Goal: Transaction & Acquisition: Purchase product/service

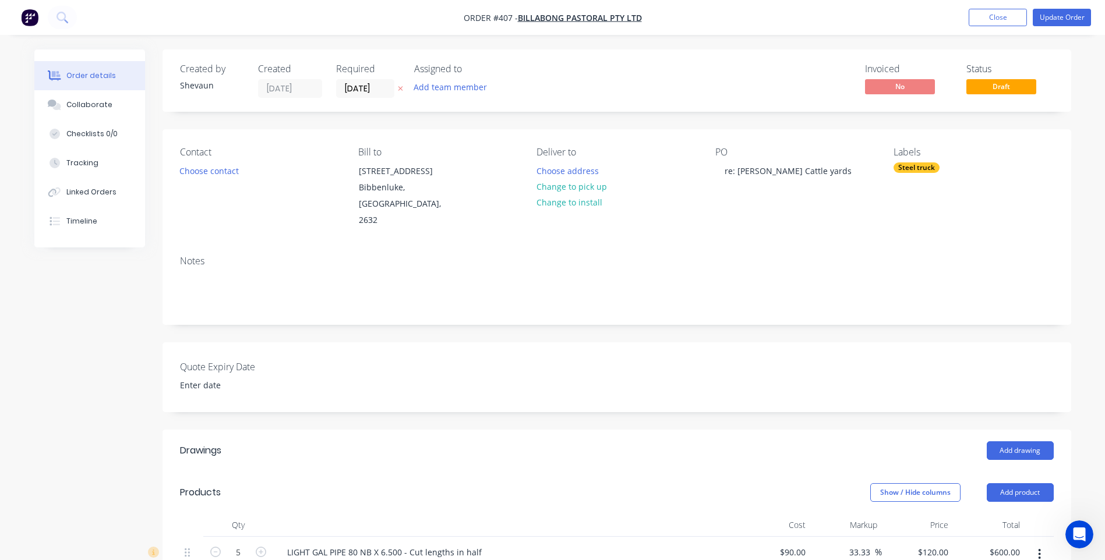
click at [31, 14] on img "button" at bounding box center [29, 17] width 17 height 17
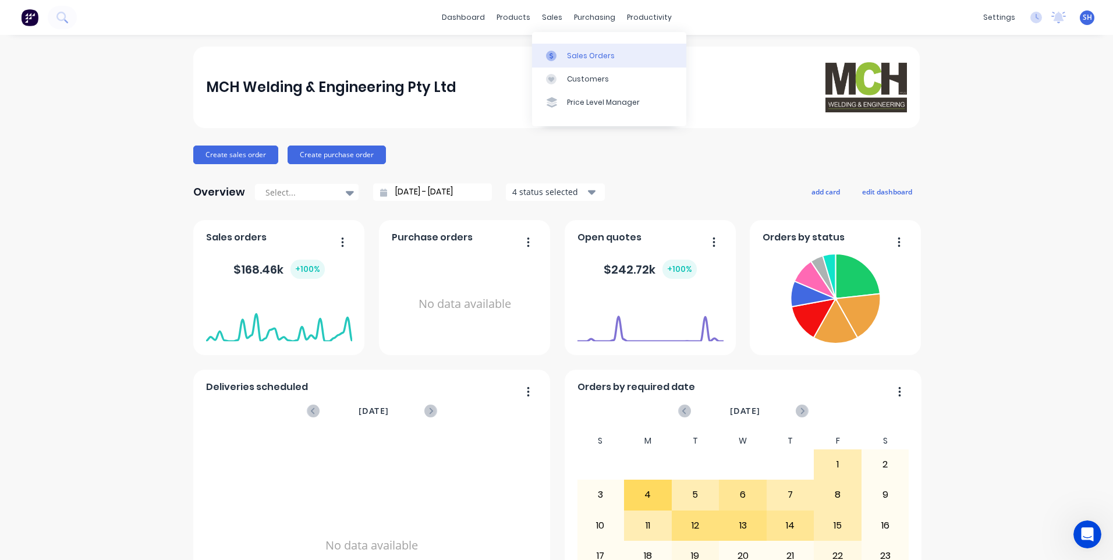
click at [572, 55] on div "Sales Orders" at bounding box center [591, 56] width 48 height 10
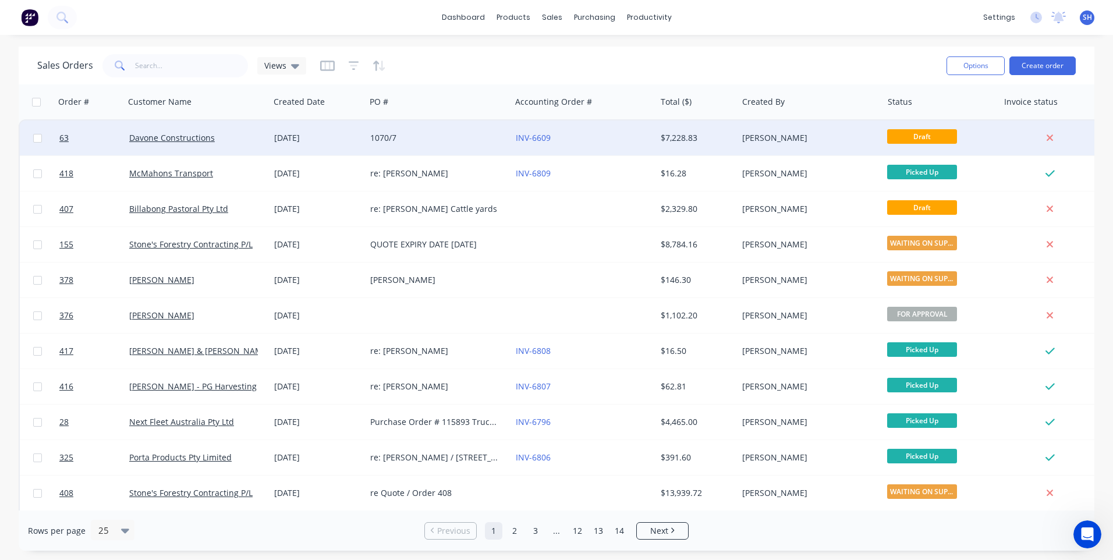
click at [249, 139] on div "Davone Constructions" at bounding box center [193, 138] width 129 height 12
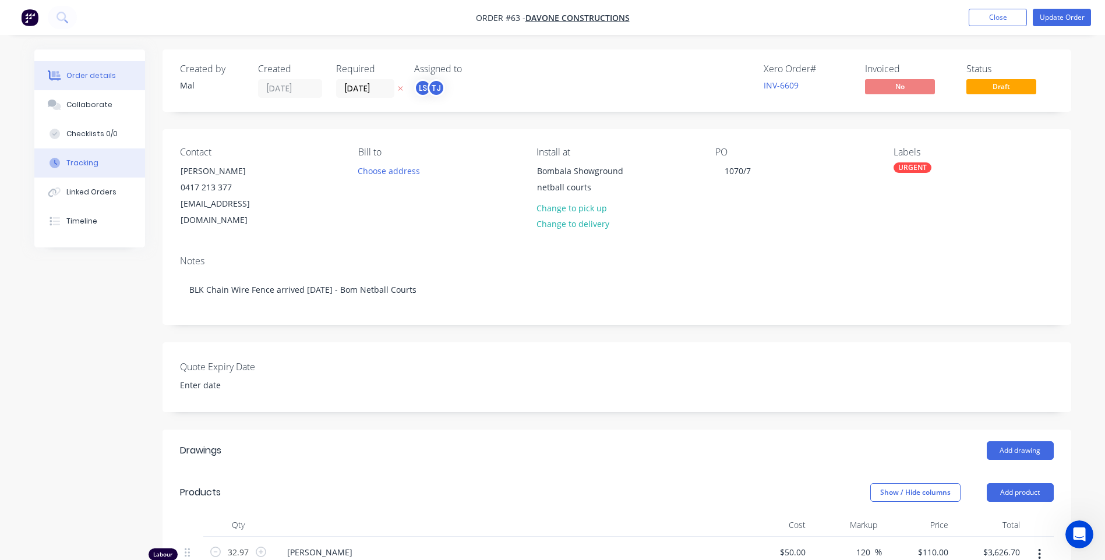
click at [76, 162] on div "Tracking" at bounding box center [82, 163] width 32 height 10
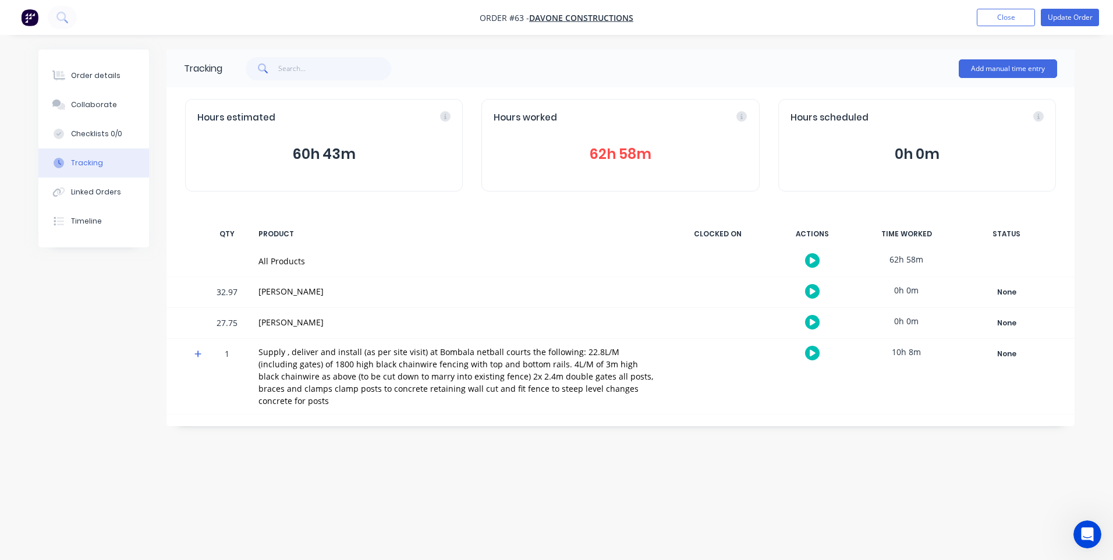
click at [90, 161] on div "Tracking" at bounding box center [87, 163] width 32 height 10
click at [31, 18] on img "button" at bounding box center [29, 17] width 17 height 17
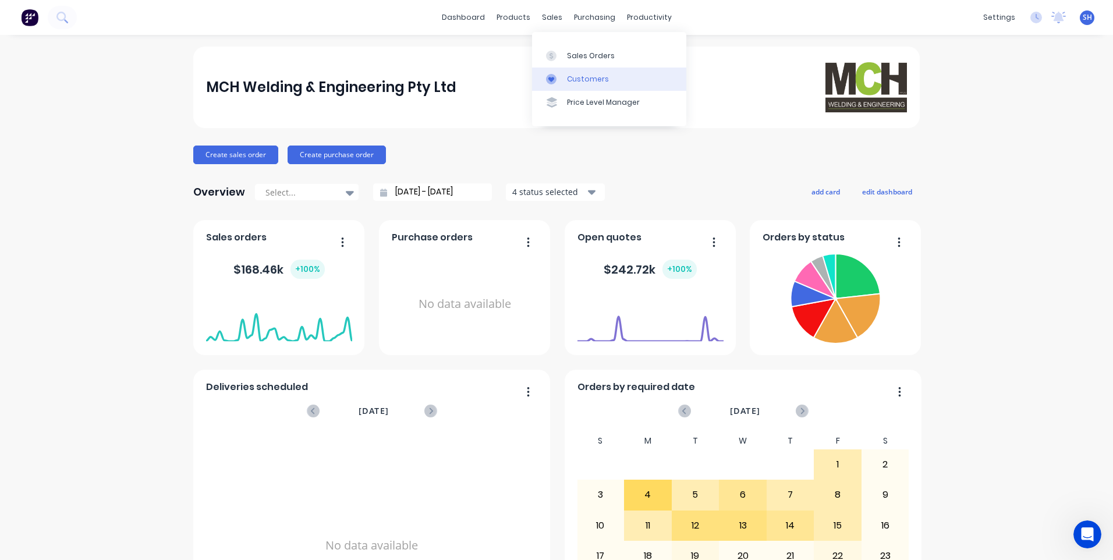
click at [585, 74] on div "Customers" at bounding box center [588, 79] width 42 height 10
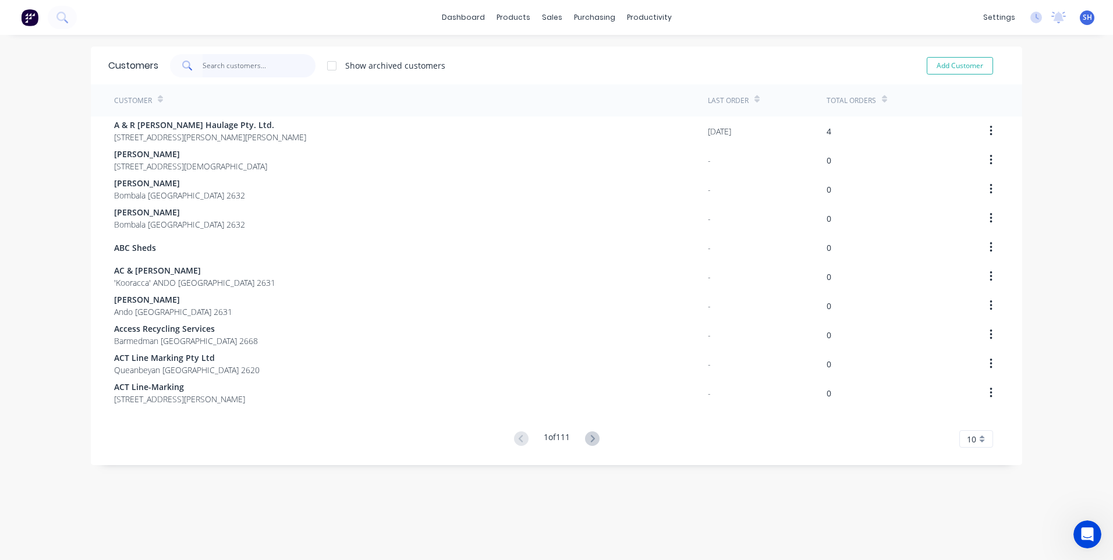
click at [214, 64] on input "text" at bounding box center [260, 65] width 114 height 23
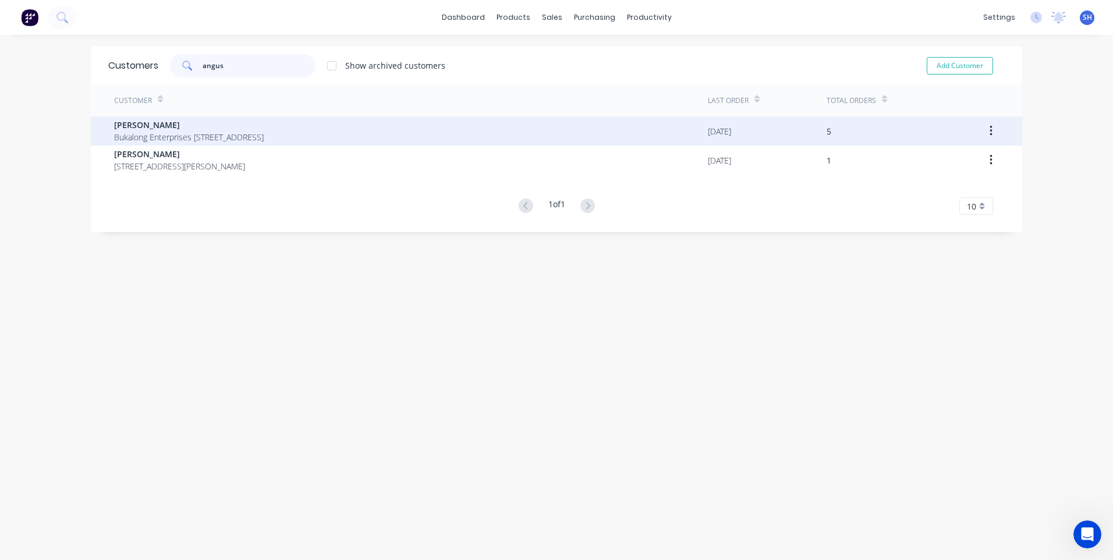
type input "angus"
click at [157, 128] on span "[PERSON_NAME]" at bounding box center [189, 125] width 150 height 12
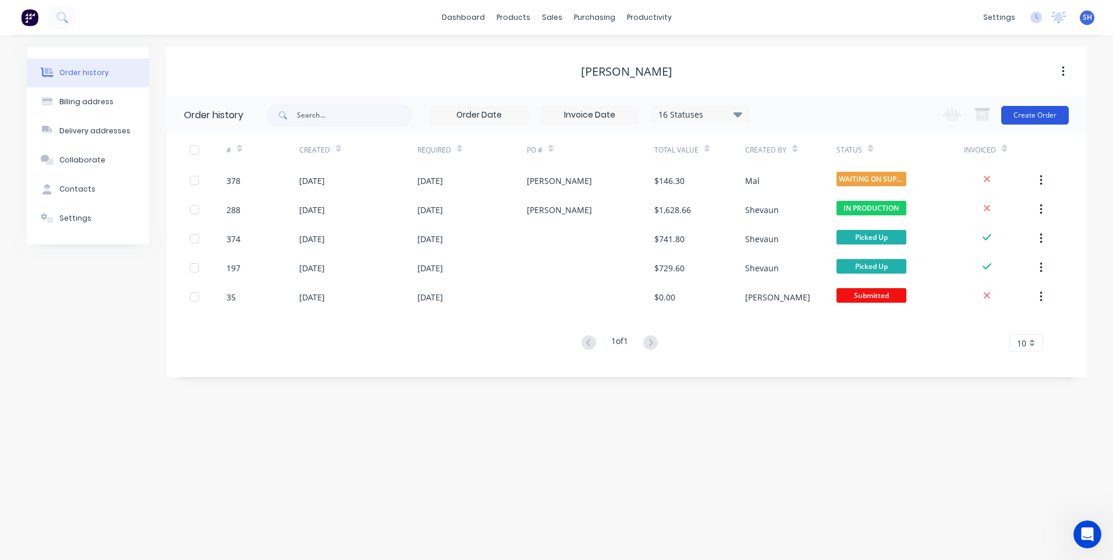
click at [1032, 112] on button "Create Order" at bounding box center [1036, 115] width 68 height 19
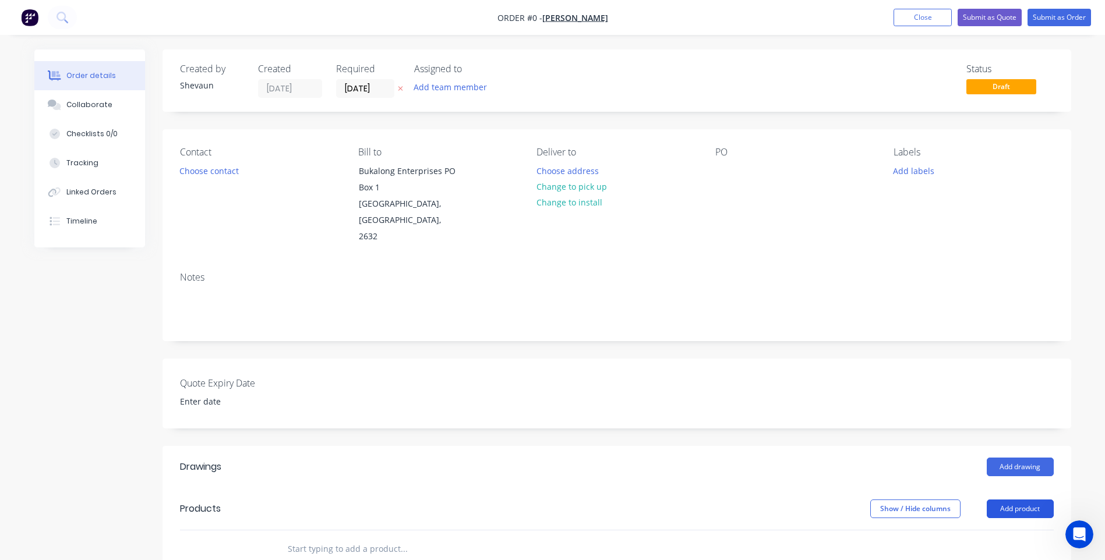
click at [1013, 500] on button "Add product" at bounding box center [1019, 509] width 67 height 19
click at [995, 530] on div "Product catalogue" at bounding box center [998, 538] width 90 height 17
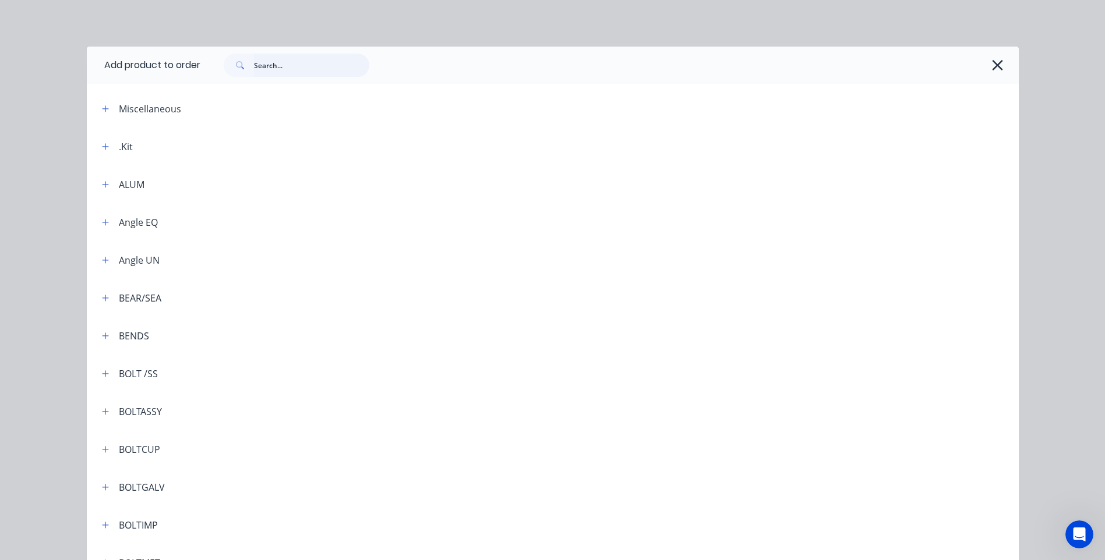
click at [263, 65] on input "text" at bounding box center [311, 65] width 115 height 23
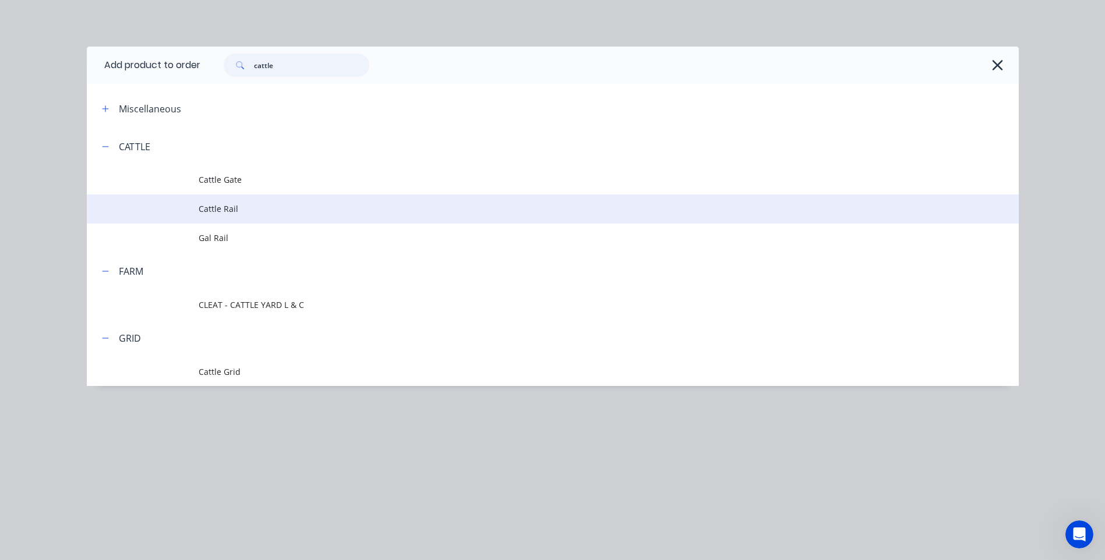
type input "cattle"
click at [224, 203] on span "Cattle Rail" at bounding box center [527, 209] width 656 height 12
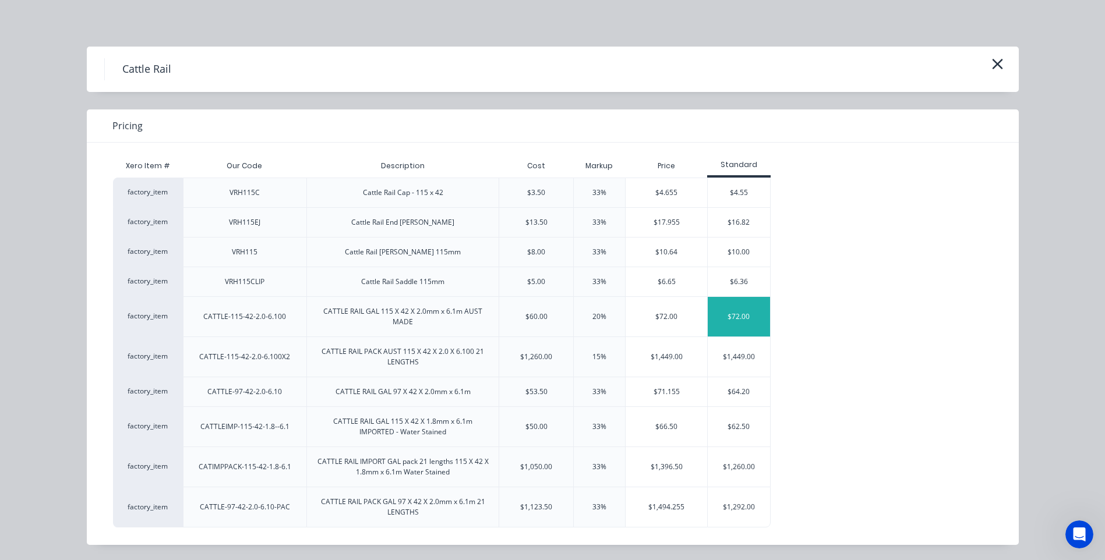
click at [728, 316] on div "$72.00" at bounding box center [739, 317] width 62 height 40
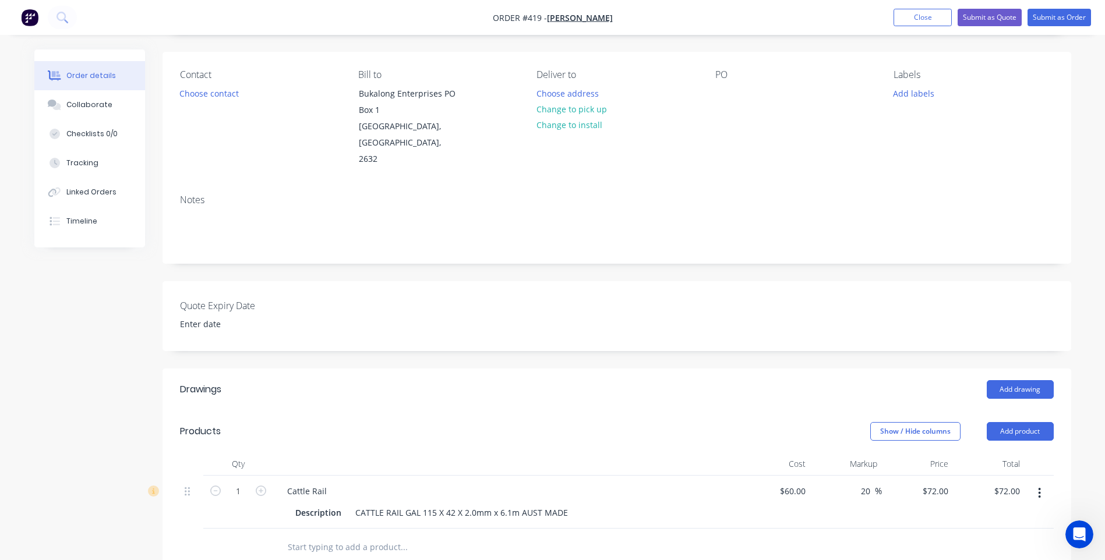
scroll to position [175, 0]
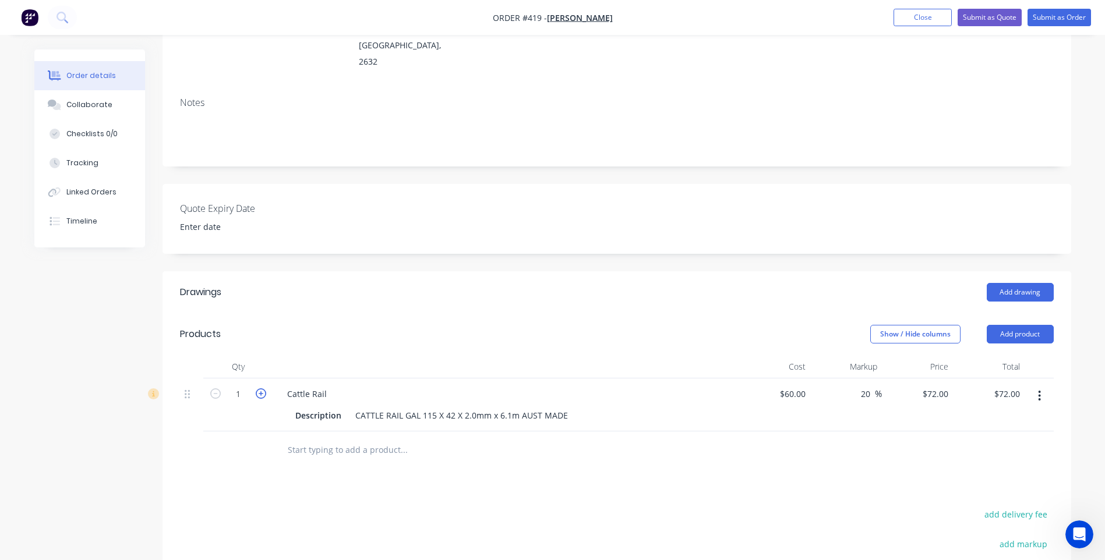
click at [261, 388] on icon "button" at bounding box center [261, 393] width 10 height 10
type input "2"
type input "$144.00"
click at [1027, 325] on button "Add product" at bounding box center [1019, 334] width 67 height 19
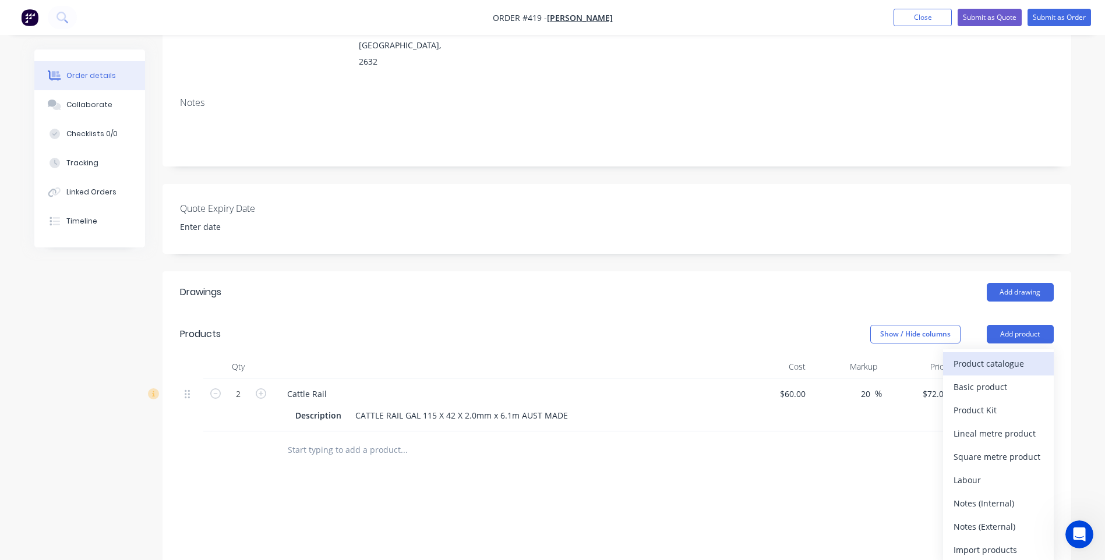
click at [1000, 355] on div "Product catalogue" at bounding box center [998, 363] width 90 height 17
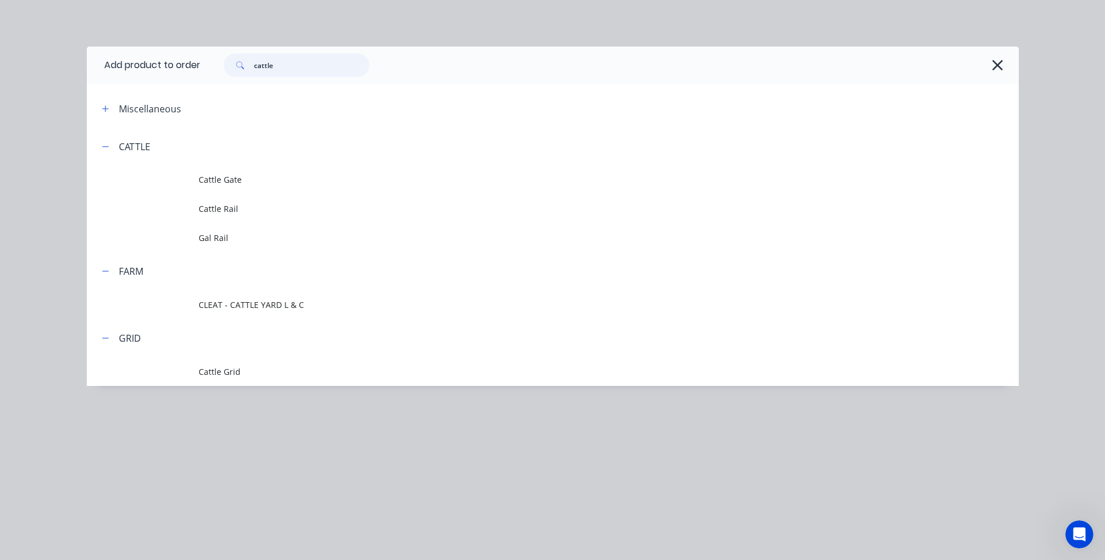
drag, startPoint x: 284, startPoint y: 67, endPoint x: 196, endPoint y: 61, distance: 87.5
click at [196, 61] on header "Add product to order cattle" at bounding box center [553, 65] width 932 height 37
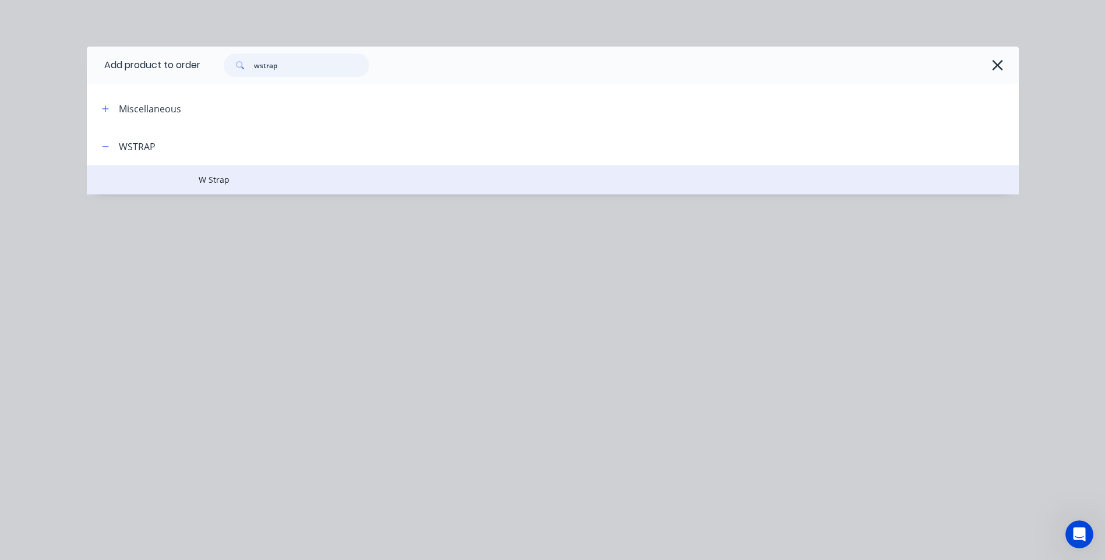
type input "wstrap"
click at [215, 178] on span "W Strap" at bounding box center [527, 180] width 656 height 12
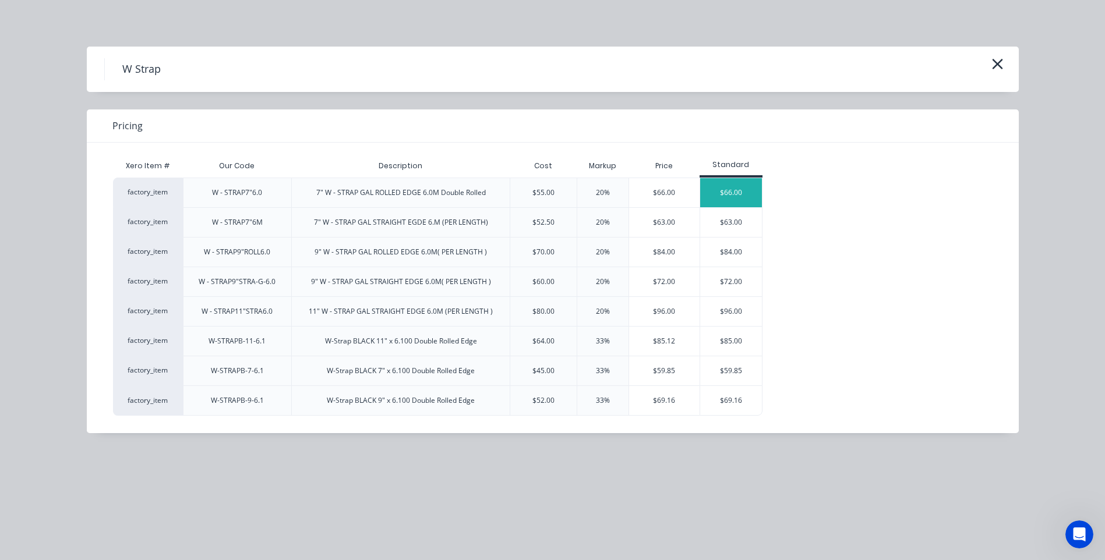
click at [736, 190] on div "$66.00" at bounding box center [731, 192] width 62 height 29
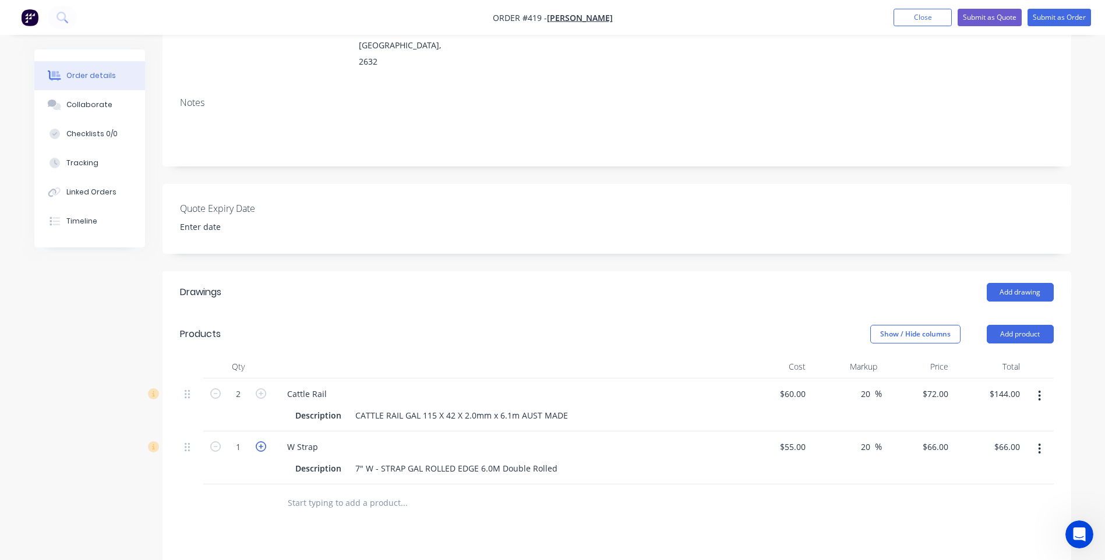
click at [259, 441] on icon "button" at bounding box center [261, 446] width 10 height 10
type input "2"
type input "$132.00"
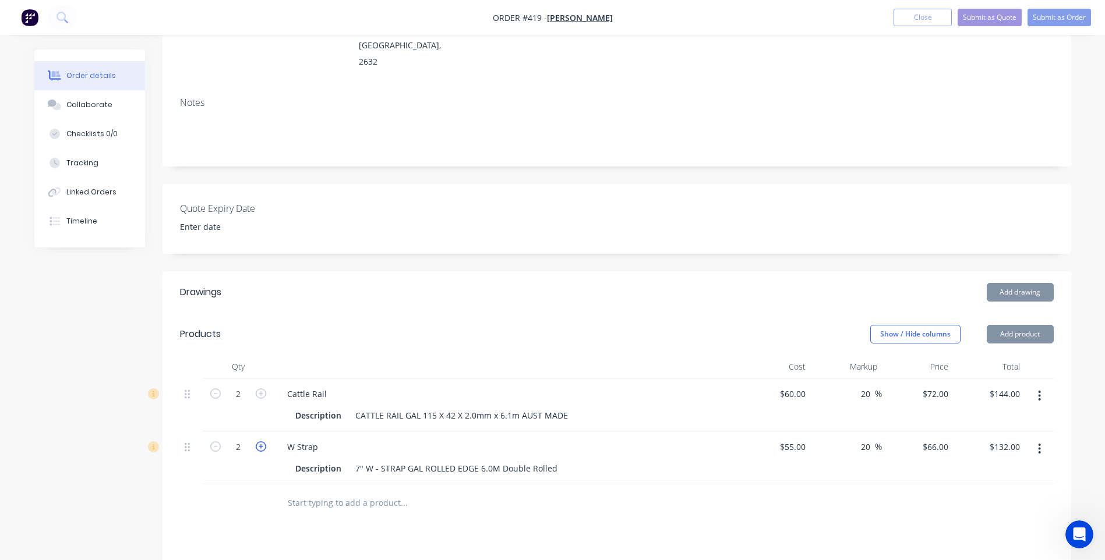
click at [259, 441] on icon "button" at bounding box center [261, 446] width 10 height 10
type input "3"
type input "$198.00"
click at [259, 441] on icon "button" at bounding box center [261, 446] width 10 height 10
type input "4"
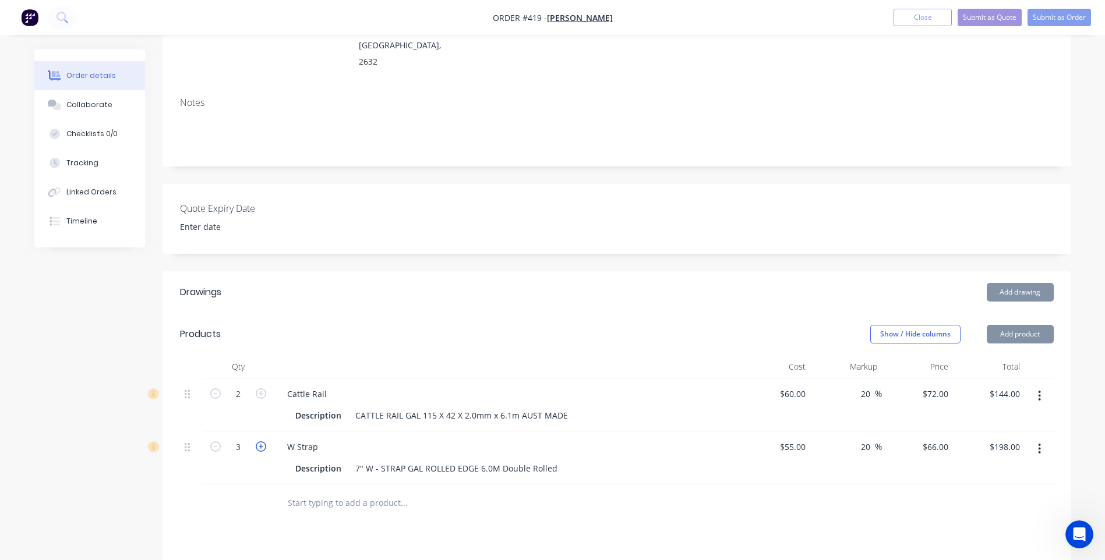
type input "$264.00"
click at [259, 441] on icon "button" at bounding box center [261, 446] width 10 height 10
type input "5"
type input "$330.00"
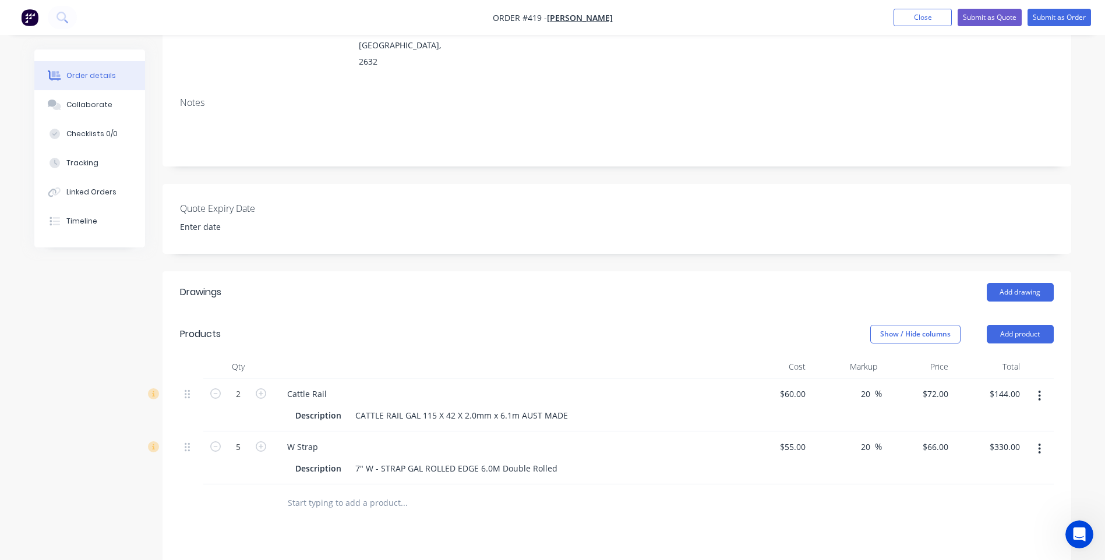
click at [453, 535] on div "Drawings Add drawing Products Show / Hide columns Add product Qty Cost Markup P…" at bounding box center [616, 536] width 908 height 531
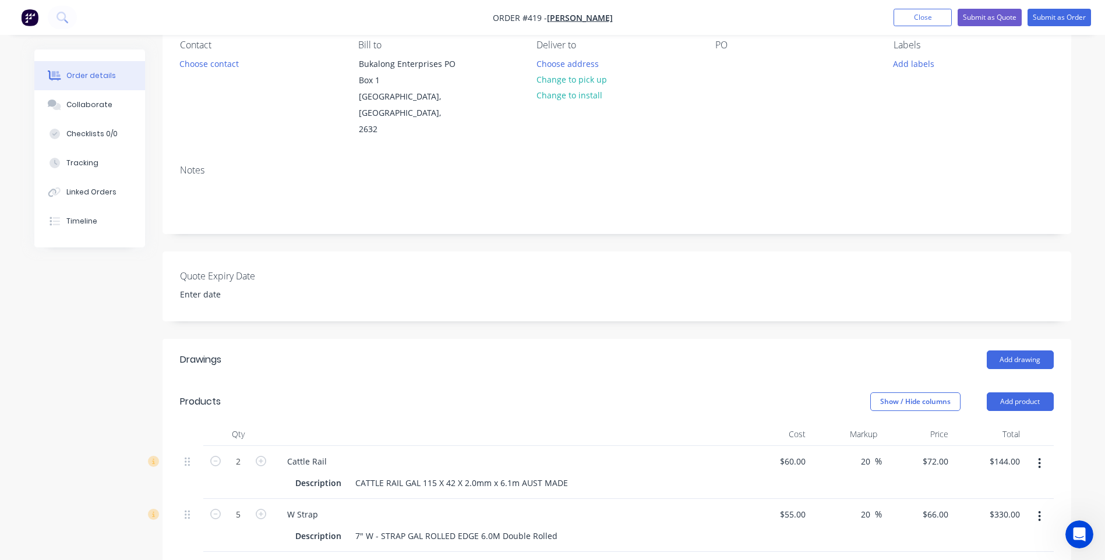
scroll to position [0, 0]
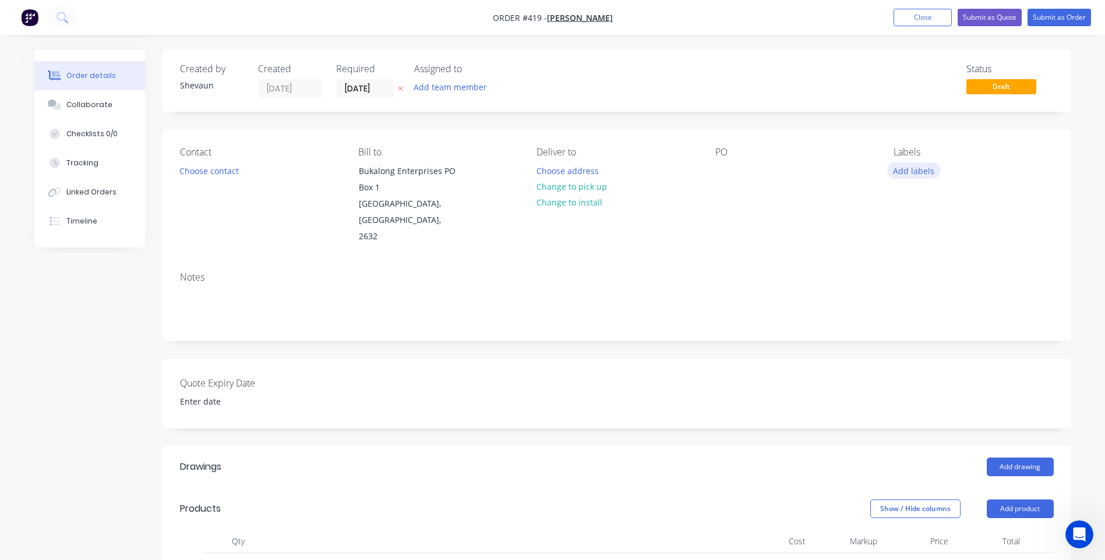
click at [913, 166] on button "Add labels" at bounding box center [914, 170] width 54 height 16
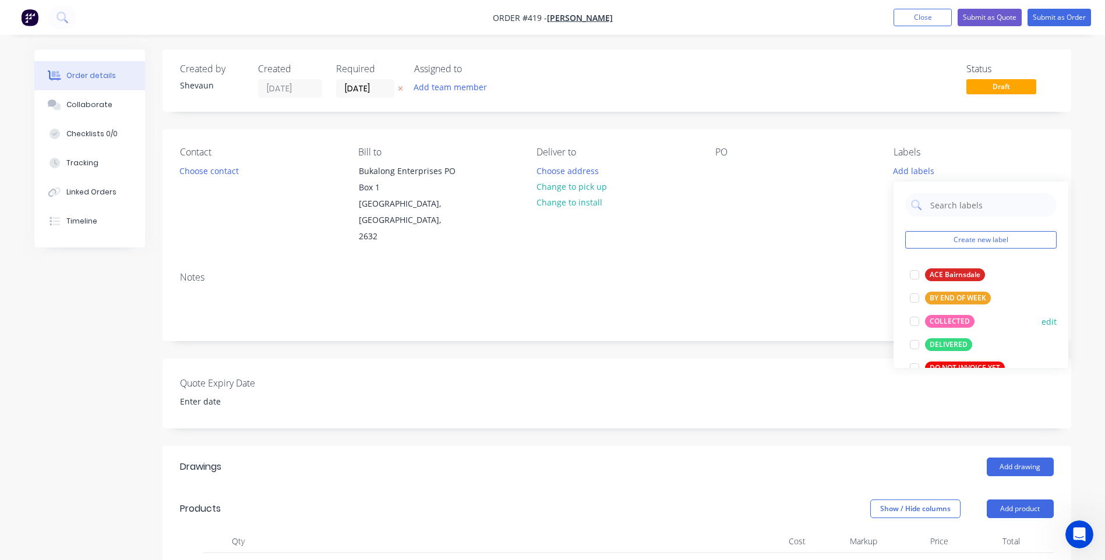
click at [958, 314] on button "COLLECTED" at bounding box center [942, 321] width 74 height 16
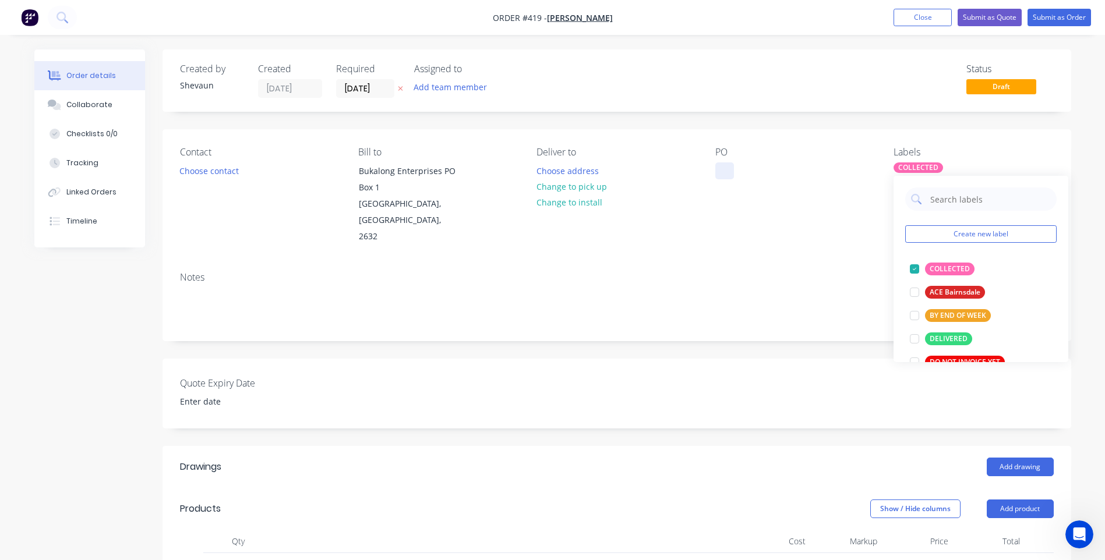
click at [726, 171] on div at bounding box center [724, 170] width 19 height 17
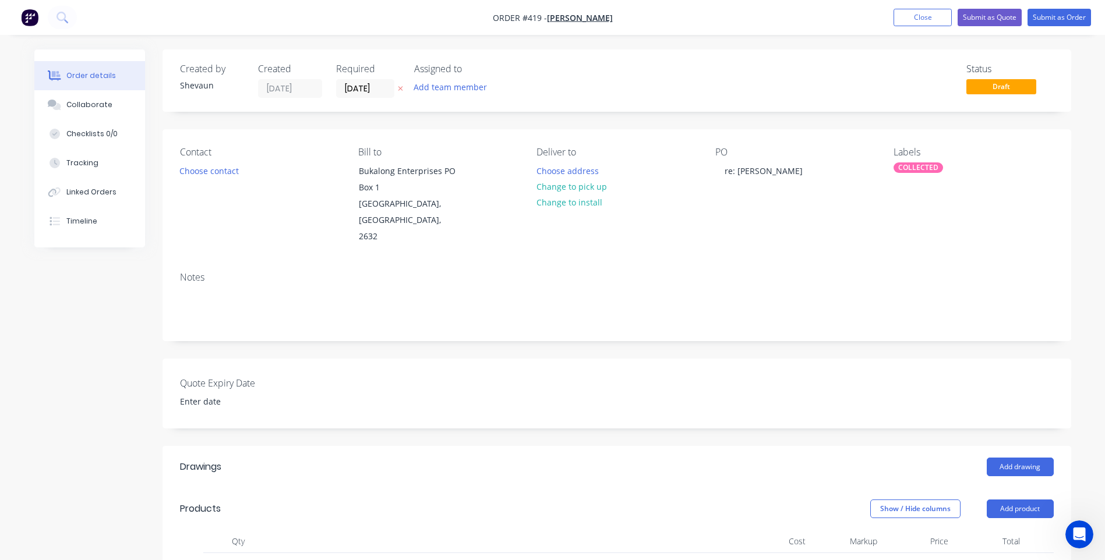
click at [745, 228] on div "PO re: [PERSON_NAME]" at bounding box center [795, 196] width 160 height 98
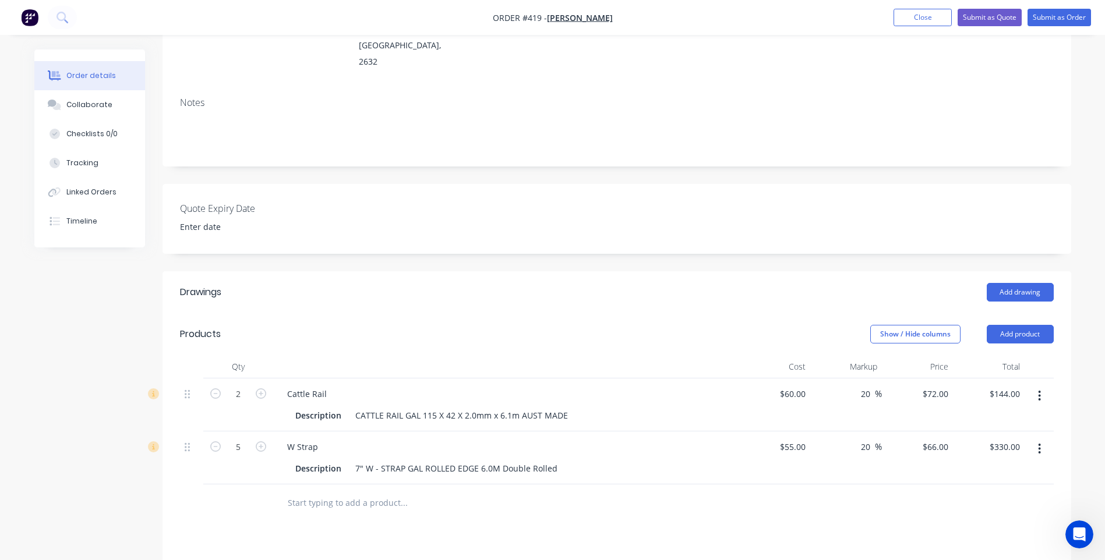
scroll to position [233, 0]
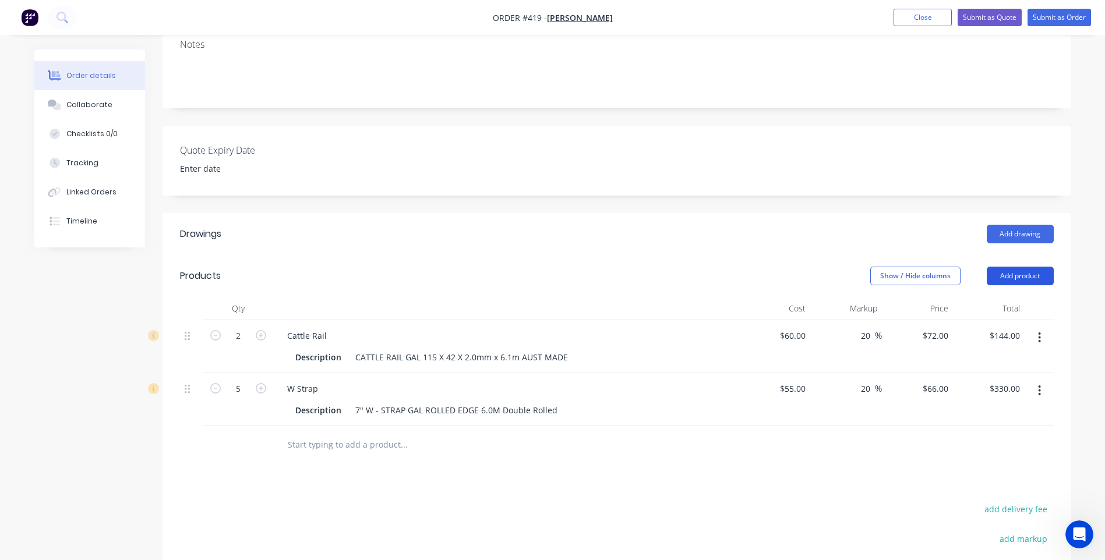
click at [1028, 267] on button "Add product" at bounding box center [1019, 276] width 67 height 19
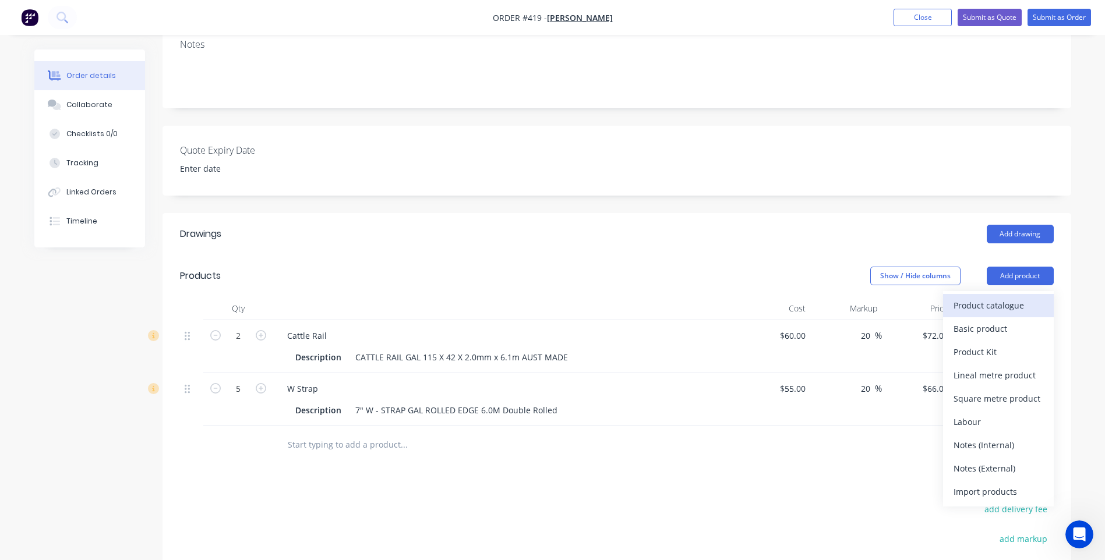
click at [1000, 297] on div "Product catalogue" at bounding box center [998, 305] width 90 height 17
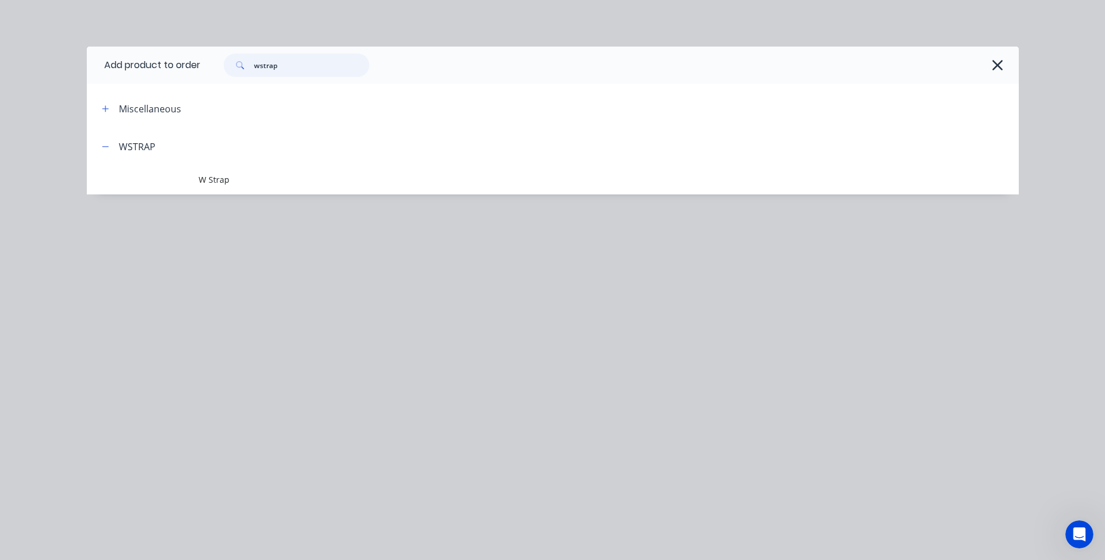
drag, startPoint x: 285, startPoint y: 69, endPoint x: 227, endPoint y: 69, distance: 58.8
click at [227, 69] on div "wstrap" at bounding box center [297, 65] width 146 height 23
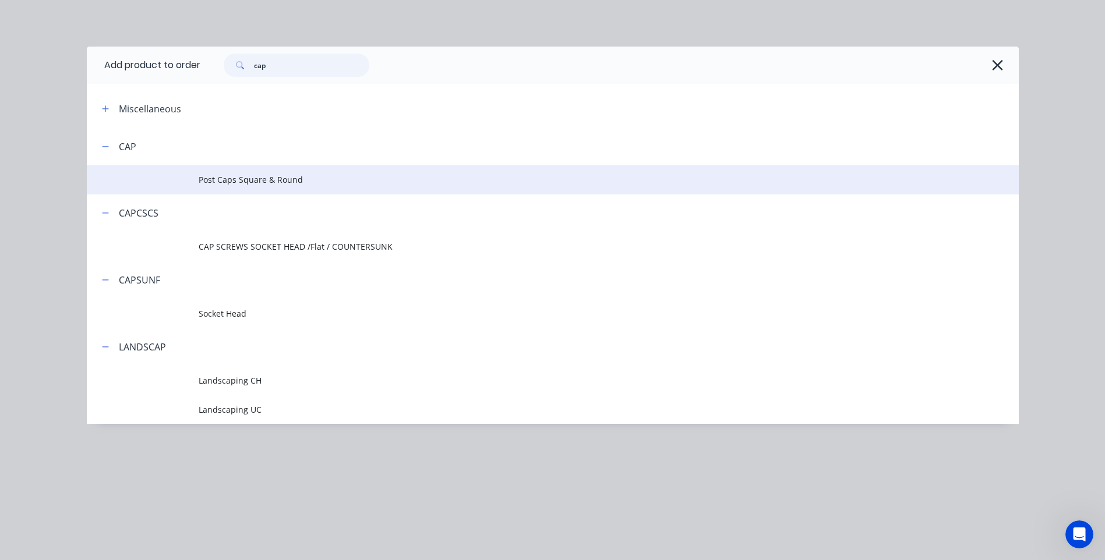
type input "cap"
click at [245, 179] on span "Post Caps Square & Round" at bounding box center [527, 180] width 656 height 12
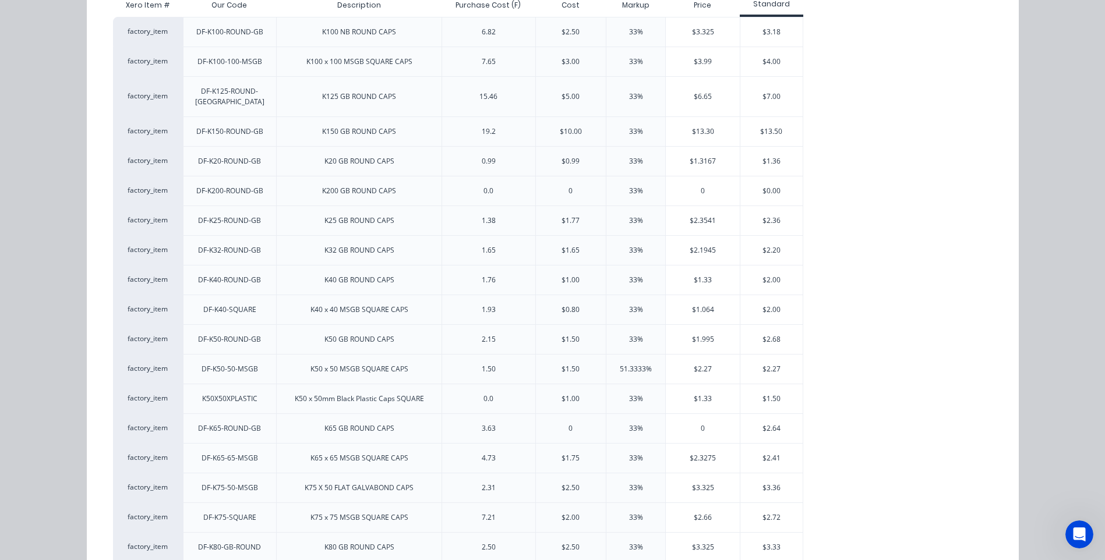
scroll to position [175, 0]
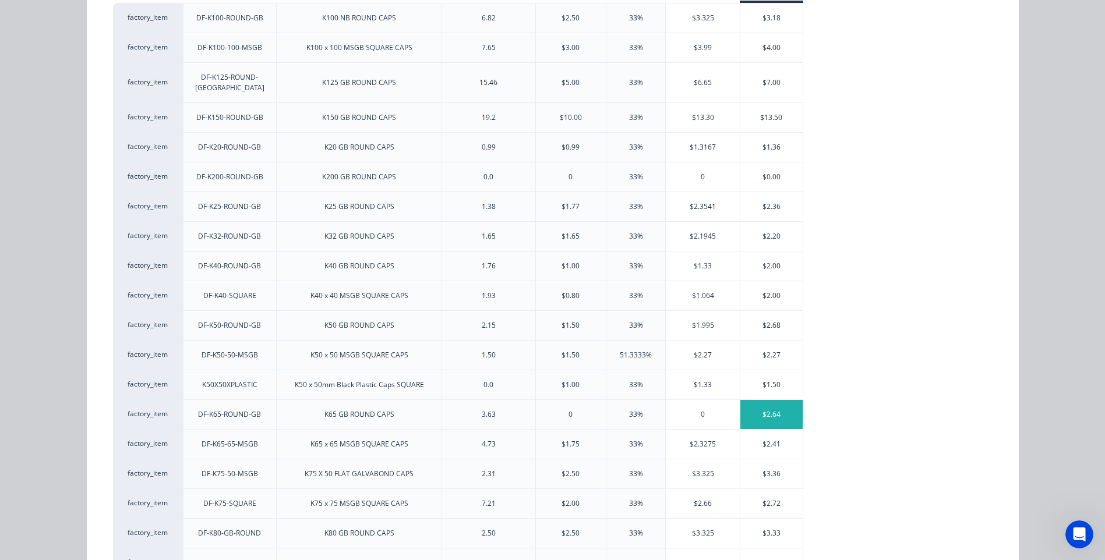
click at [764, 400] on div "$2.64" at bounding box center [771, 414] width 62 height 29
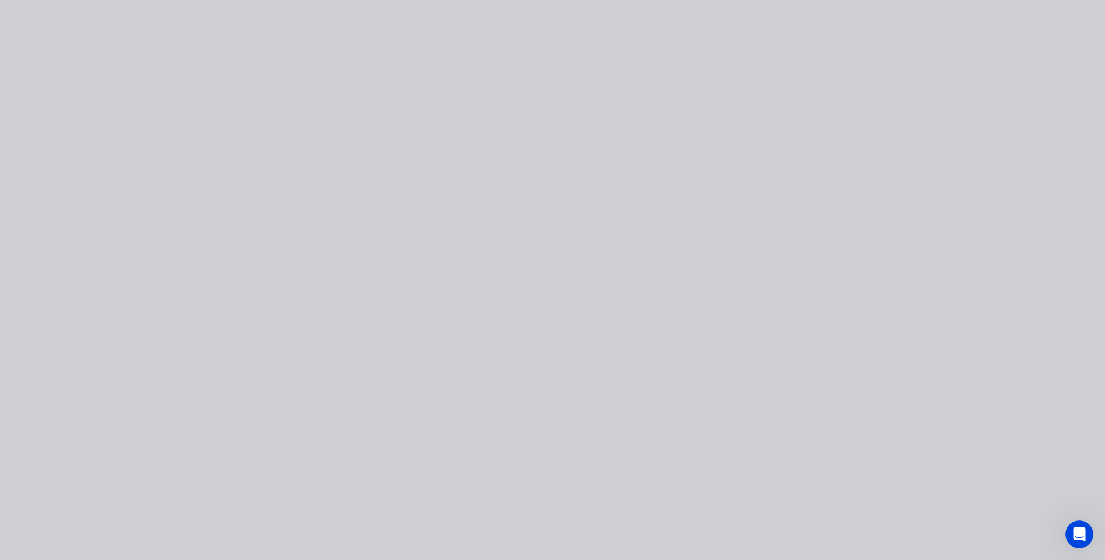
scroll to position [0, 0]
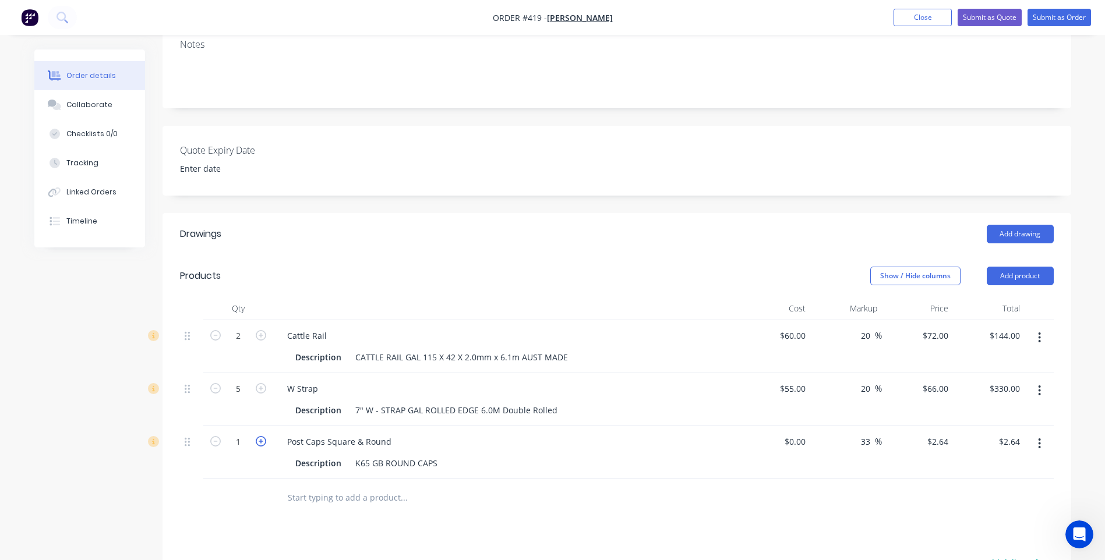
click at [260, 436] on icon "button" at bounding box center [261, 441] width 10 height 10
type input "2"
type input "$5.28"
click at [317, 267] on div "Products" at bounding box center [273, 276] width 186 height 19
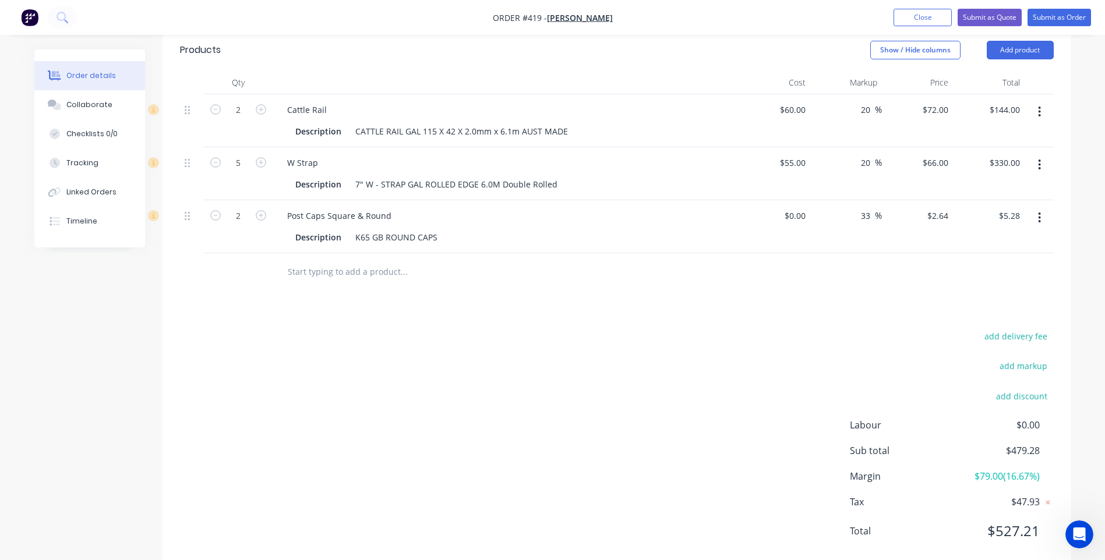
scroll to position [471, 0]
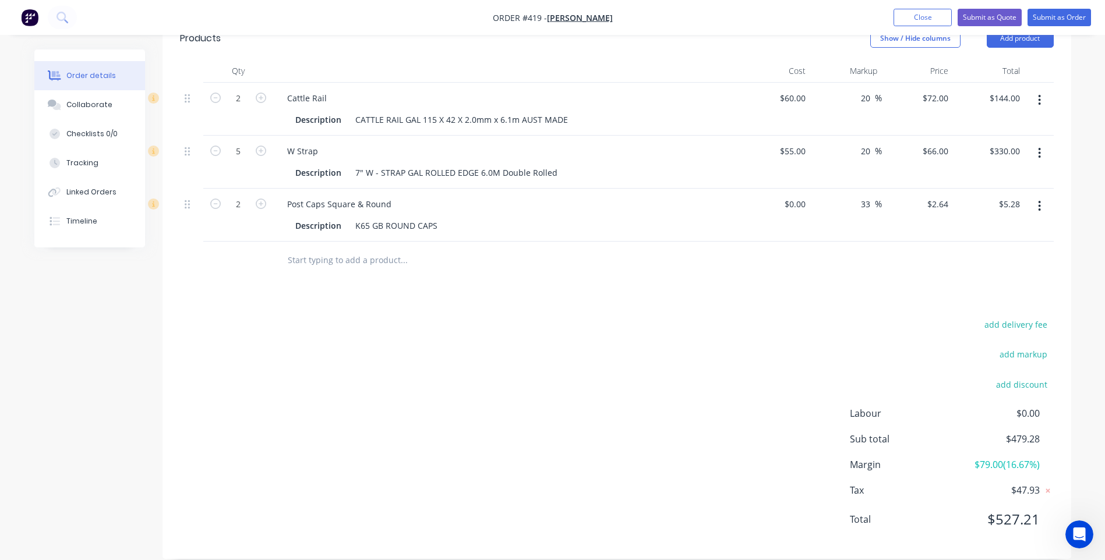
click at [866, 288] on div "Drawings Add drawing Products Show / Hide columns Add product Qty Cost Markup P…" at bounding box center [616, 267] width 908 height 583
click at [809, 189] on div "2 Post Caps Square & Round Description K65 GB ROUND CAPS $0.00 $0.00 33 33 % $2…" at bounding box center [617, 215] width 874 height 53
click at [805, 196] on input at bounding box center [796, 204] width 27 height 17
type input "$1.90"
type input "$2.527"
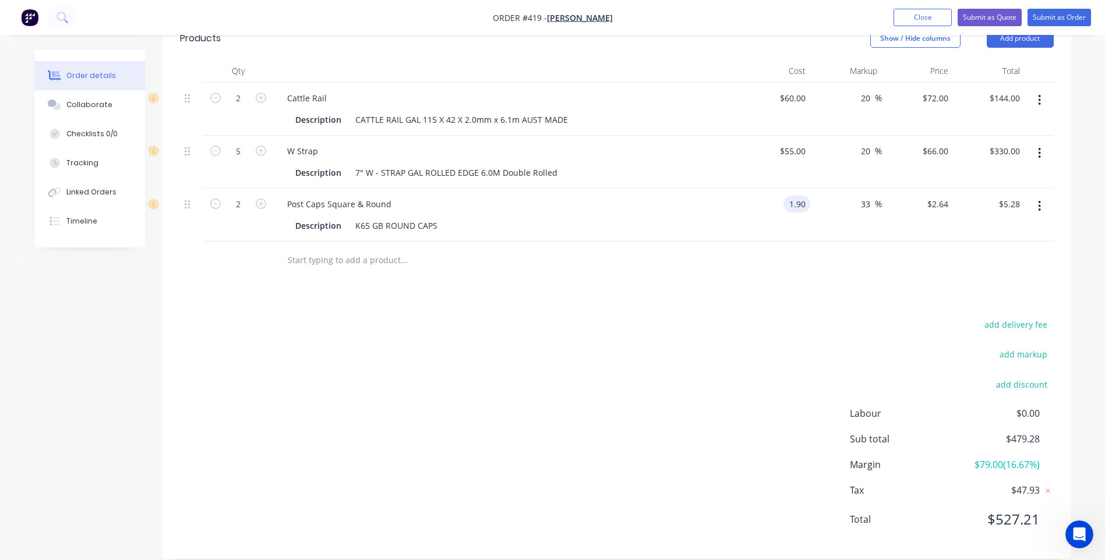
type input "$5.05"
click at [843, 270] on div "Drawings Add drawing Products Show / Hide columns Add product Qty Cost Markup P…" at bounding box center [616, 267] width 908 height 583
type input "2.527"
click at [947, 196] on input "2.527" at bounding box center [939, 204] width 27 height 17
type input "0"
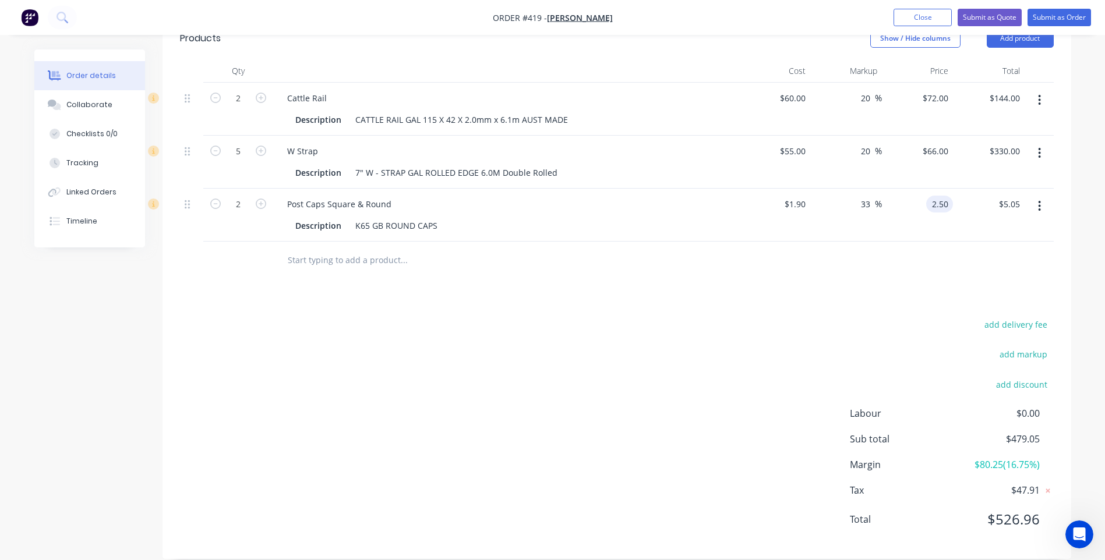
type input "2.50"
type input "31.58"
type input "$2.50"
type input "$5.00"
click at [724, 357] on div "add delivery fee add markup add discount Labour $0.00 Sub total $479.00 Margin …" at bounding box center [617, 429] width 874 height 225
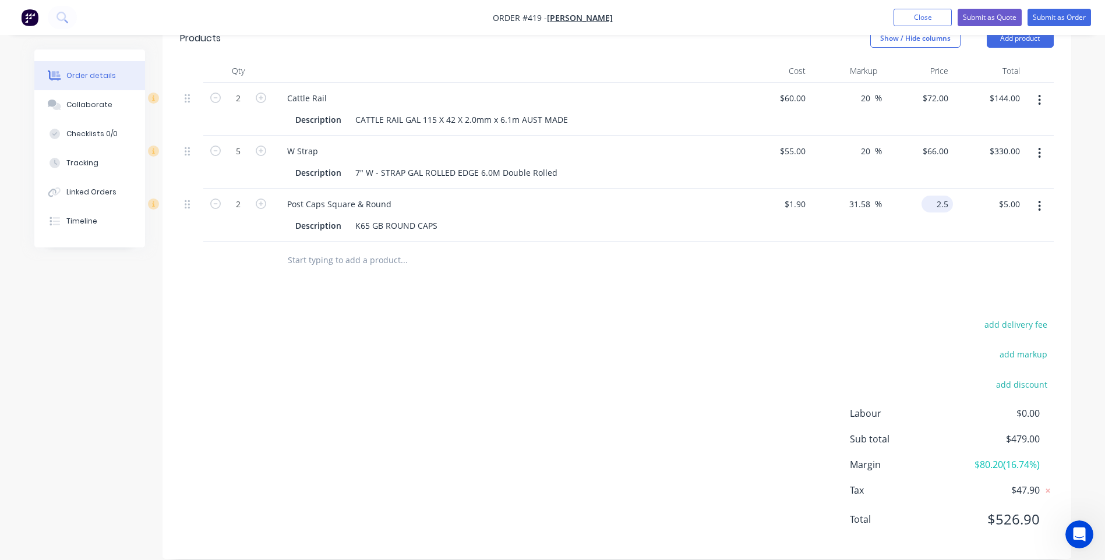
click at [949, 196] on input "2.5" at bounding box center [939, 204] width 27 height 17
type input "2.60"
type input "36.84"
type input "$2.60"
type input "$5.20"
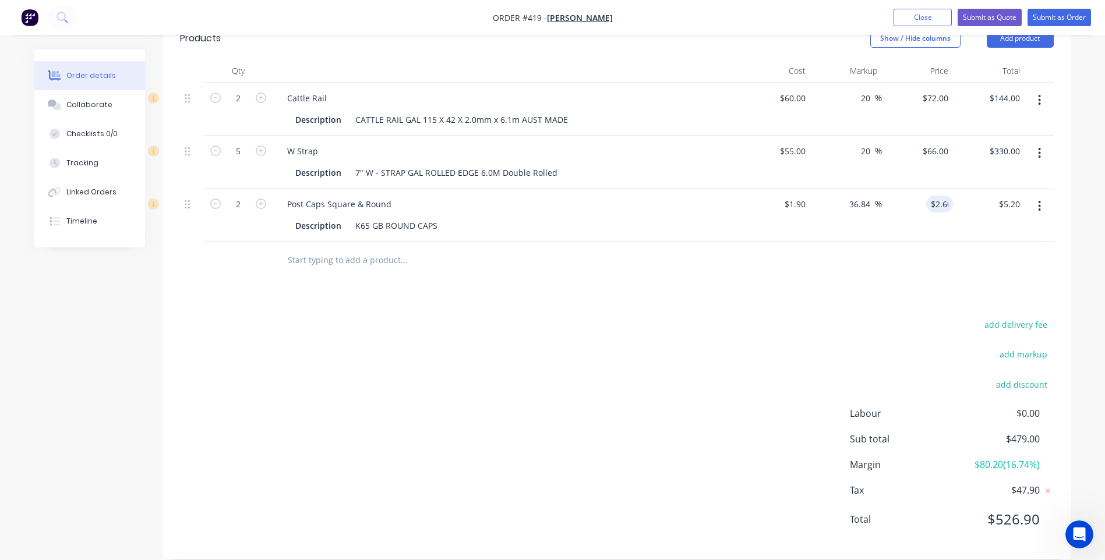
click at [791, 268] on div "Drawings Add drawing Products Show / Hide columns Add product Qty Cost Markup P…" at bounding box center [616, 267] width 908 height 583
click at [950, 196] on input "2.6" at bounding box center [943, 204] width 17 height 17
type input "2.70"
type input "42.11"
type input "$2.70"
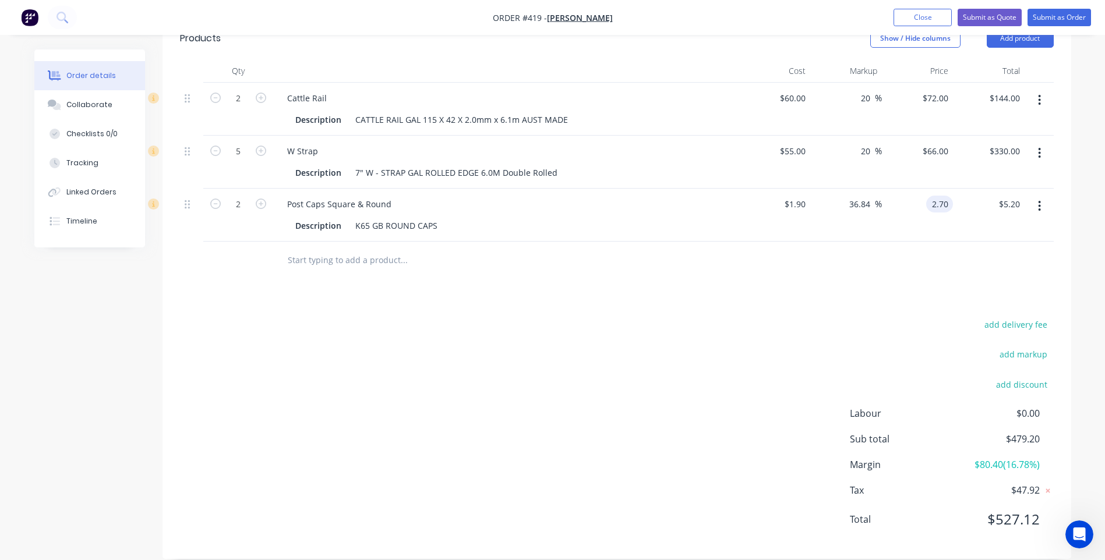
type input "$5.40"
click at [725, 344] on div "add delivery fee add markup add discount Labour $0.00 Sub total $479.20 Margin …" at bounding box center [617, 429] width 874 height 225
click at [950, 196] on input "2.7" at bounding box center [939, 204] width 27 height 17
type input "2.545"
type input "33.95"
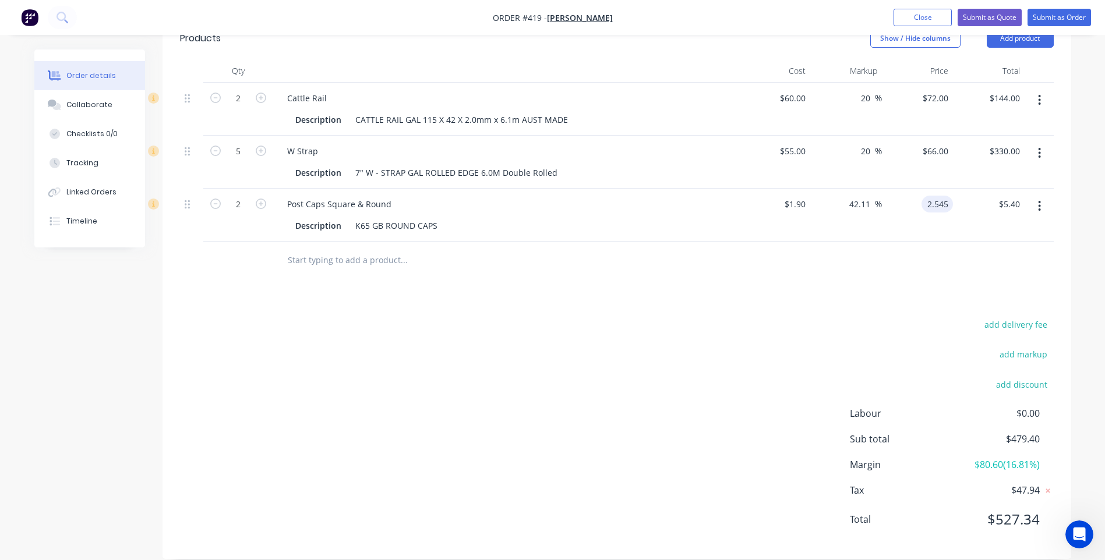
type input "$2.545"
type input "$5.09"
click at [770, 317] on div "add delivery fee add markup add discount Labour $0.00 Sub total $479.09 Margin …" at bounding box center [617, 429] width 874 height 225
click at [685, 339] on div "add delivery fee add markup add discount Labour $0.00 Sub total $479.09 Margin …" at bounding box center [617, 429] width 874 height 225
click at [555, 341] on div "add delivery fee add markup add discount Labour $0.00 Sub total $479.09 Margin …" at bounding box center [617, 429] width 874 height 225
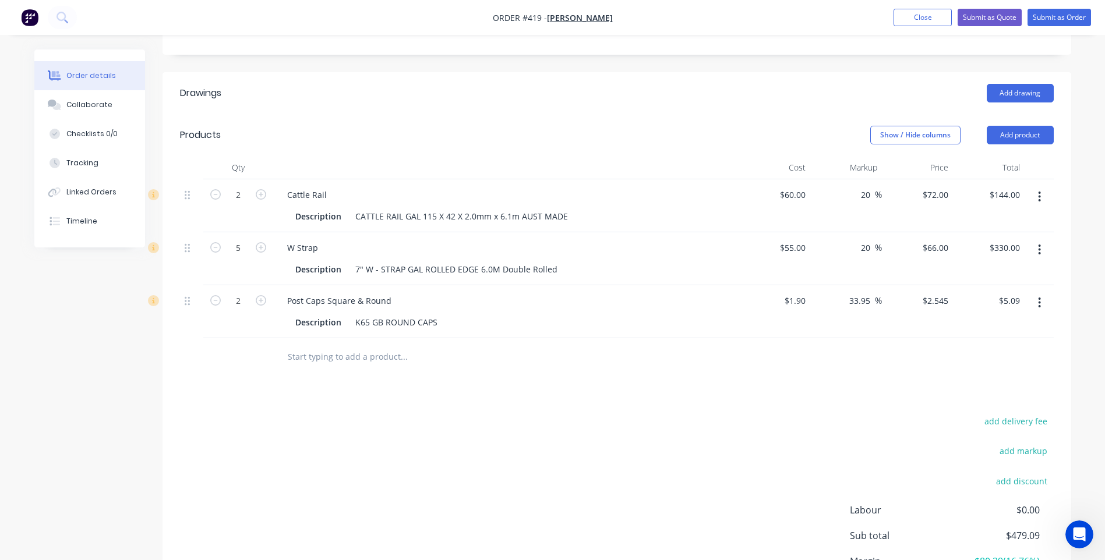
scroll to position [354, 0]
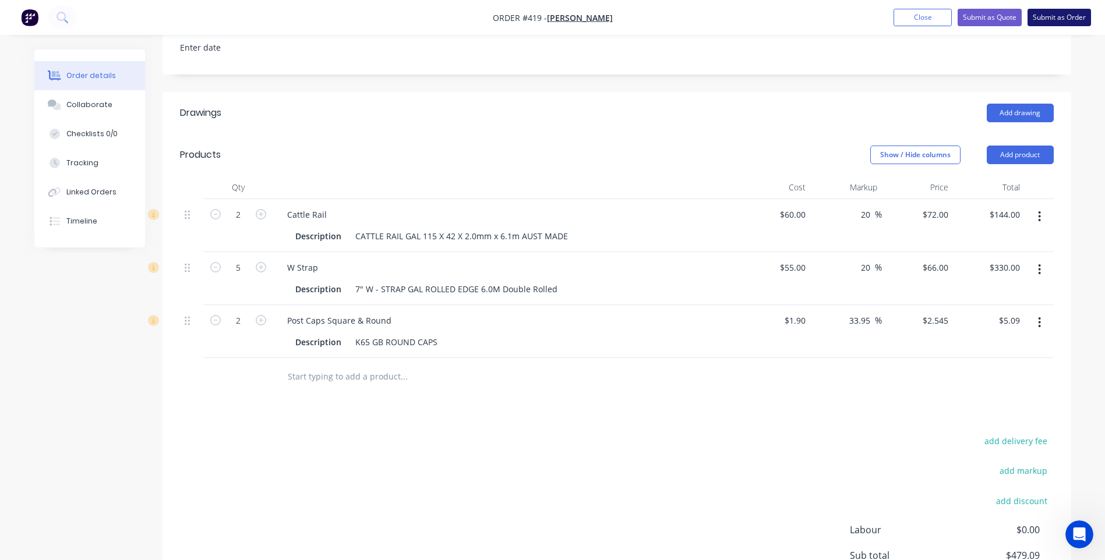
click at [1058, 17] on button "Submit as Order" at bounding box center [1058, 17] width 63 height 17
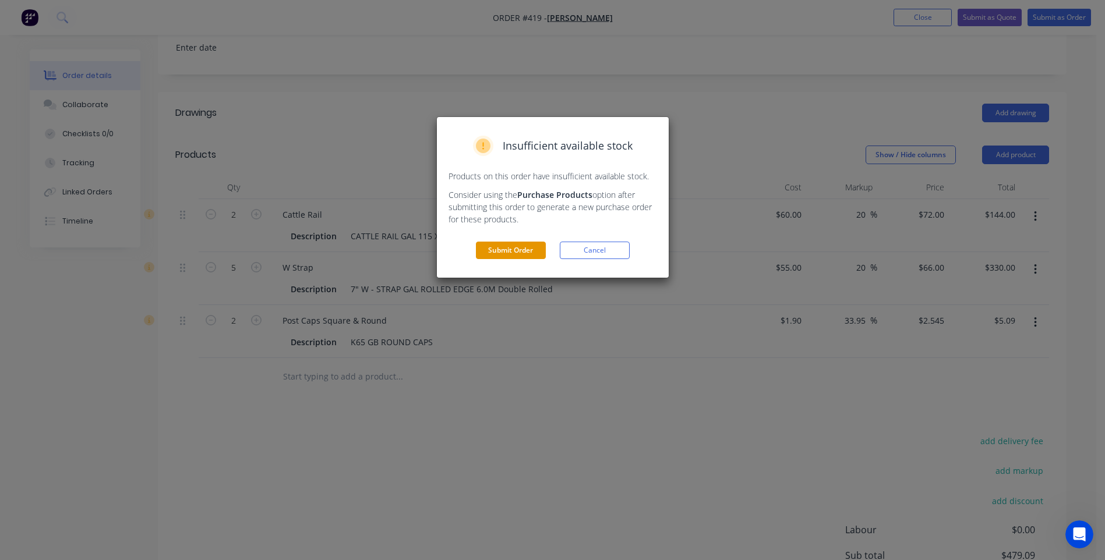
click at [525, 247] on button "Submit Order" at bounding box center [511, 250] width 70 height 17
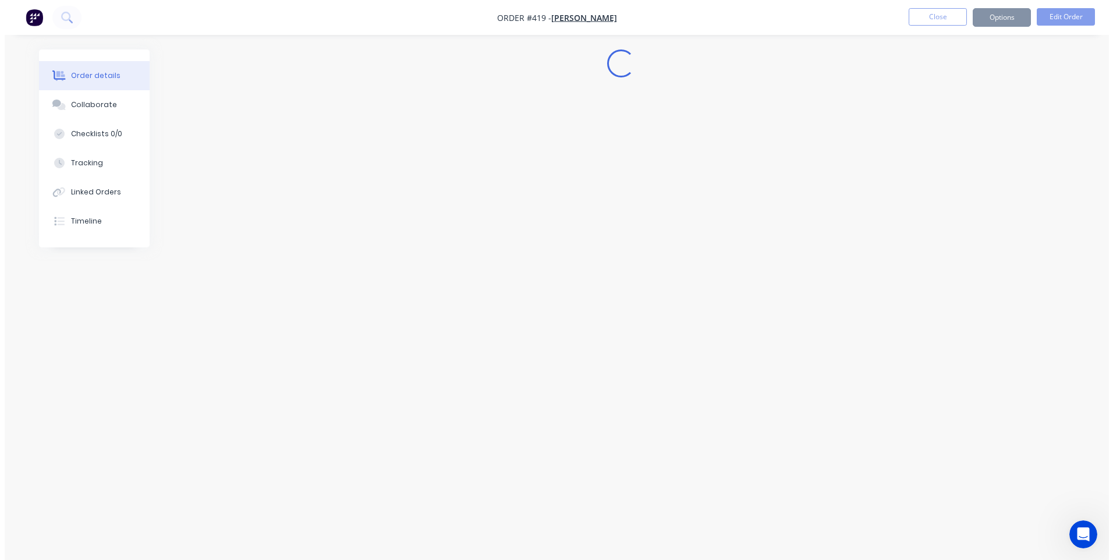
scroll to position [0, 0]
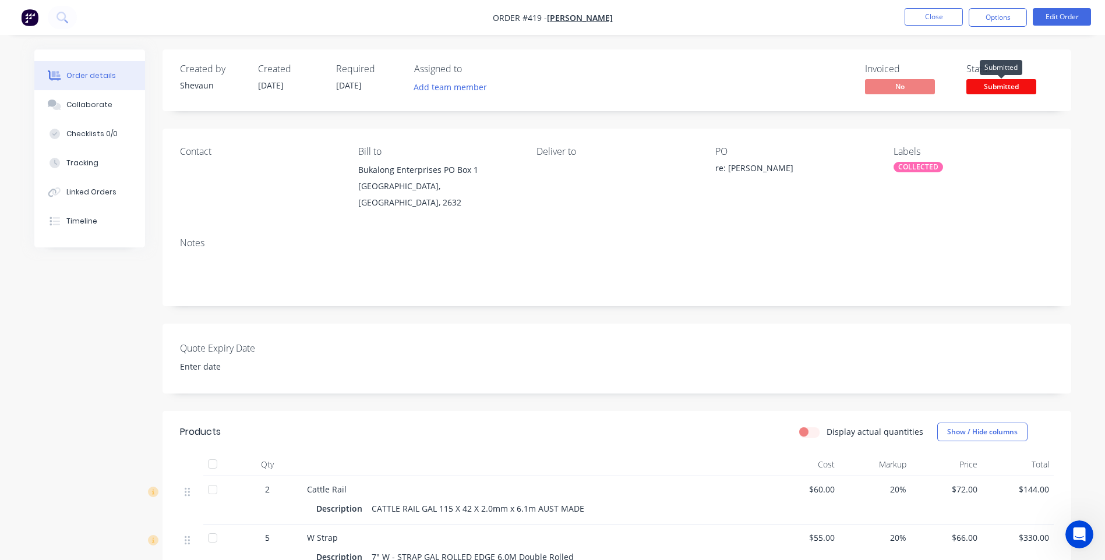
click at [995, 86] on span "Submitted" at bounding box center [1001, 86] width 70 height 15
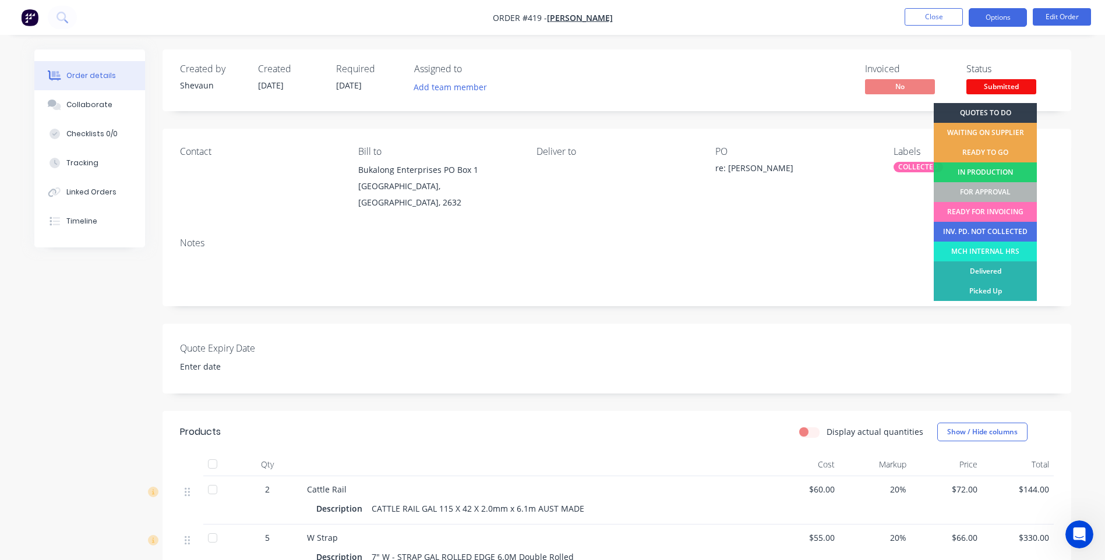
click at [994, 16] on button "Options" at bounding box center [997, 17] width 58 height 19
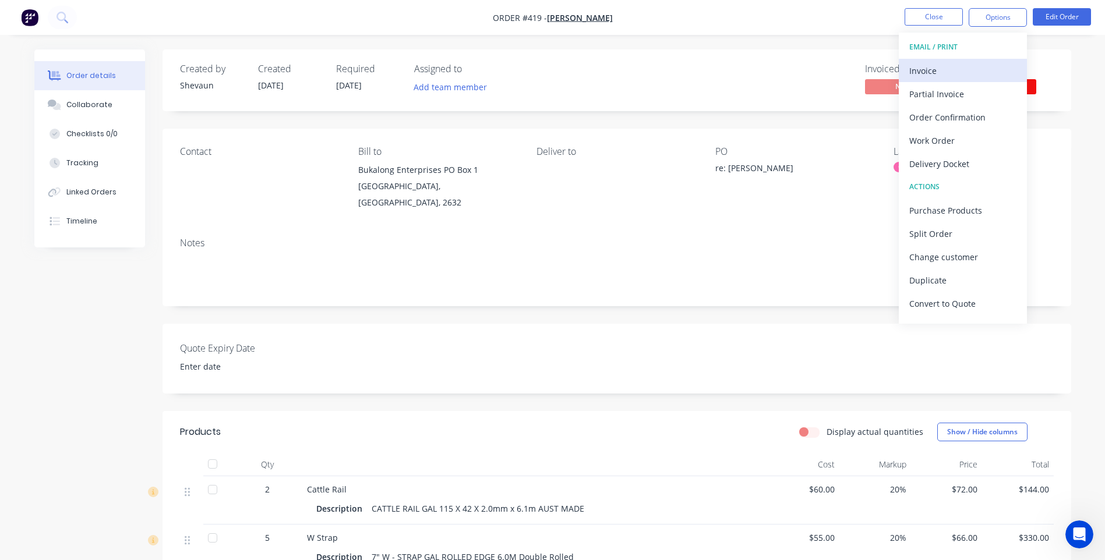
click at [932, 69] on div "Invoice" at bounding box center [962, 70] width 107 height 17
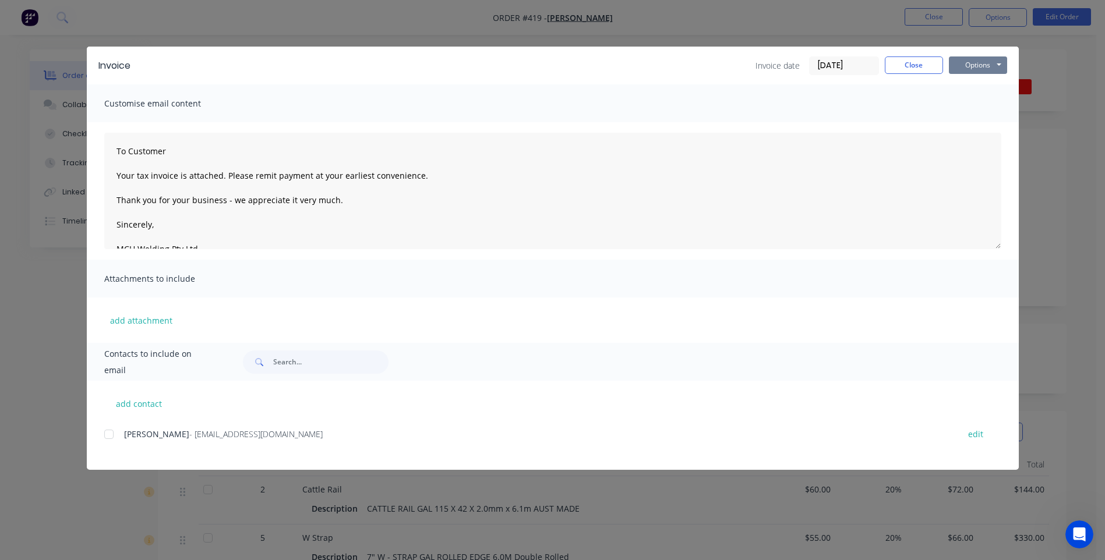
click at [974, 66] on button "Options" at bounding box center [978, 64] width 58 height 17
click at [982, 86] on button "Preview" at bounding box center [986, 85] width 75 height 19
click at [109, 434] on div at bounding box center [108, 434] width 23 height 23
click at [976, 63] on button "Options" at bounding box center [978, 64] width 58 height 17
click at [977, 122] on button "Email" at bounding box center [986, 124] width 75 height 19
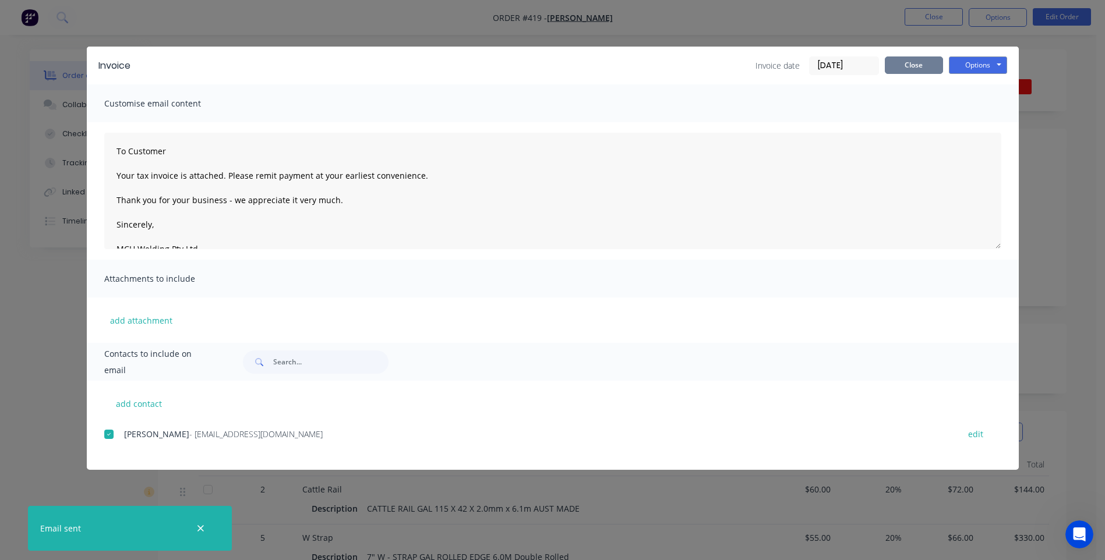
click at [911, 66] on button "Close" at bounding box center [914, 64] width 58 height 17
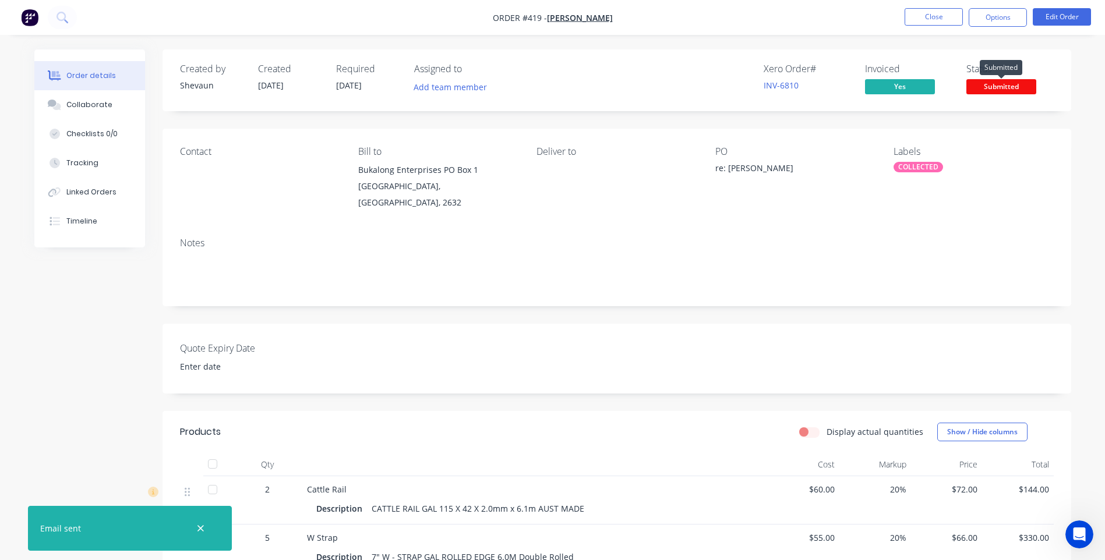
click at [994, 85] on span "Submitted" at bounding box center [1001, 86] width 70 height 15
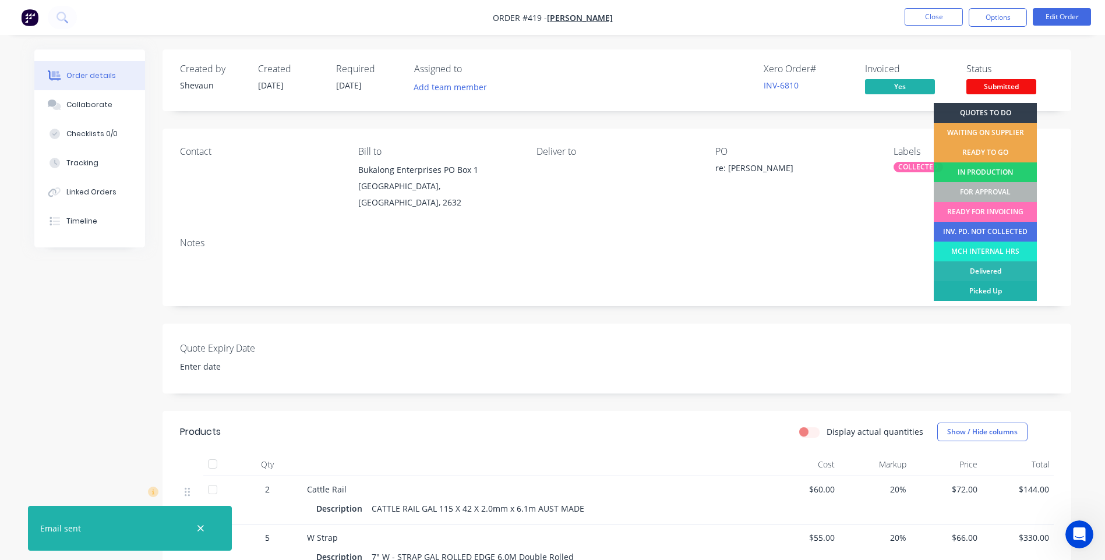
click at [988, 287] on div "Picked Up" at bounding box center [984, 291] width 103 height 20
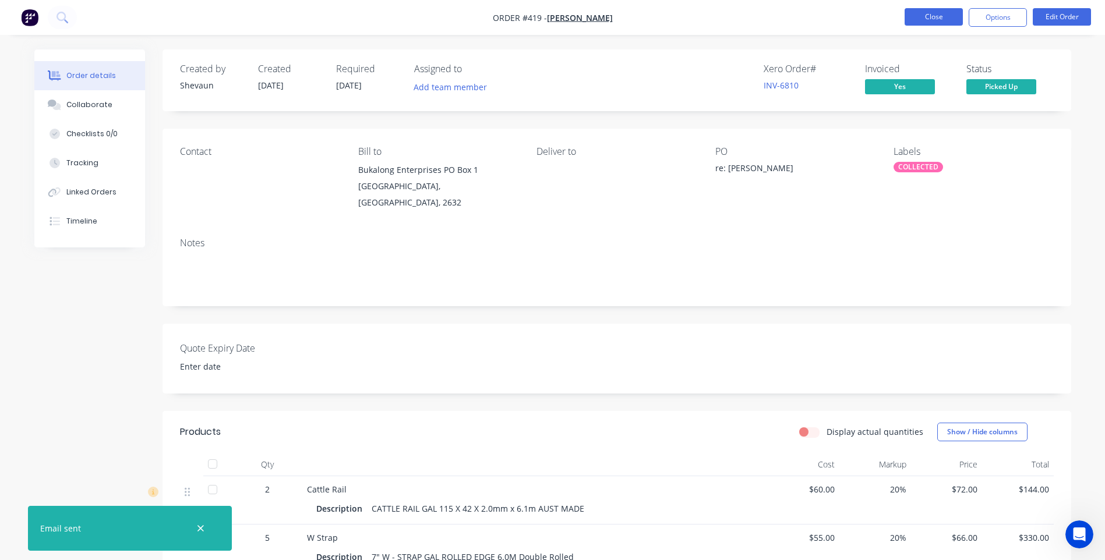
click at [922, 12] on button "Close" at bounding box center [933, 16] width 58 height 17
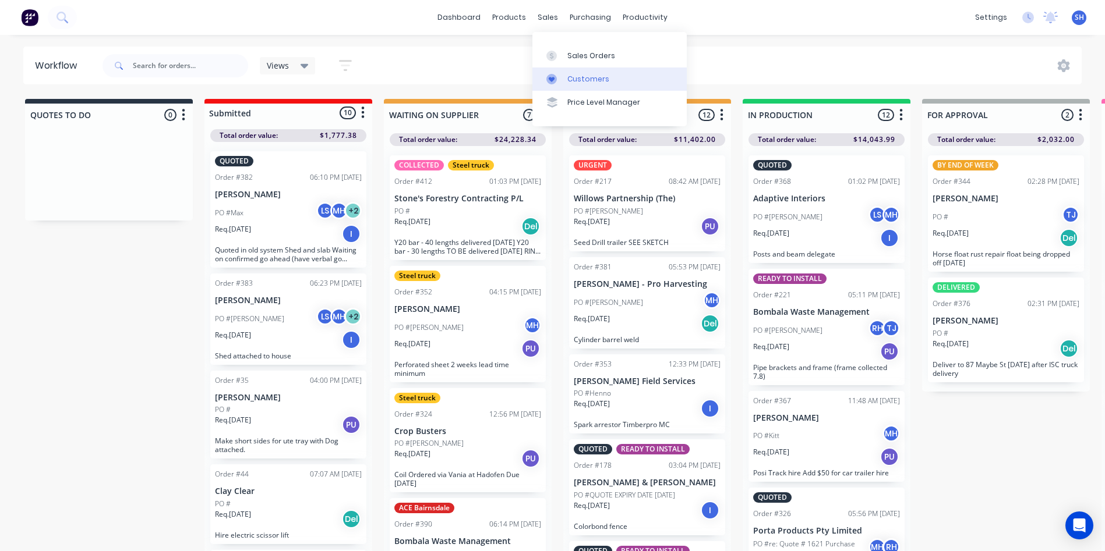
click at [582, 76] on div "Customers" at bounding box center [588, 79] width 42 height 10
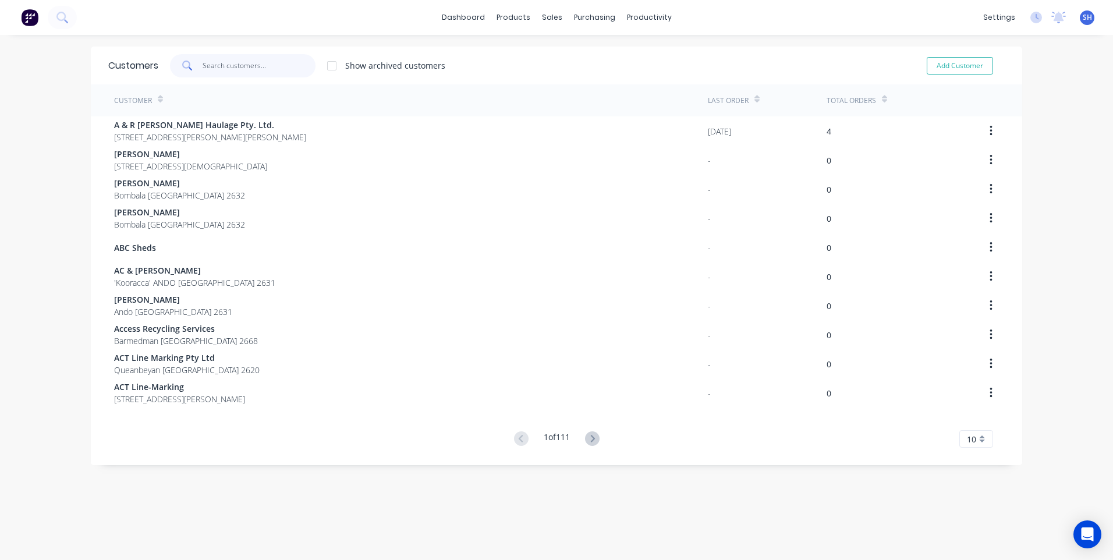
click at [210, 66] on input "text" at bounding box center [260, 65] width 114 height 23
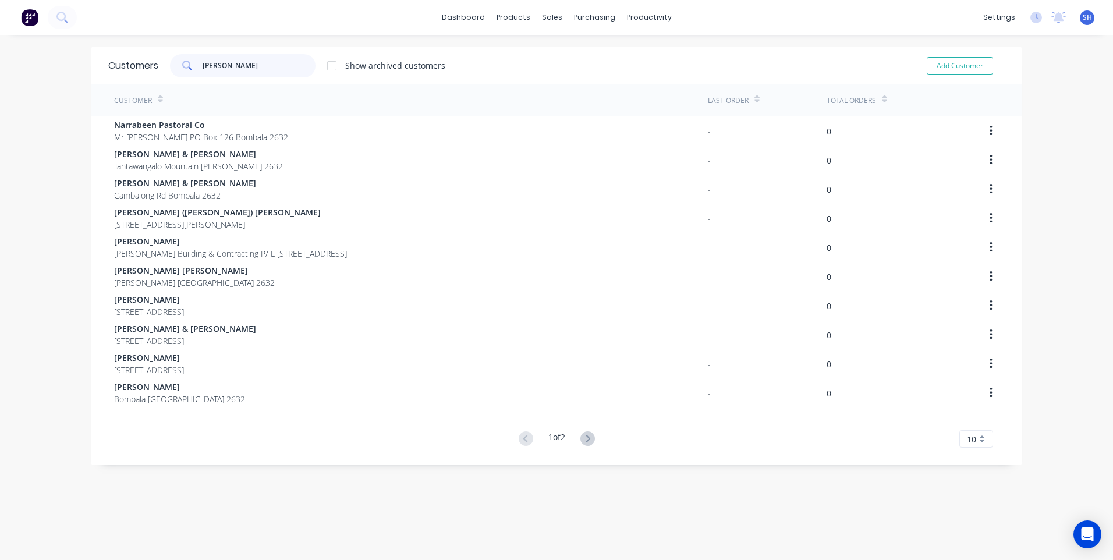
type input "peter"
click at [63, 13] on icon at bounding box center [60, 16] width 9 height 9
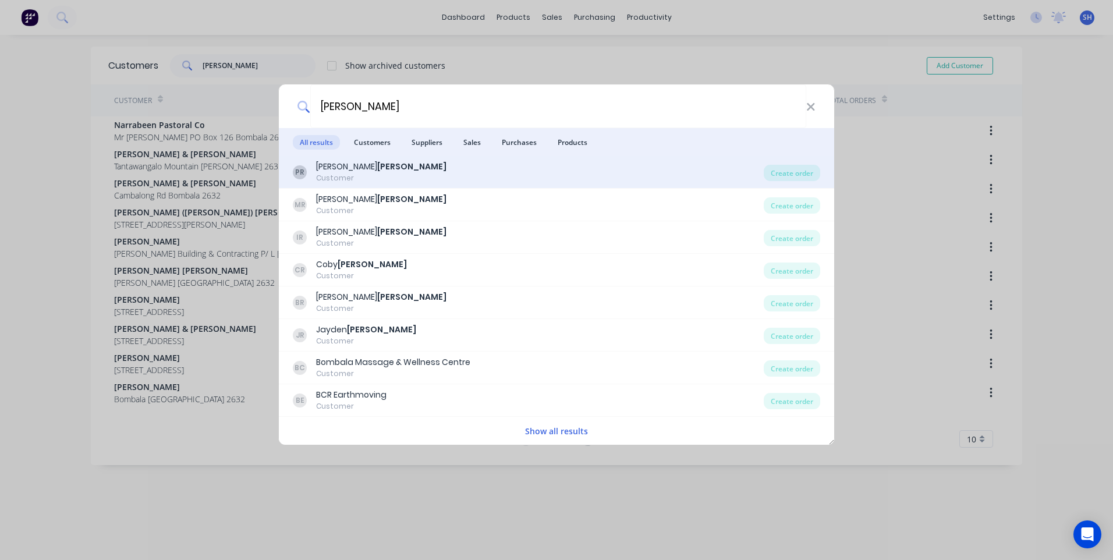
type input "robinson"
click at [335, 171] on div "Peter Robinson" at bounding box center [381, 167] width 130 height 12
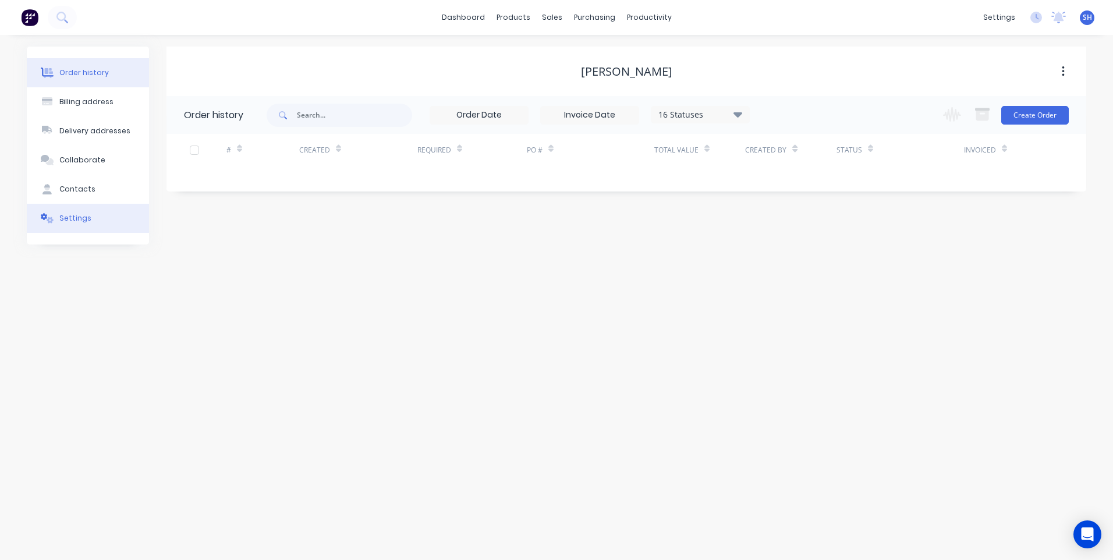
click at [70, 213] on div "Settings" at bounding box center [75, 218] width 32 height 10
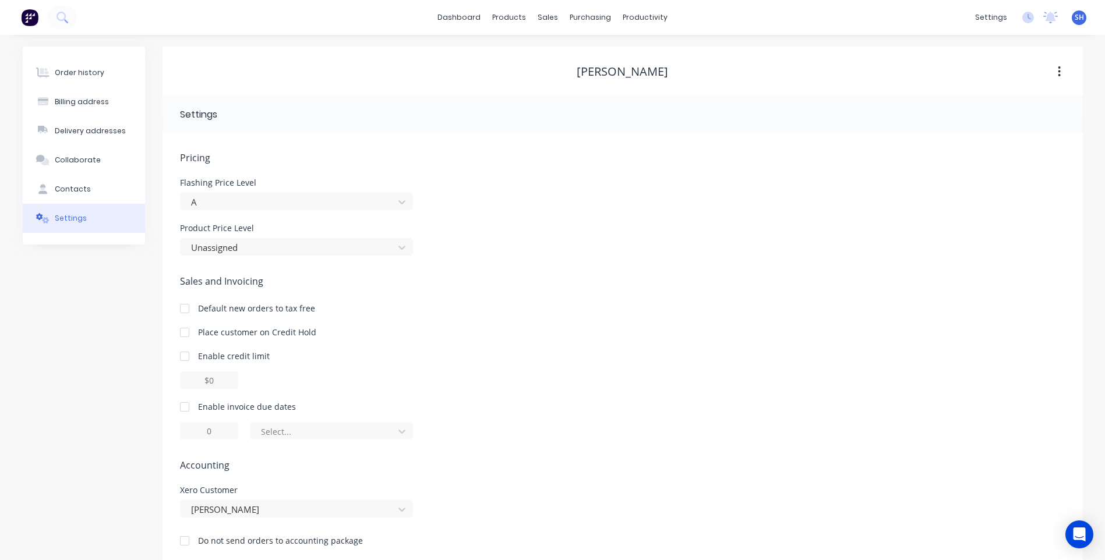
click at [186, 408] on div at bounding box center [184, 406] width 23 height 23
drag, startPoint x: 222, startPoint y: 434, endPoint x: 202, endPoint y: 434, distance: 20.4
click at [202, 434] on input "1" at bounding box center [209, 430] width 58 height 17
type input "30"
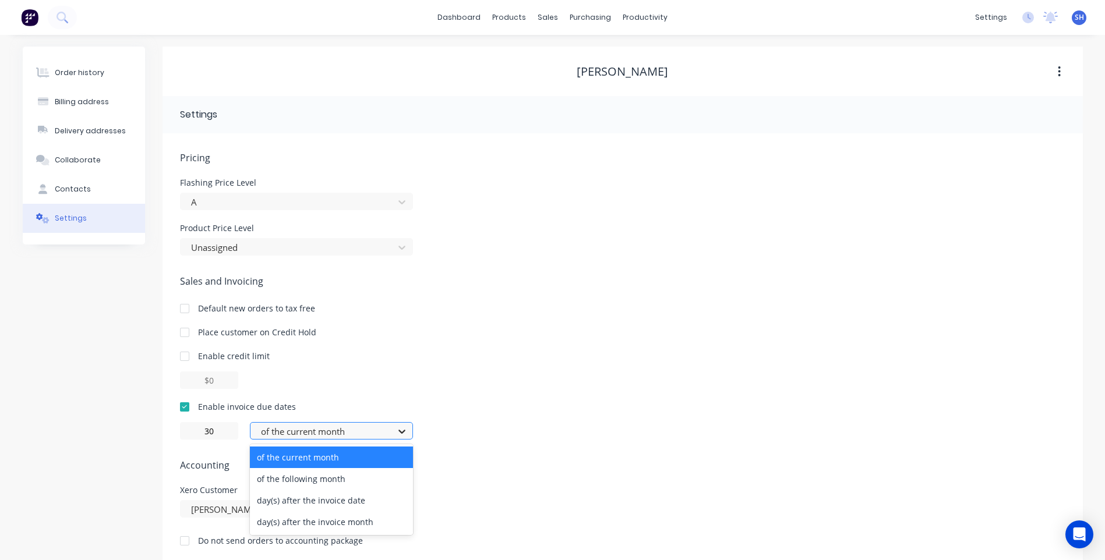
click at [402, 429] on icon at bounding box center [402, 432] width 12 height 12
click at [326, 479] on div "of the following month" at bounding box center [331, 479] width 163 height 22
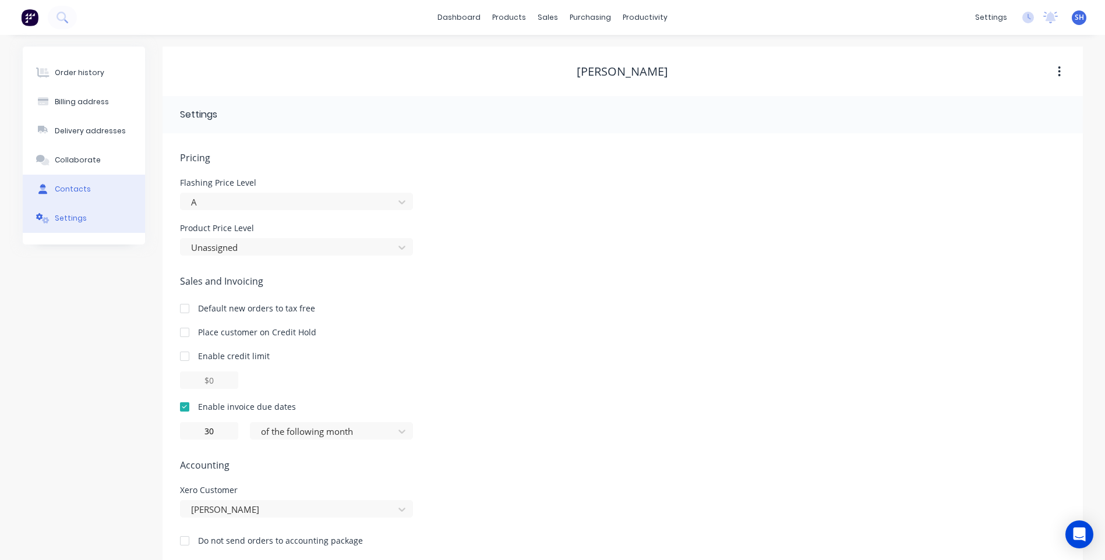
click at [80, 186] on div "Contacts" at bounding box center [73, 189] width 36 height 10
select select "AU"
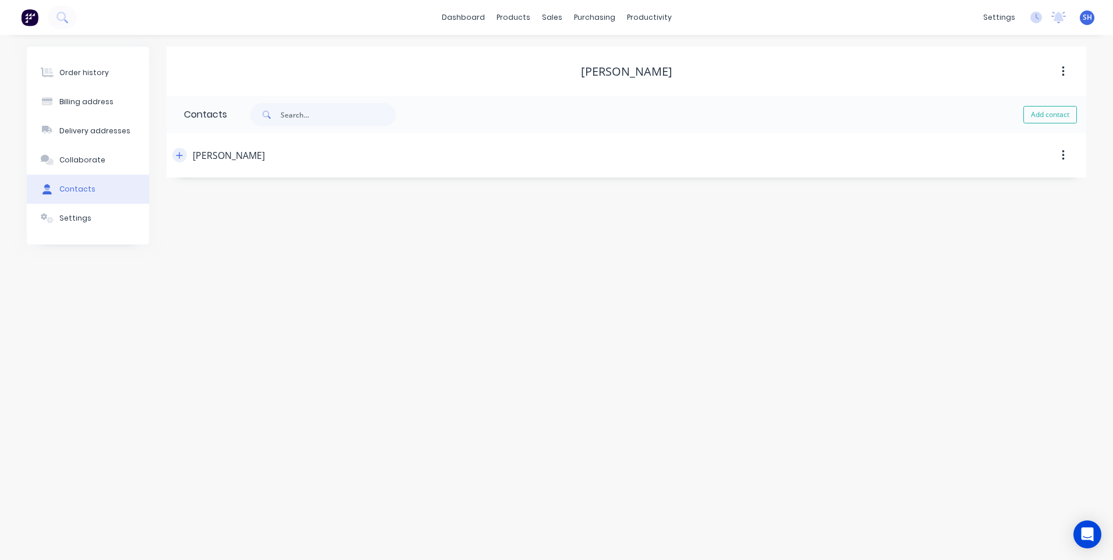
click at [176, 151] on icon "button" at bounding box center [179, 155] width 7 height 8
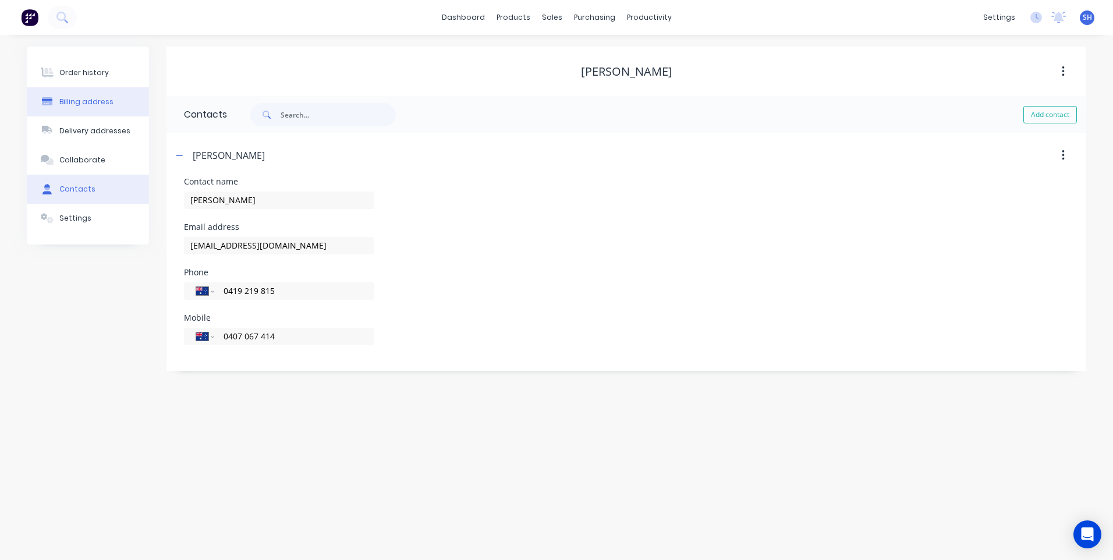
click at [77, 98] on div "Billing address" at bounding box center [86, 102] width 54 height 10
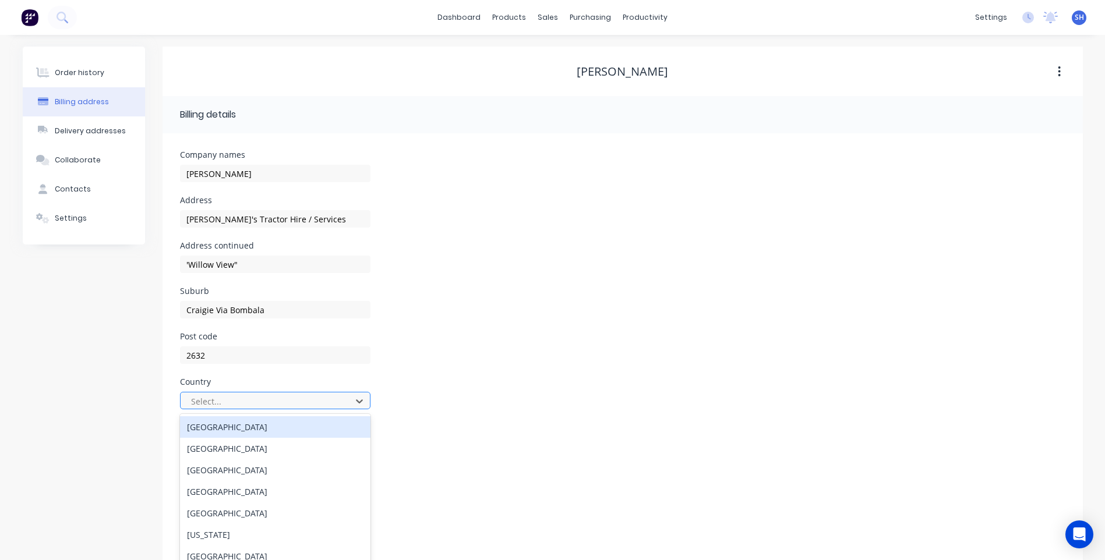
scroll to position [23, 0]
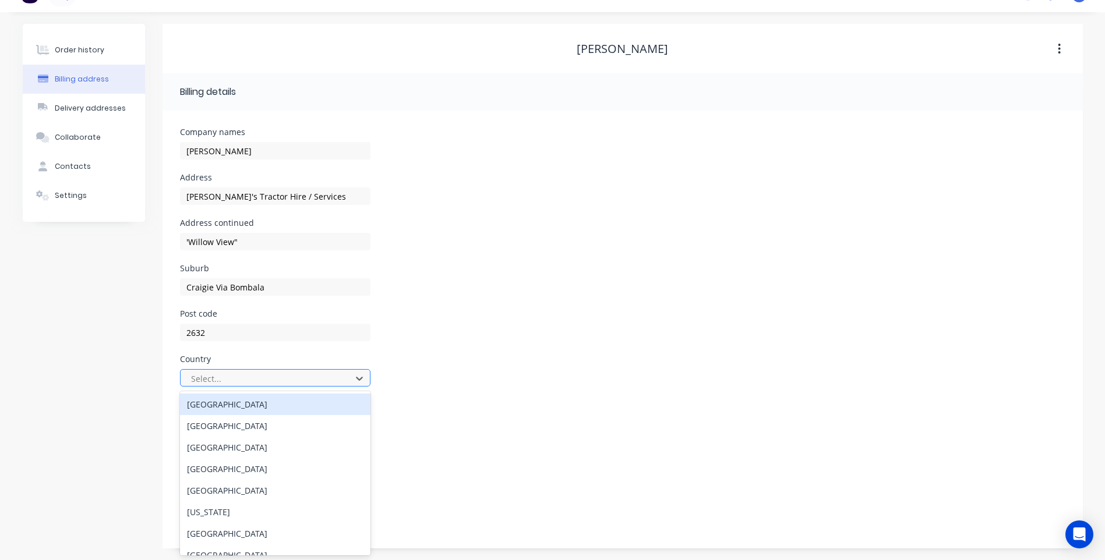
click at [231, 387] on div "250 results available. Use Up and Down to choose options, press Enter to select…" at bounding box center [275, 377] width 190 height 17
click at [229, 409] on div "Australia" at bounding box center [275, 405] width 190 height 22
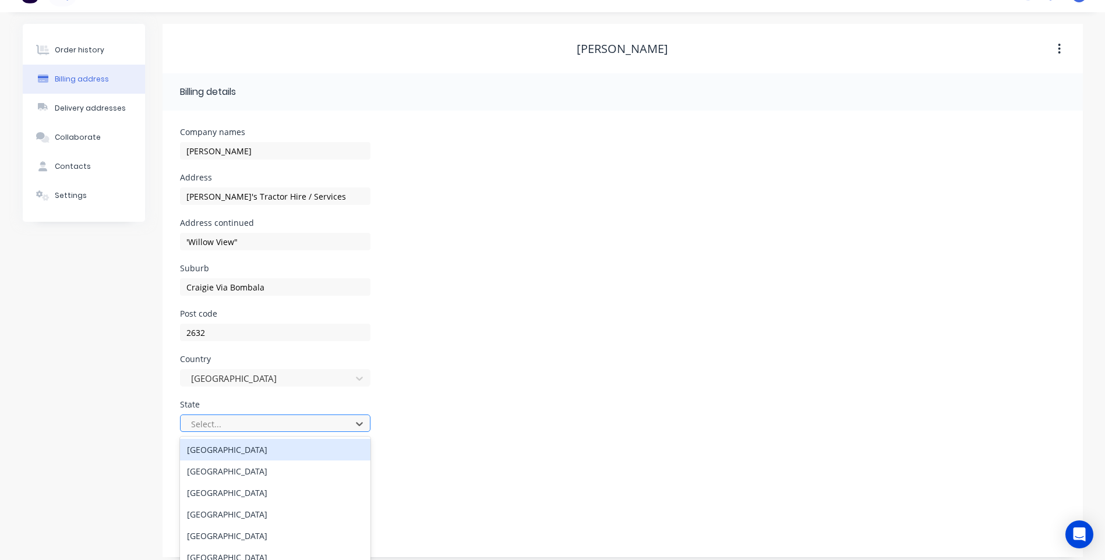
scroll to position [31, 0]
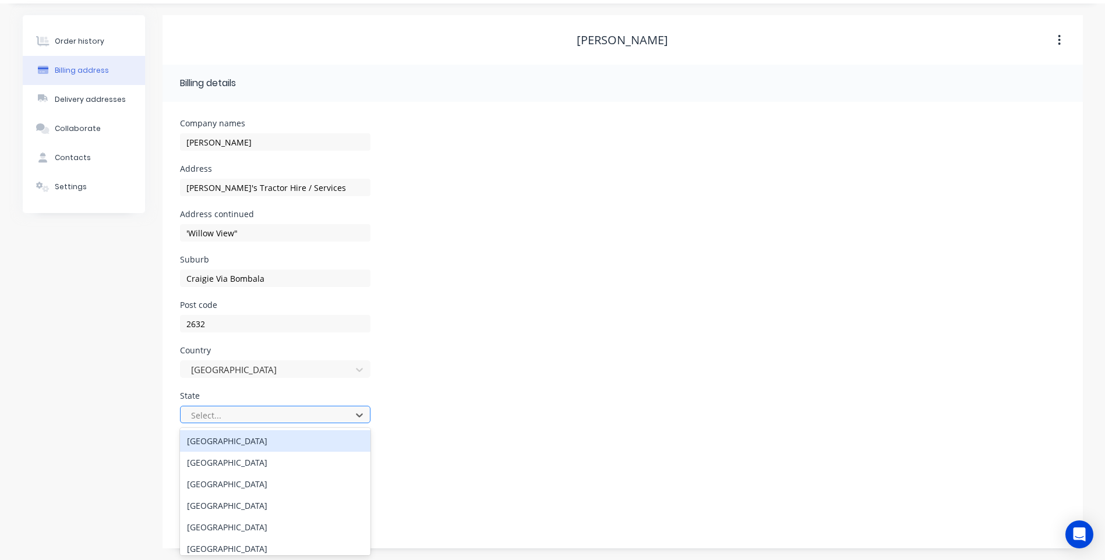
click at [238, 423] on div "8 results available. Use Up and Down to choose options, press Enter to select t…" at bounding box center [275, 414] width 190 height 17
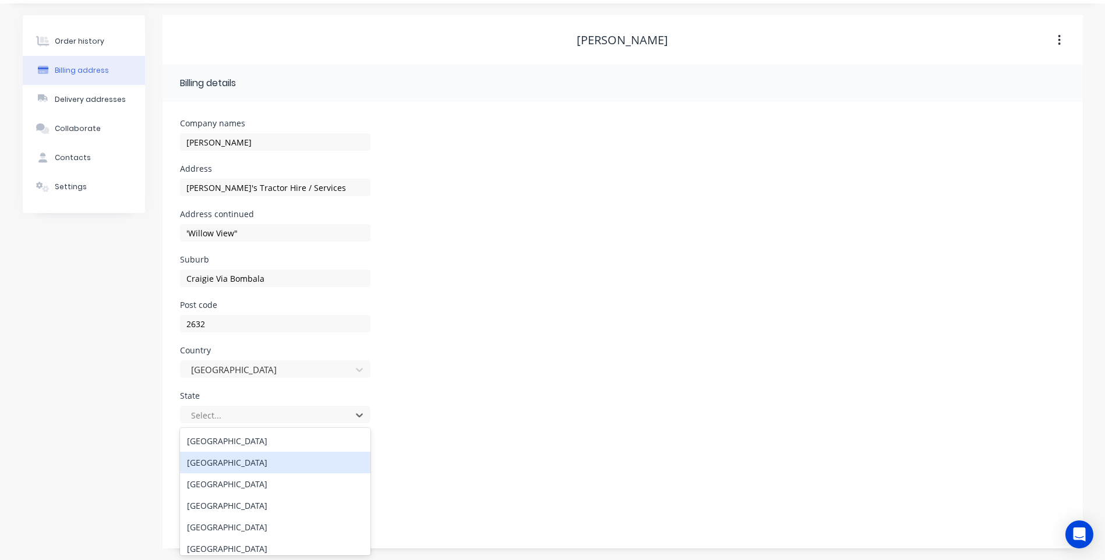
click at [247, 467] on div "New South Wales" at bounding box center [275, 463] width 190 height 22
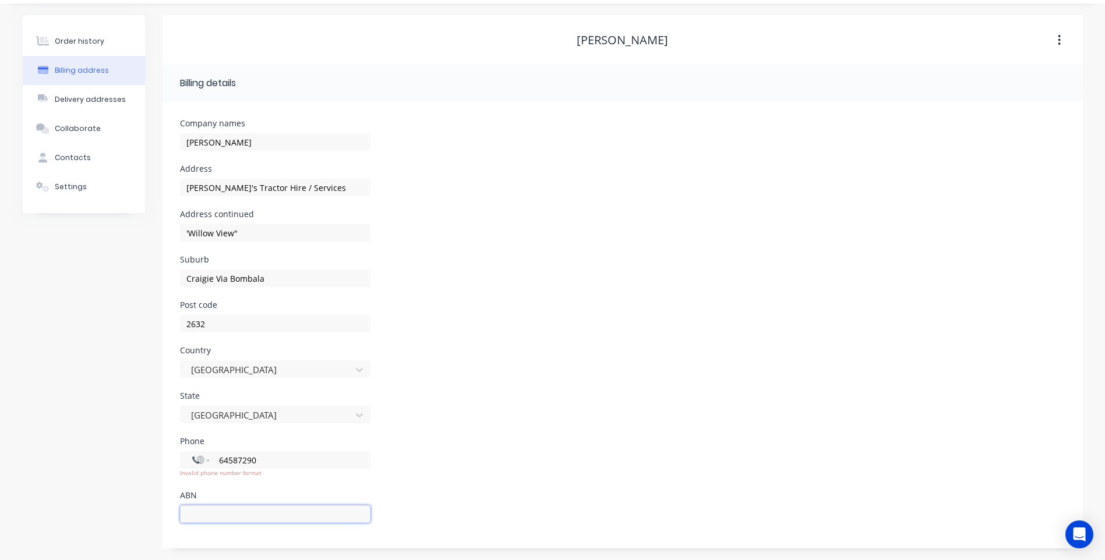
click at [314, 510] on input "text" at bounding box center [275, 513] width 190 height 17
drag, startPoint x: 618, startPoint y: 428, endPoint x: 602, endPoint y: 428, distance: 15.7
click at [618, 428] on div "State New South Wales" at bounding box center [622, 414] width 885 height 45
click at [221, 459] on input "64587290" at bounding box center [288, 460] width 140 height 13
type input "+06458729"
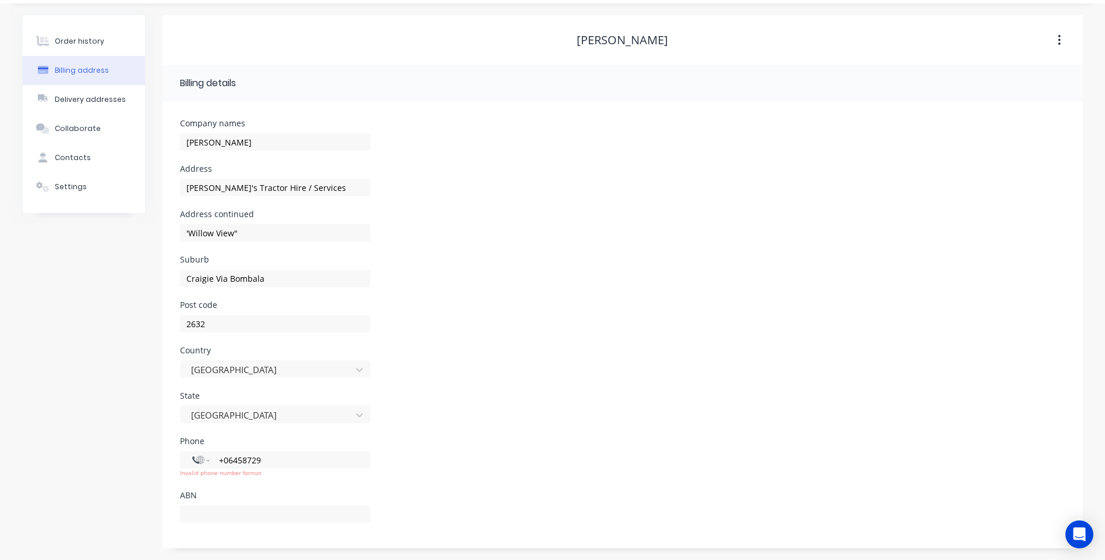
drag, startPoint x: 280, startPoint y: 465, endPoint x: 178, endPoint y: 469, distance: 102.0
click at [178, 469] on div "Company names Peter Robinson Address Rocky's Tractor Hire / Services Address co…" at bounding box center [622, 325] width 920 height 447
select select "AU"
click at [465, 468] on div "Phone International Afghanistan Åland Islands Albania Algeria American Samoa An…" at bounding box center [622, 464] width 885 height 54
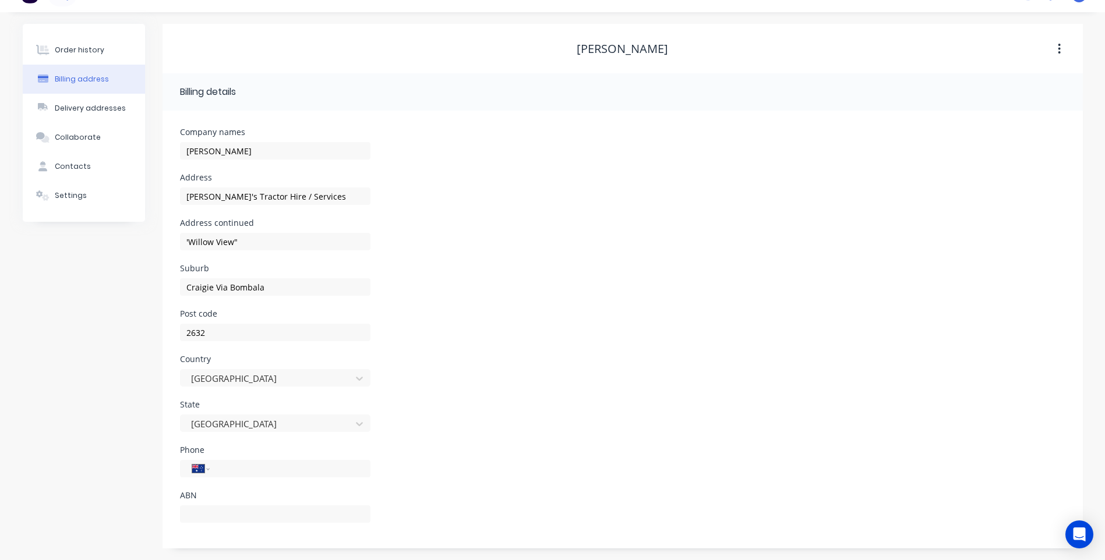
scroll to position [0, 0]
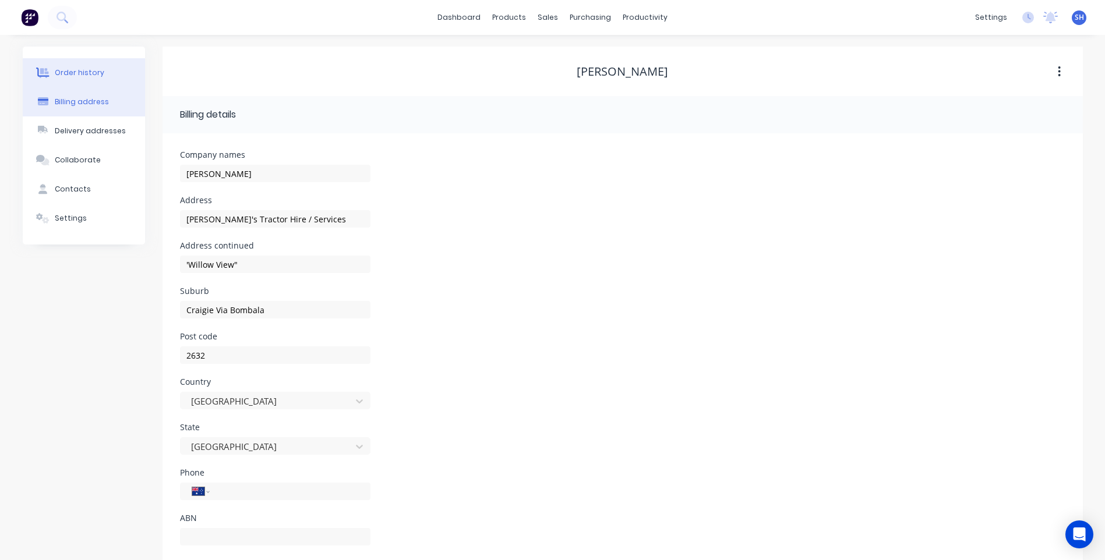
click at [80, 69] on div "Order history" at bounding box center [79, 73] width 49 height 10
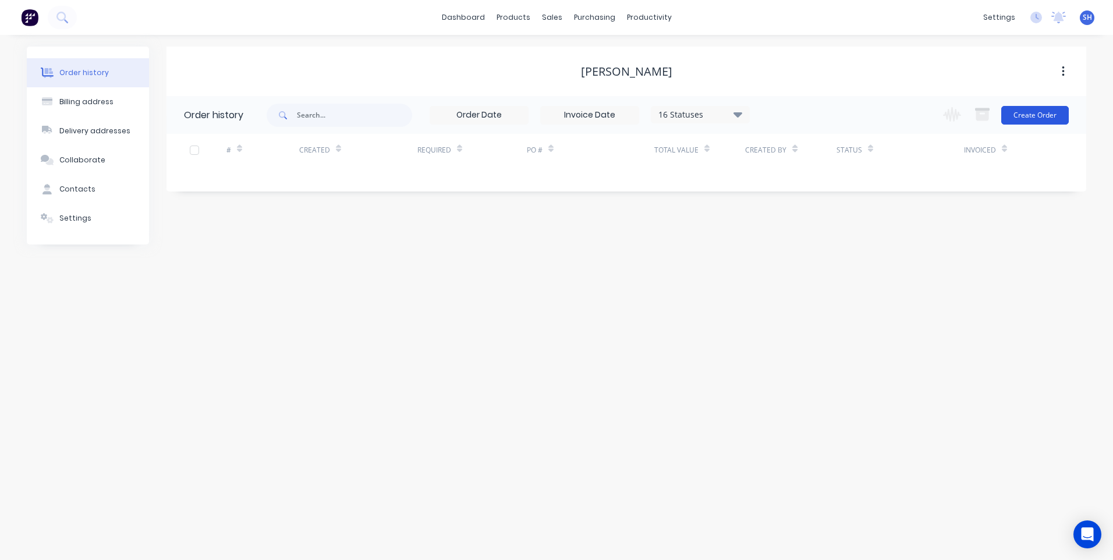
click at [1028, 113] on button "Create Order" at bounding box center [1036, 115] width 68 height 19
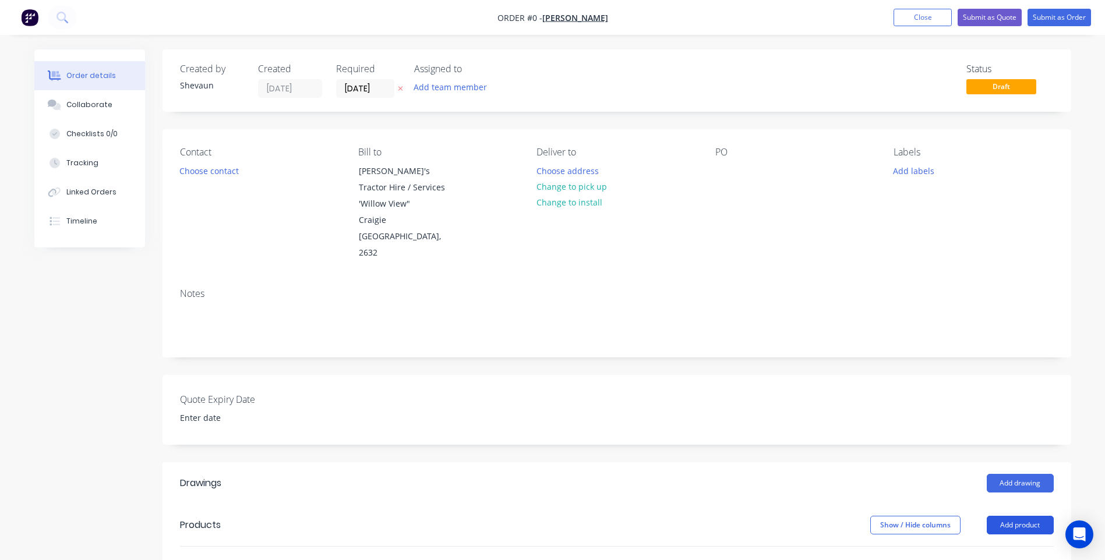
click at [1023, 516] on button "Add product" at bounding box center [1019, 525] width 67 height 19
click at [988, 546] on div "Product catalogue" at bounding box center [998, 554] width 90 height 17
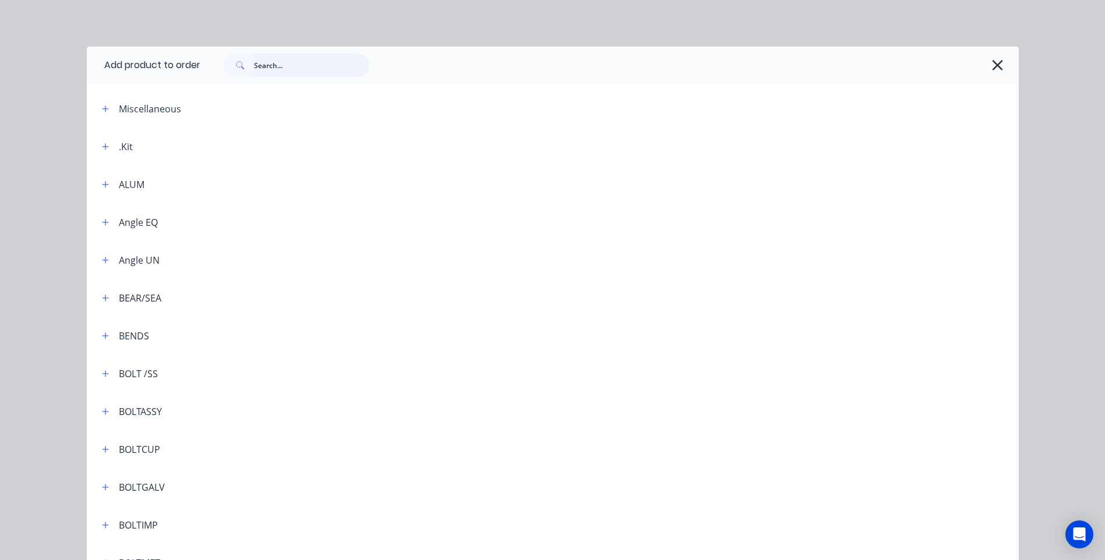
click at [257, 63] on input "text" at bounding box center [311, 65] width 115 height 23
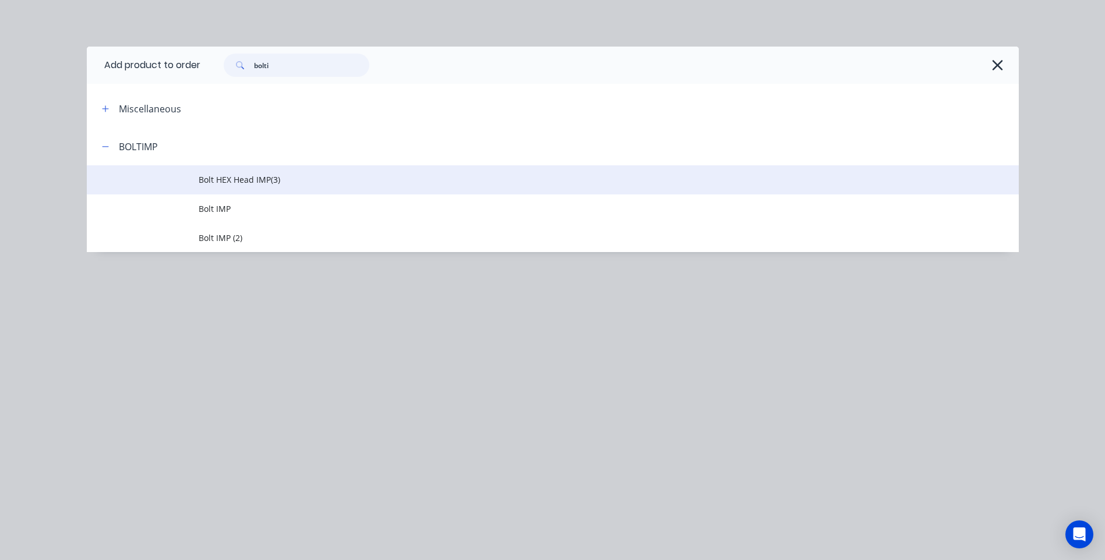
type input "bolti"
click at [227, 178] on span "Bolt HEX Head IMP(3)" at bounding box center [527, 180] width 656 height 12
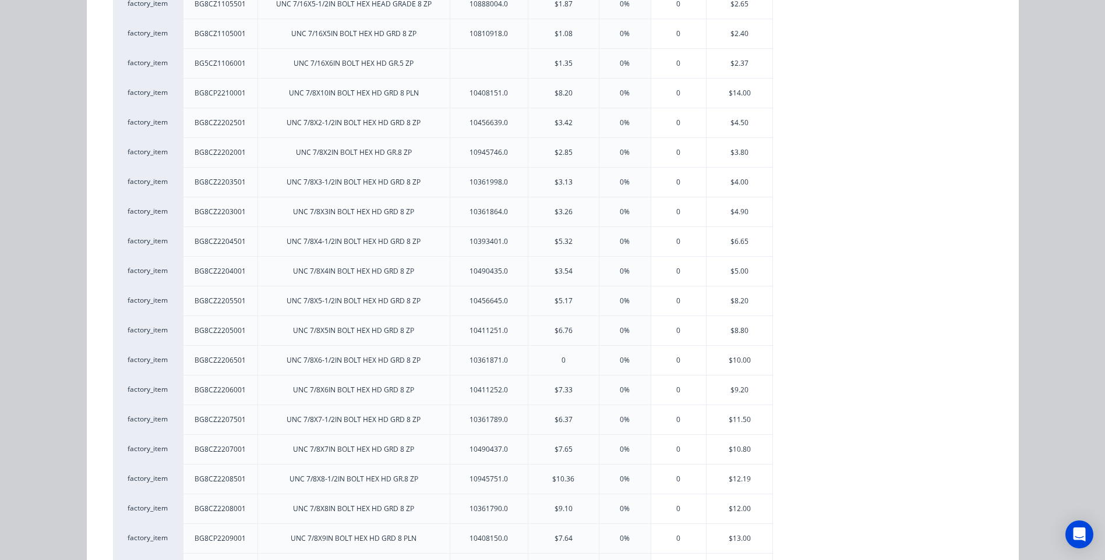
scroll to position [932, 0]
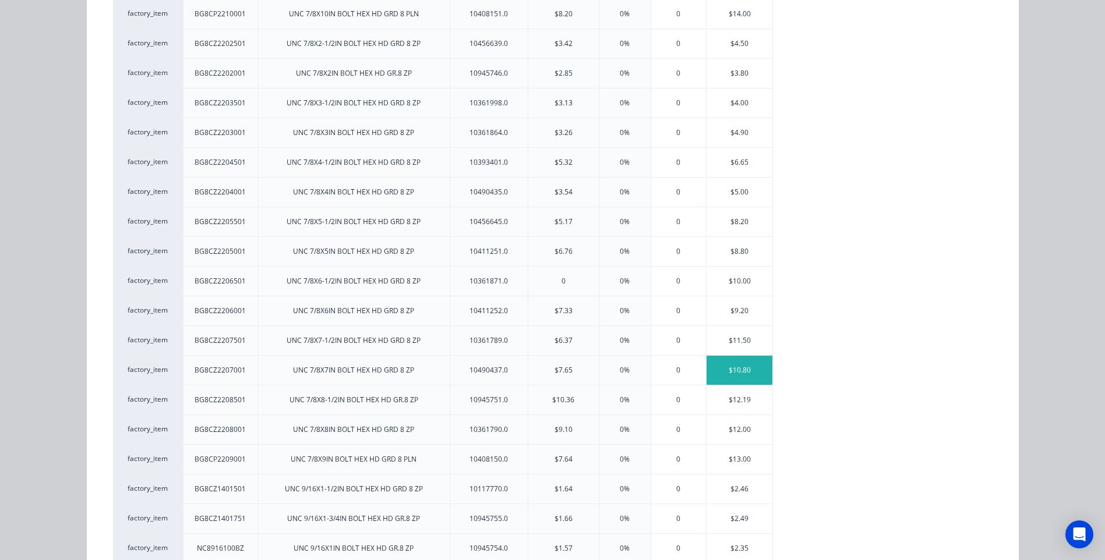
click at [731, 365] on div "$10.80" at bounding box center [739, 370] width 66 height 29
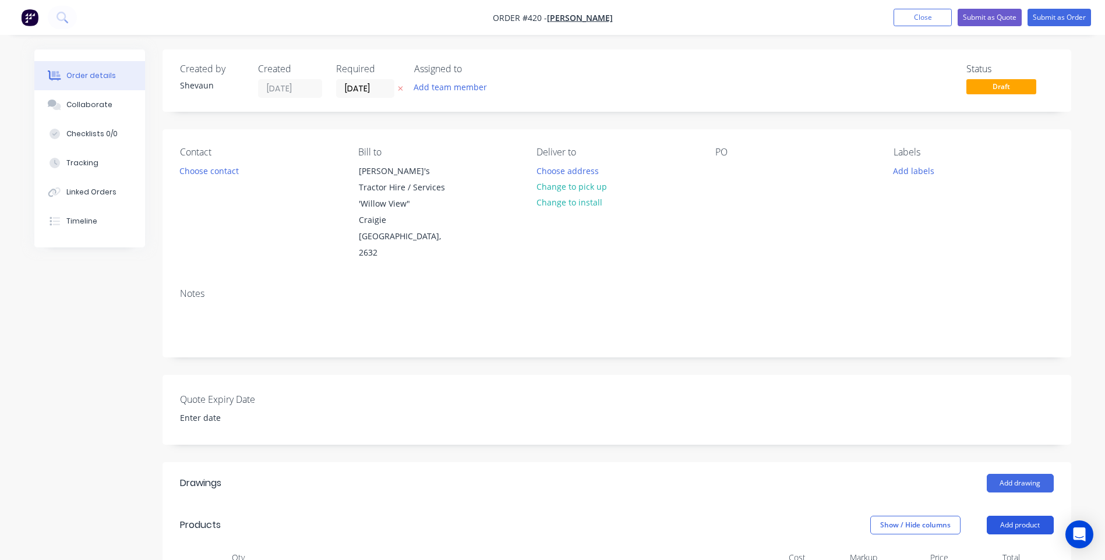
click at [1025, 516] on button "Add product" at bounding box center [1019, 525] width 67 height 19
click at [981, 546] on div "Product catalogue" at bounding box center [998, 554] width 90 height 17
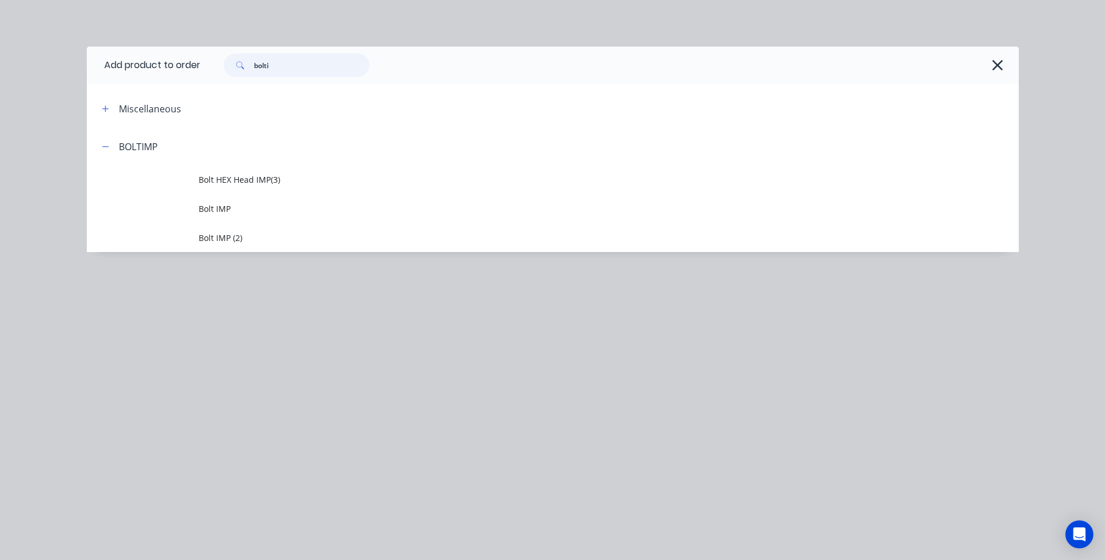
drag, startPoint x: 281, startPoint y: 65, endPoint x: 228, endPoint y: 65, distance: 53.0
click at [228, 65] on div "bolti" at bounding box center [297, 65] width 146 height 23
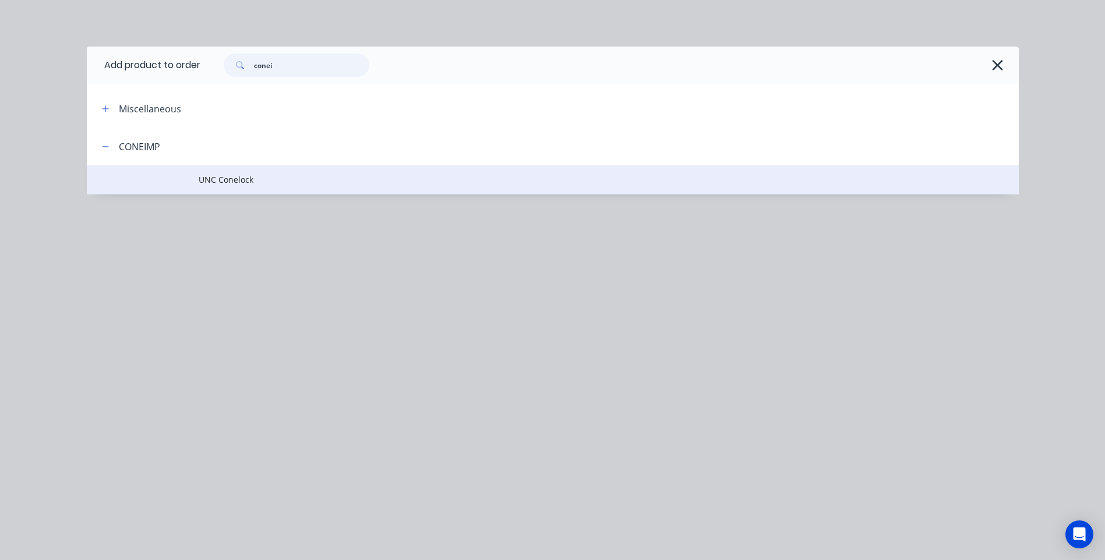
type input "conei"
click at [229, 178] on span "UNC Conelock" at bounding box center [527, 180] width 656 height 12
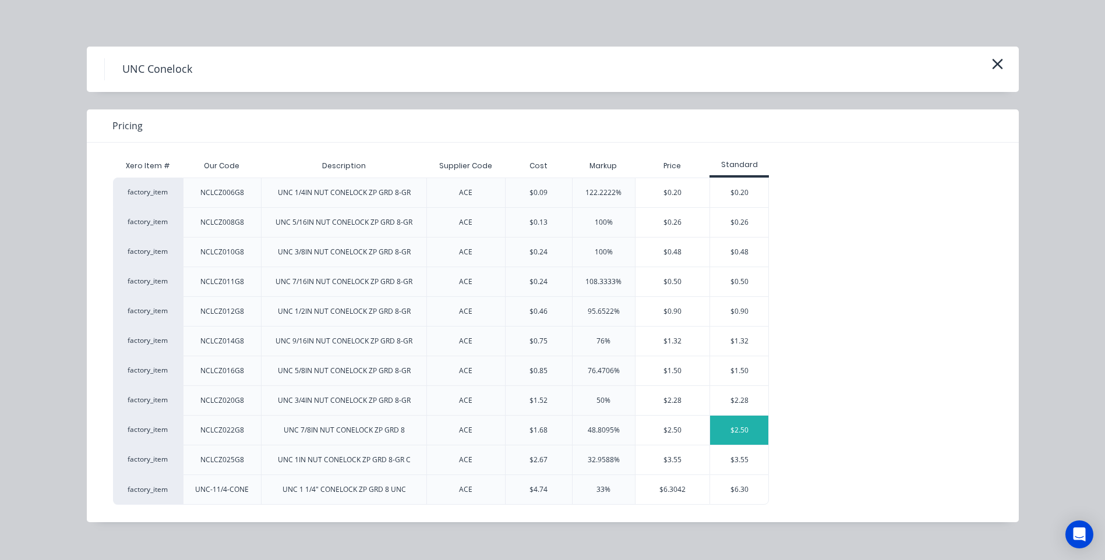
click at [746, 425] on div "$2.50" at bounding box center [739, 430] width 58 height 29
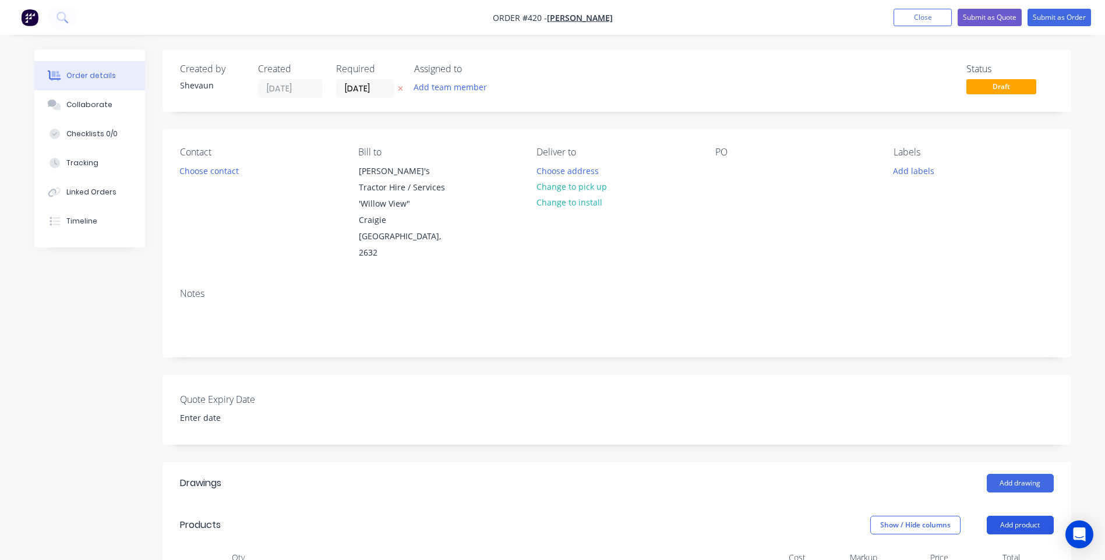
click at [1027, 516] on button "Add product" at bounding box center [1019, 525] width 67 height 19
click at [1000, 546] on div "Product catalogue" at bounding box center [998, 554] width 90 height 17
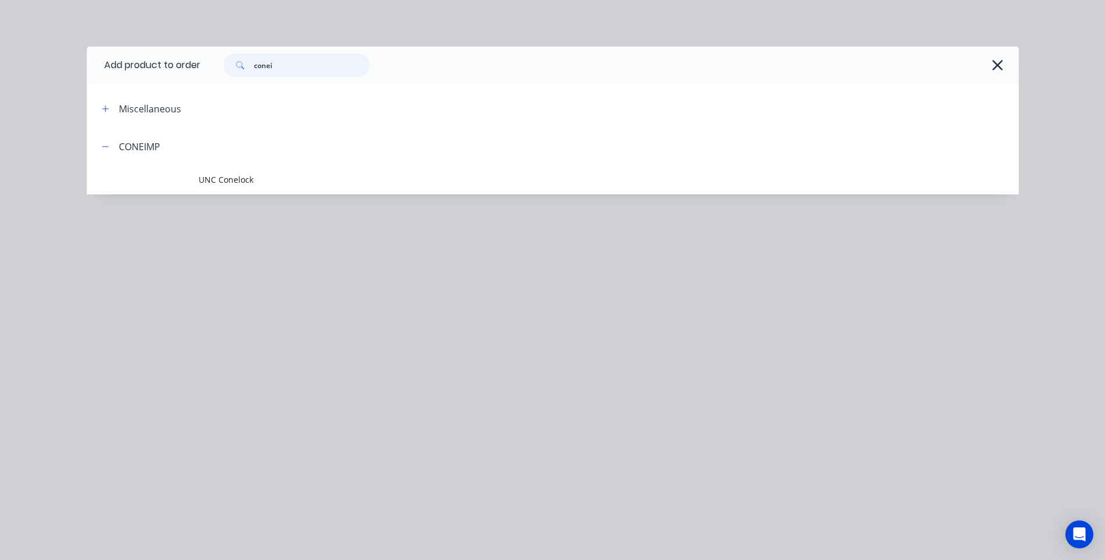
drag, startPoint x: 293, startPoint y: 61, endPoint x: 222, endPoint y: 68, distance: 70.8
click at [222, 68] on div "conei" at bounding box center [290, 65] width 157 height 23
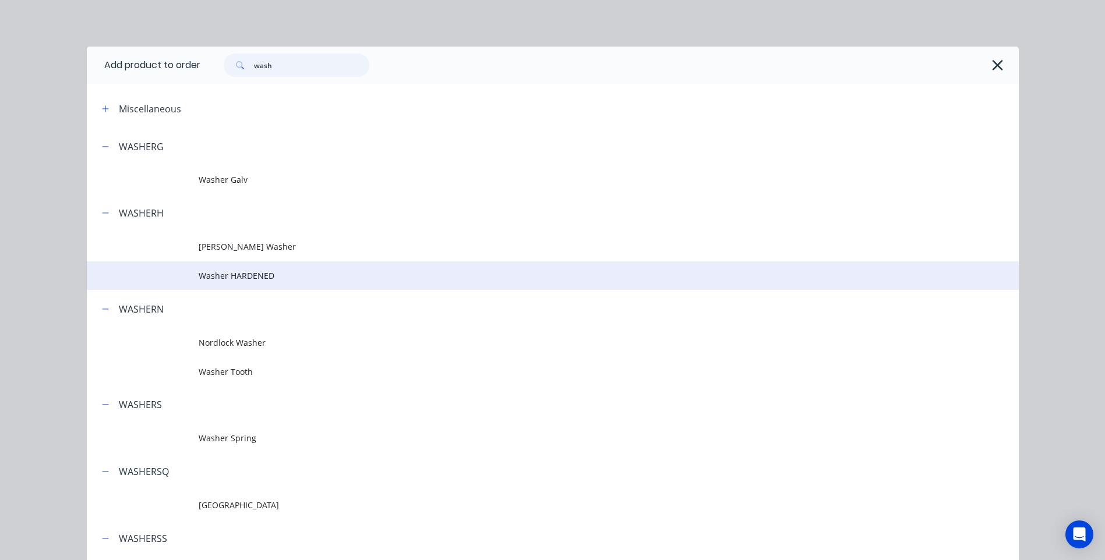
type input "wash"
click at [242, 275] on span "Washer HARDENED" at bounding box center [527, 276] width 656 height 12
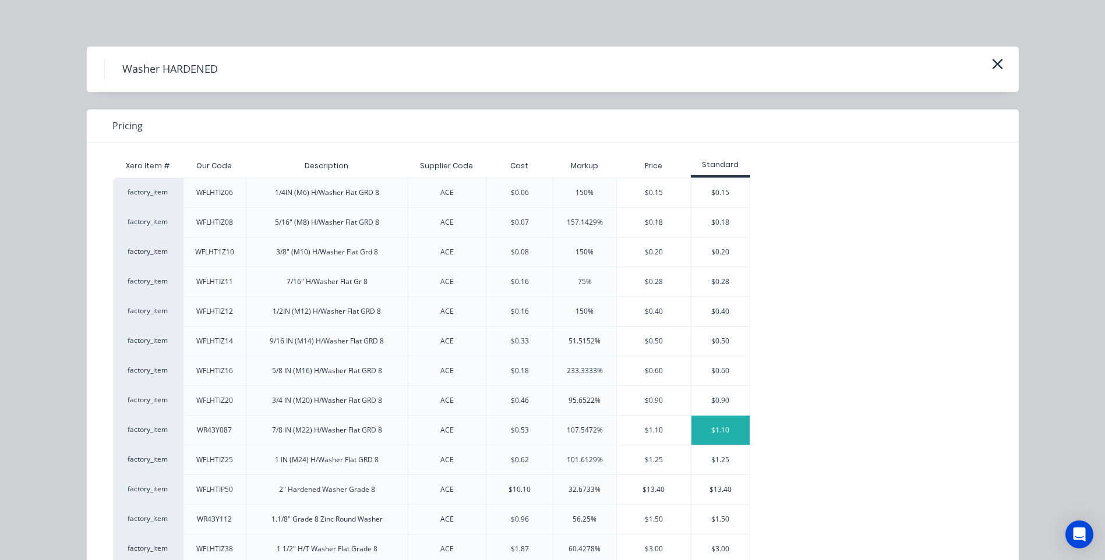
click at [710, 427] on div "$1.10" at bounding box center [720, 430] width 58 height 29
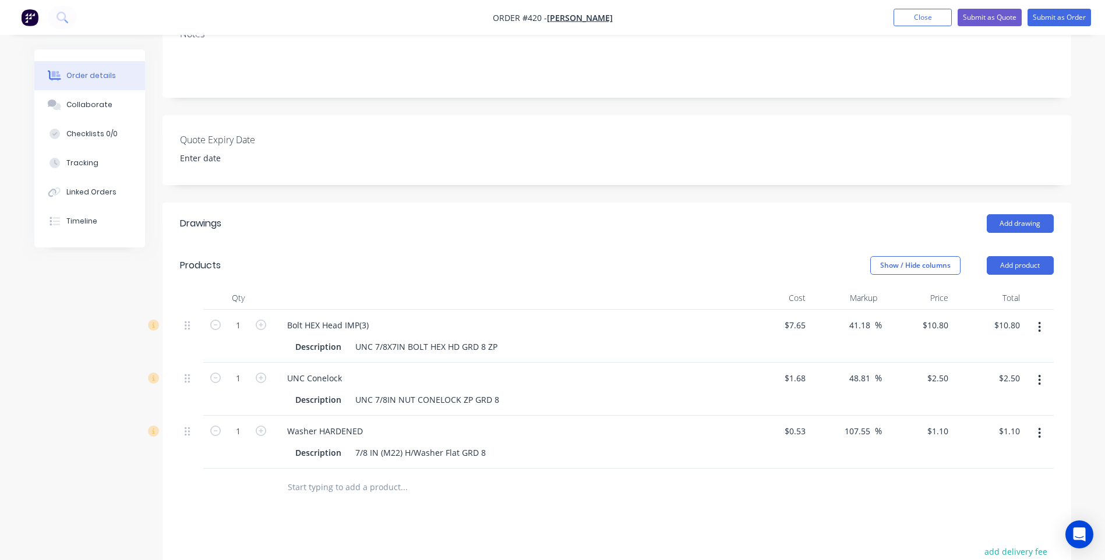
scroll to position [291, 0]
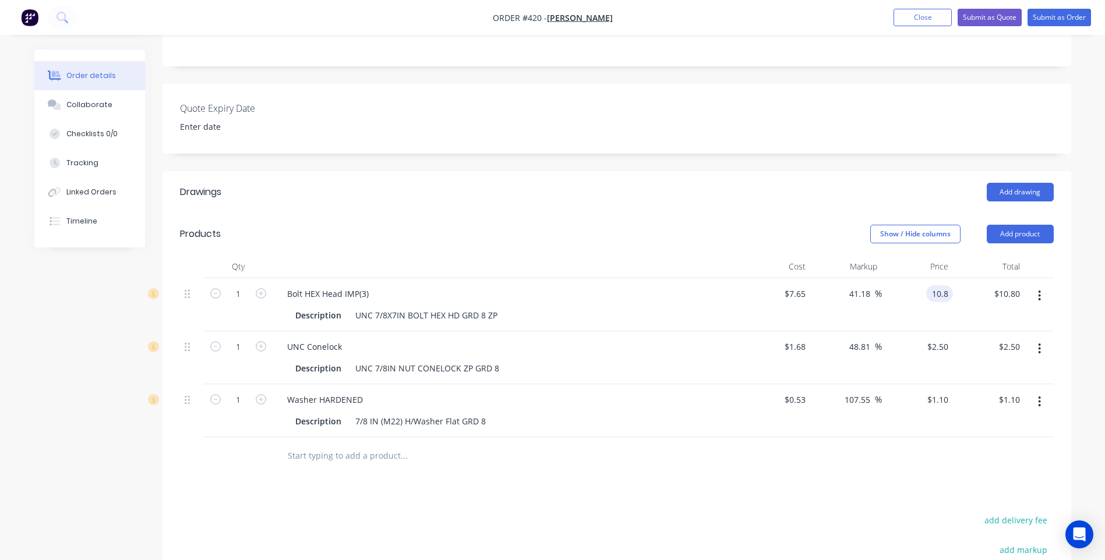
click at [952, 285] on input "10.8" at bounding box center [942, 293] width 22 height 17
type input "10.00"
type input "30.72"
type input "$10.00"
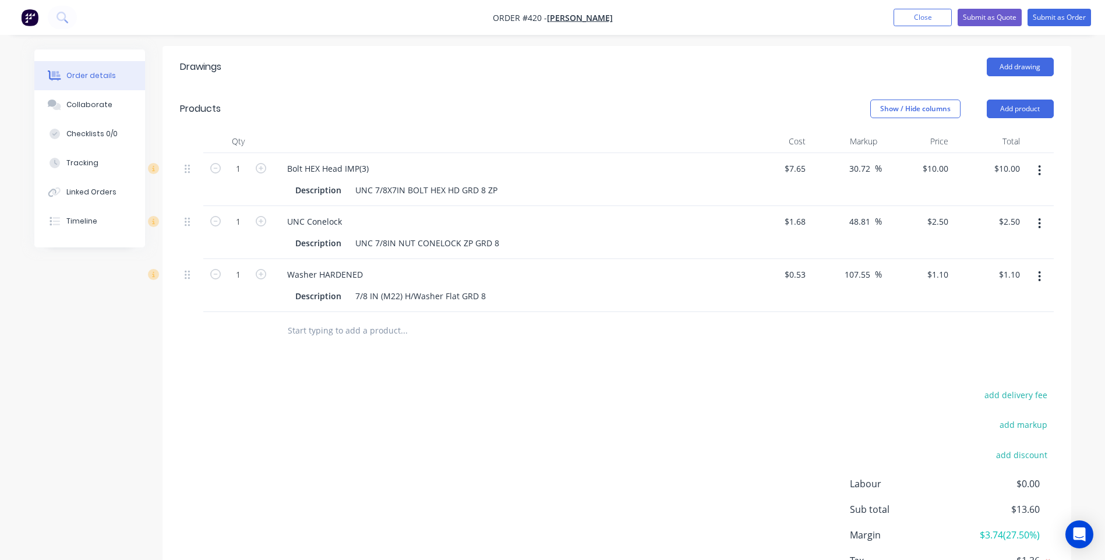
scroll to position [354, 0]
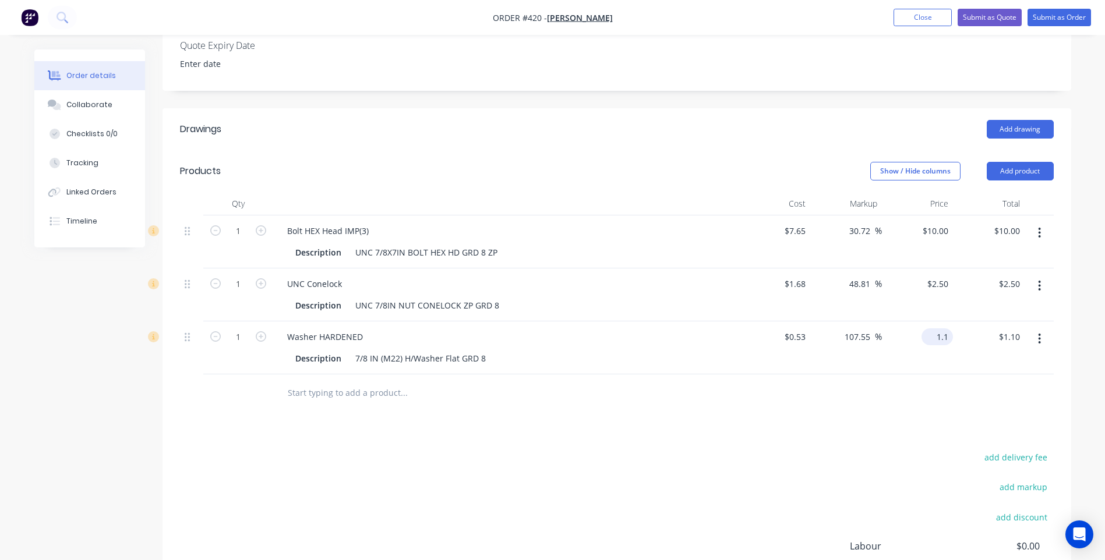
click at [948, 328] on input "1.1" at bounding box center [939, 336] width 27 height 17
type input "1.09"
type input "105.66"
type input "$1.09"
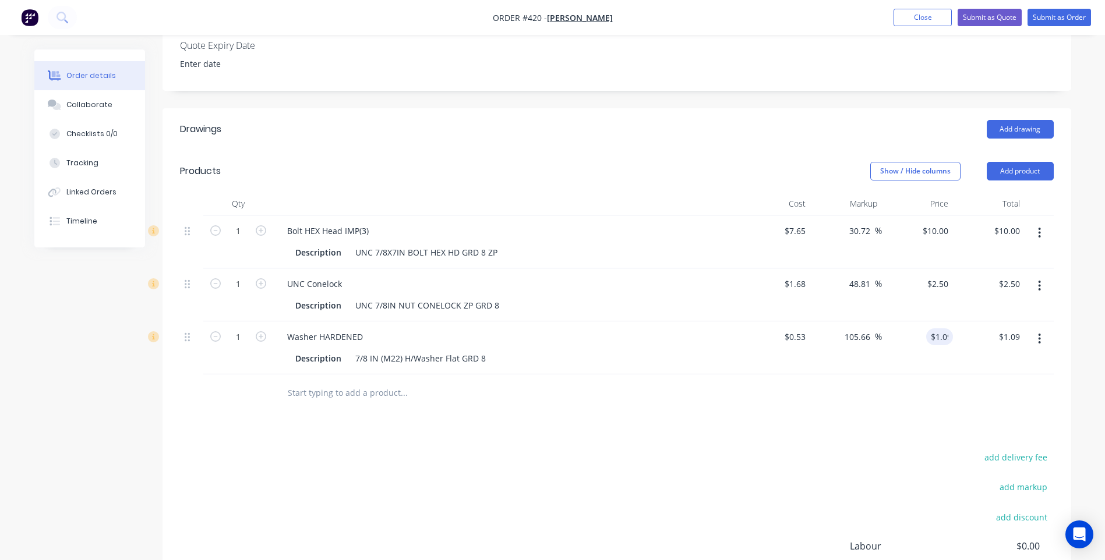
click at [735, 450] on div "add delivery fee add markup add discount Labour $0.00 Sub total $13.60 Margin $…" at bounding box center [617, 562] width 874 height 225
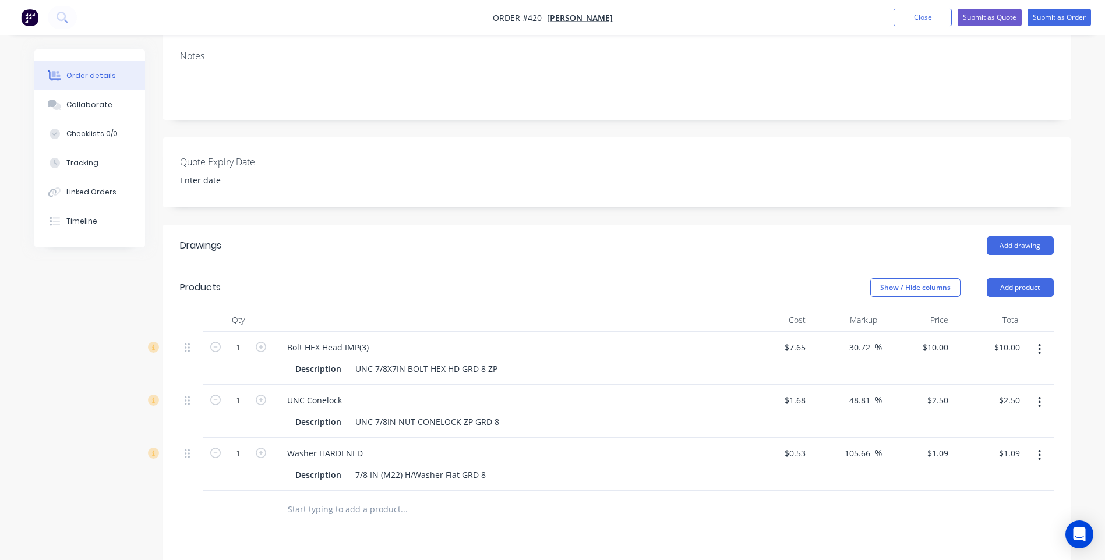
scroll to position [0, 0]
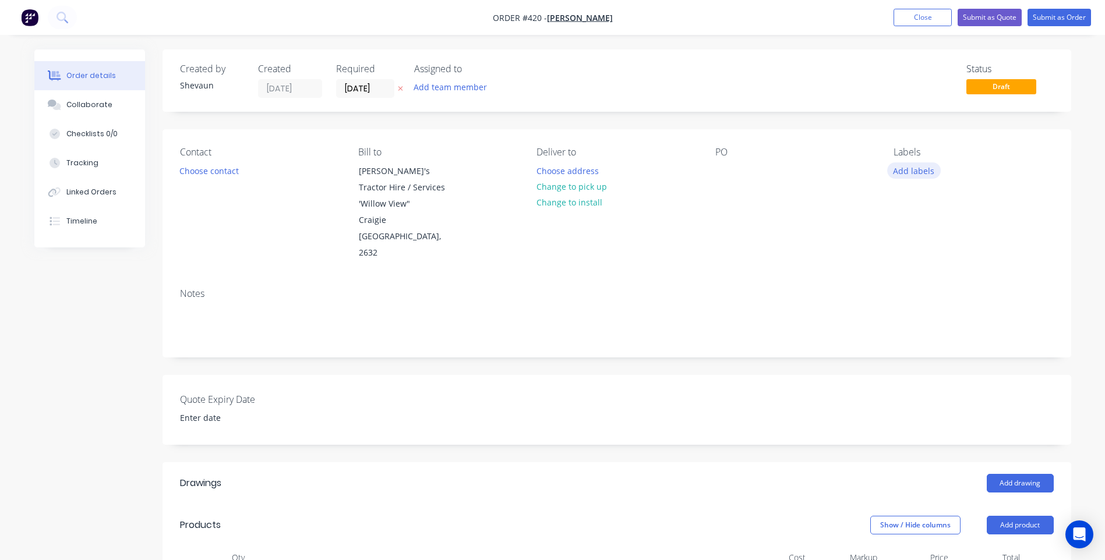
click at [907, 171] on button "Add labels" at bounding box center [914, 170] width 54 height 16
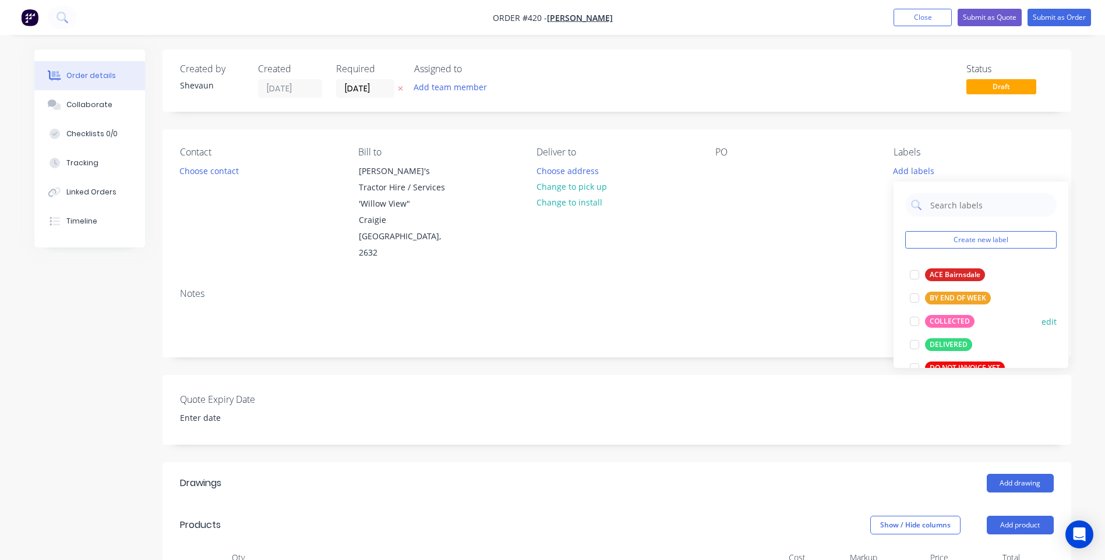
click at [950, 318] on div "COLLECTED" at bounding box center [949, 321] width 49 height 13
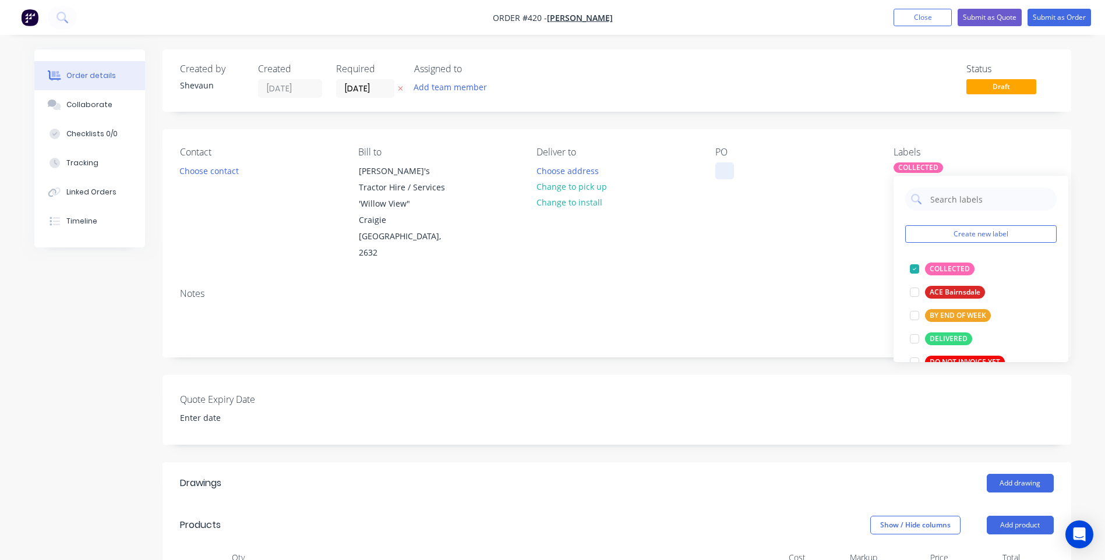
click at [725, 165] on div at bounding box center [724, 170] width 19 height 17
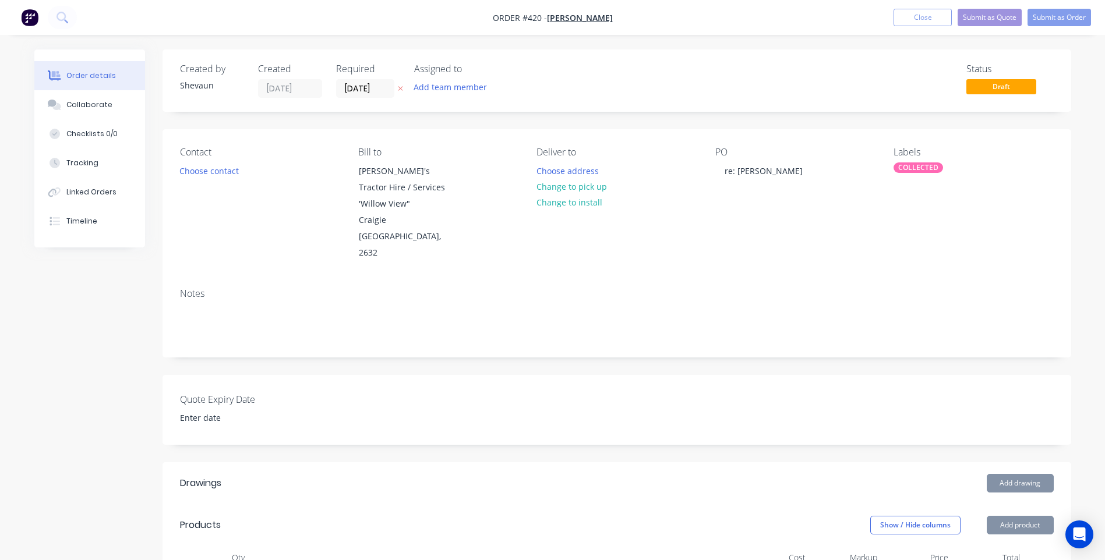
click at [707, 228] on div "Contact Choose contact Bill to Rocky's Tractor Hire / Services 'Willow View" Cr…" at bounding box center [616, 204] width 908 height 150
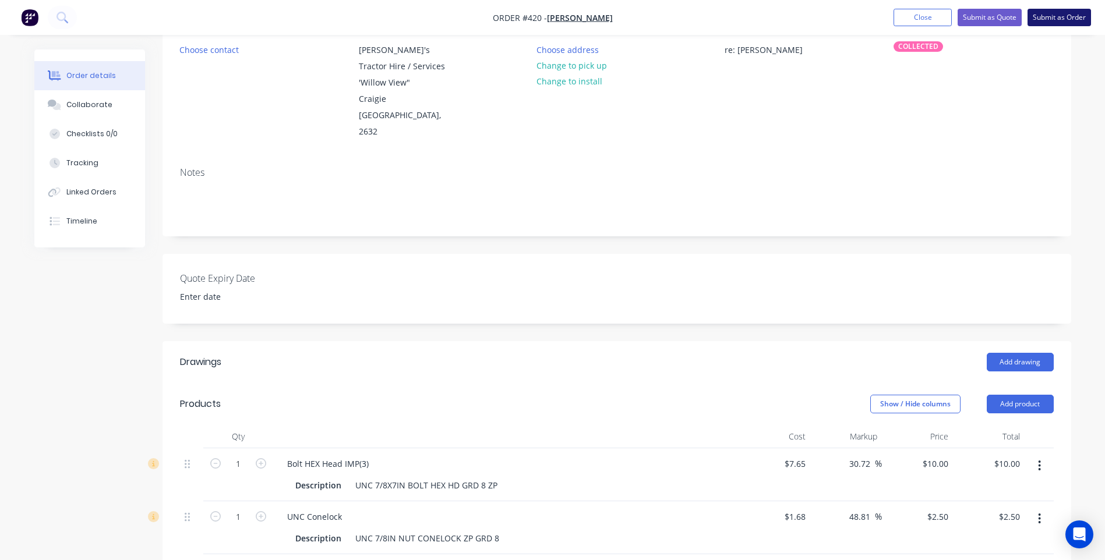
click at [1069, 13] on button "Submit as Order" at bounding box center [1058, 17] width 63 height 17
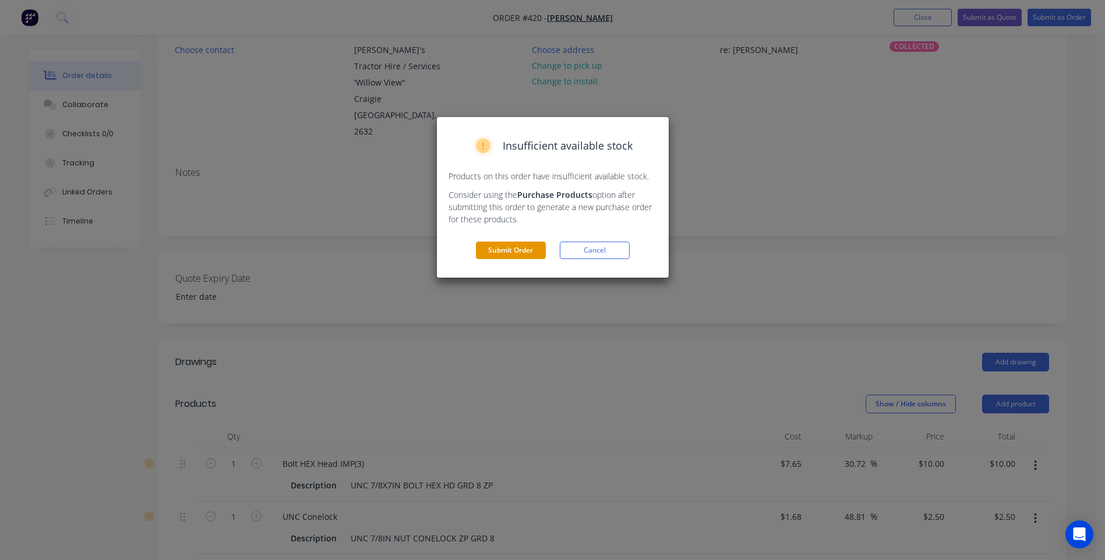
click at [522, 247] on button "Submit Order" at bounding box center [511, 250] width 70 height 17
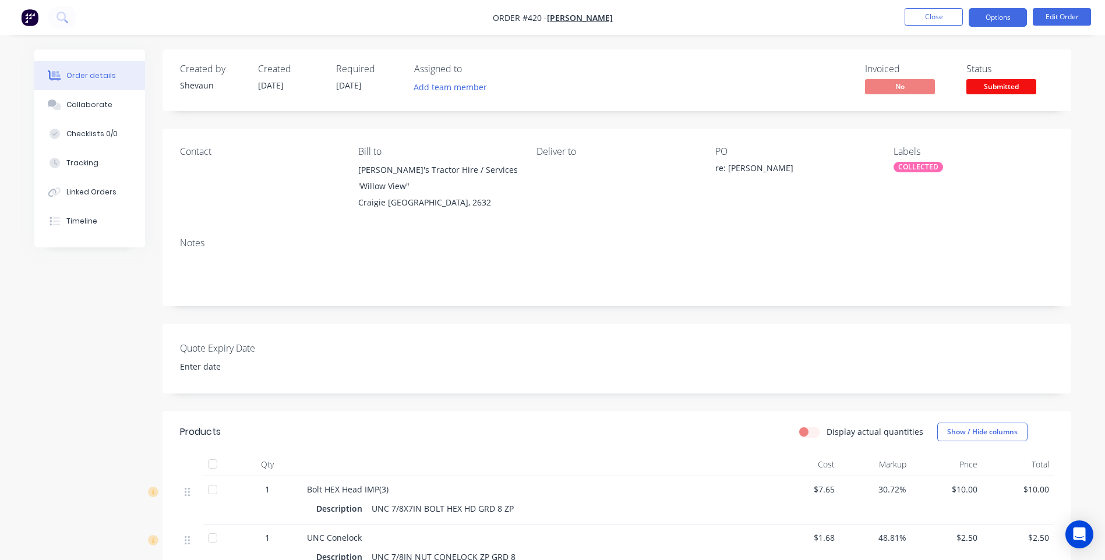
click at [1004, 21] on button "Options" at bounding box center [997, 17] width 58 height 19
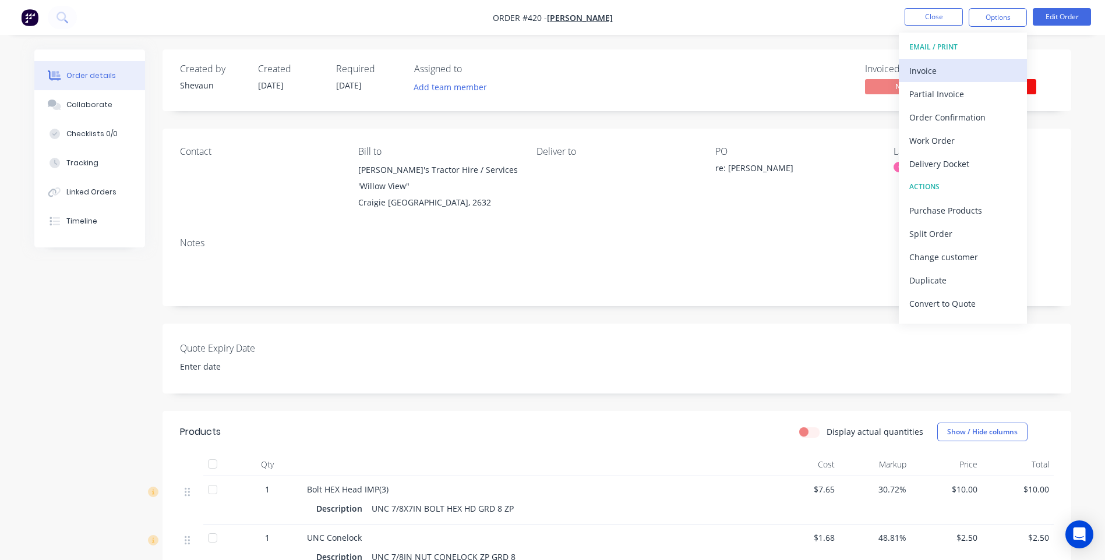
click at [938, 69] on div "Invoice" at bounding box center [962, 70] width 107 height 17
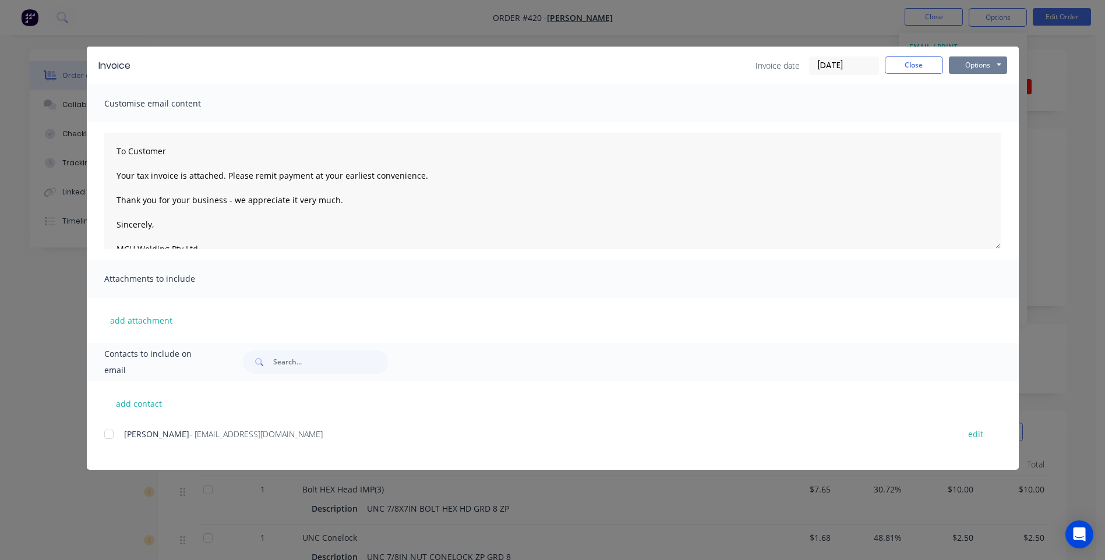
click at [959, 62] on button "Options" at bounding box center [978, 64] width 58 height 17
click at [988, 86] on button "Preview" at bounding box center [986, 85] width 75 height 19
click at [971, 65] on button "Options" at bounding box center [978, 64] width 58 height 17
click at [972, 123] on button "Email" at bounding box center [986, 124] width 75 height 19
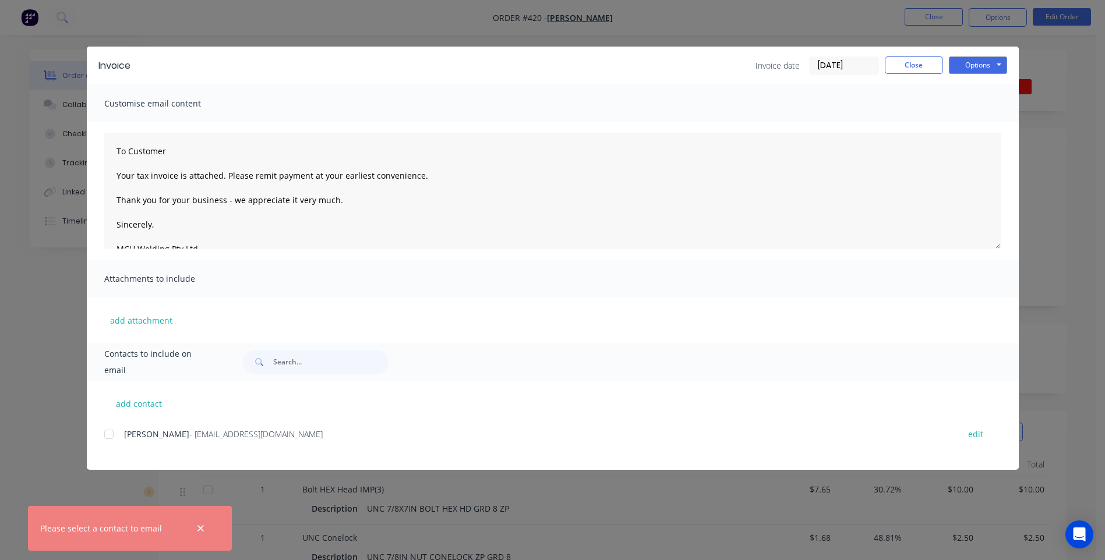
click at [109, 432] on div at bounding box center [108, 434] width 23 height 23
click at [976, 63] on button "Options" at bounding box center [978, 64] width 58 height 17
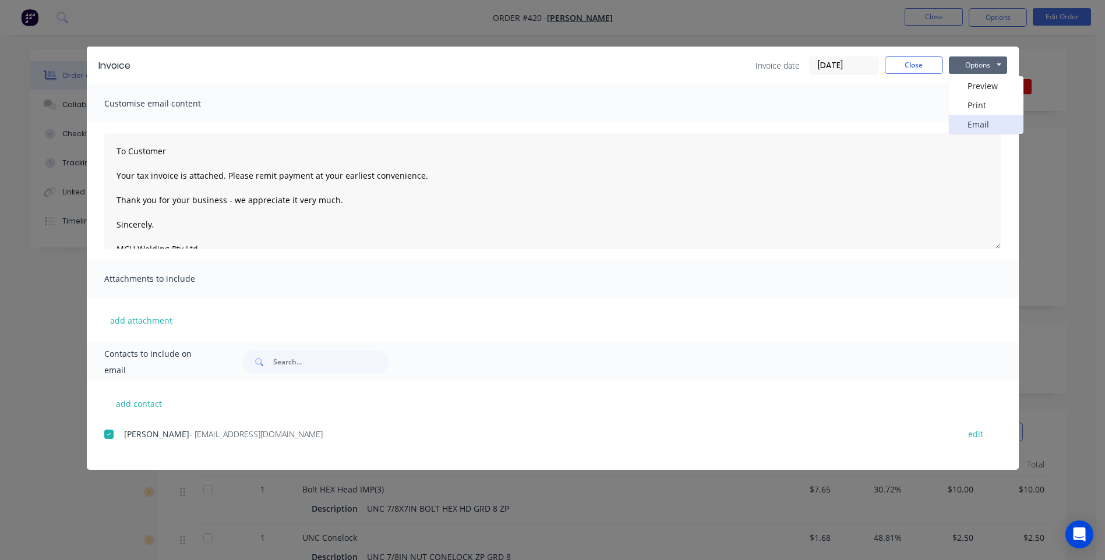
click at [973, 125] on button "Email" at bounding box center [986, 124] width 75 height 19
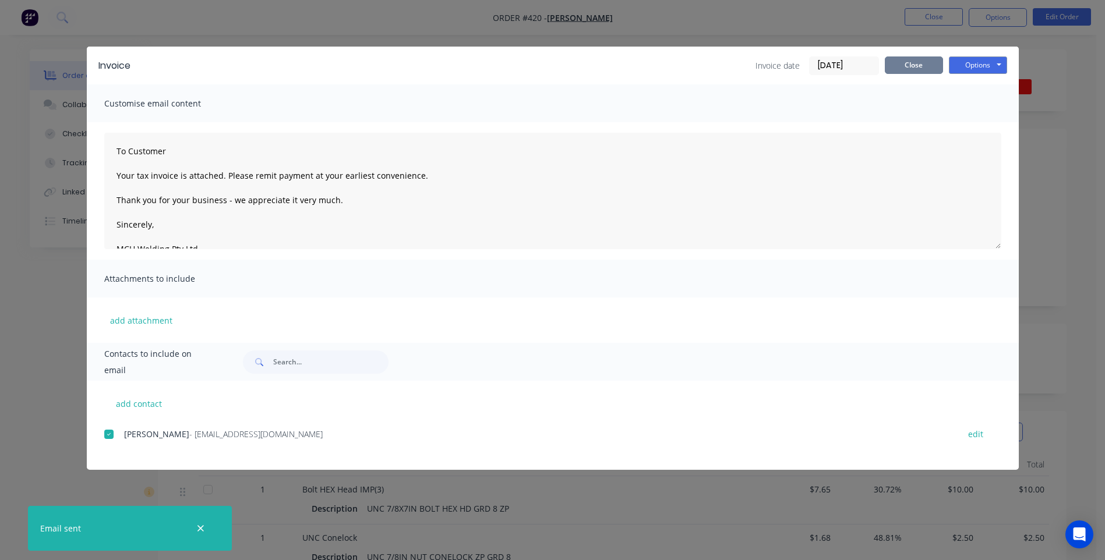
click at [919, 63] on button "Close" at bounding box center [914, 64] width 58 height 17
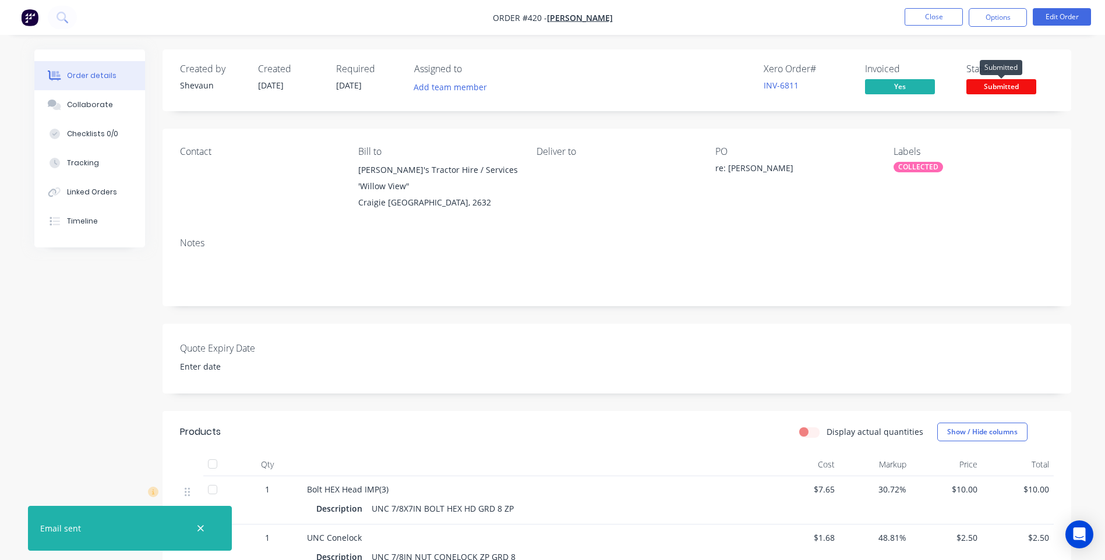
click at [993, 87] on span "Submitted" at bounding box center [1001, 86] width 70 height 15
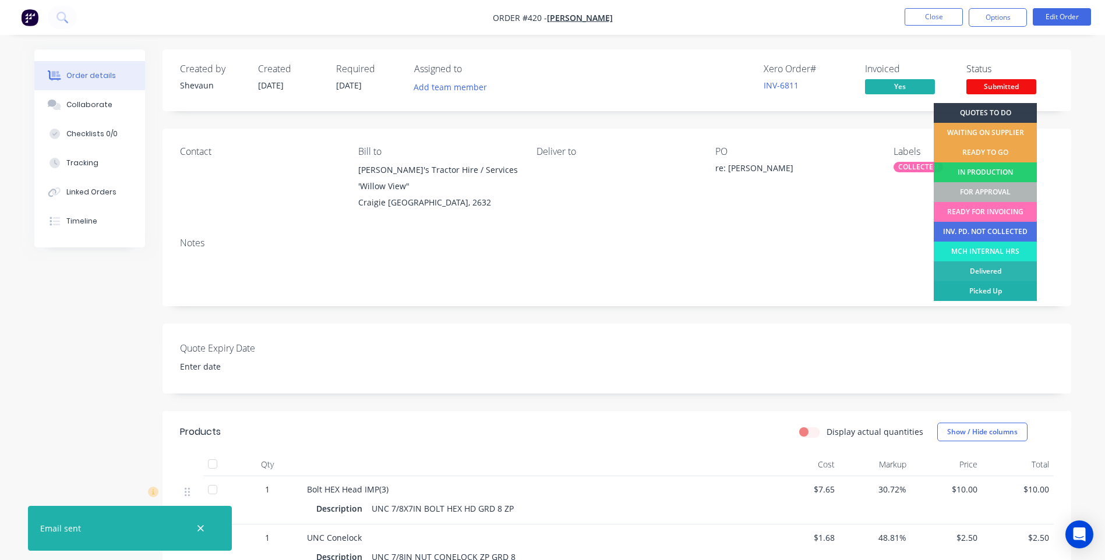
click at [1006, 289] on div "Picked Up" at bounding box center [984, 291] width 103 height 20
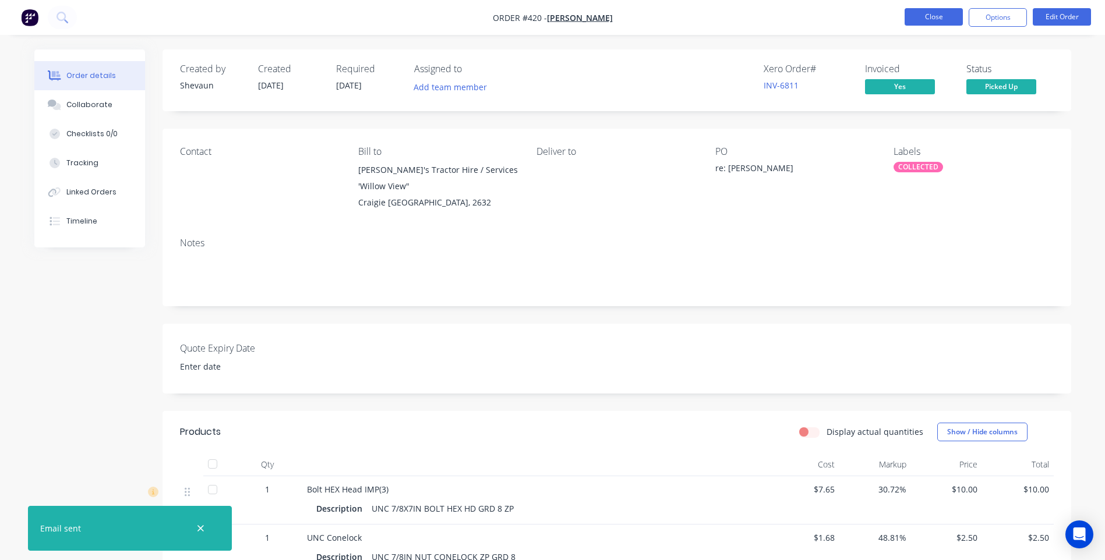
click at [926, 17] on button "Close" at bounding box center [933, 16] width 58 height 17
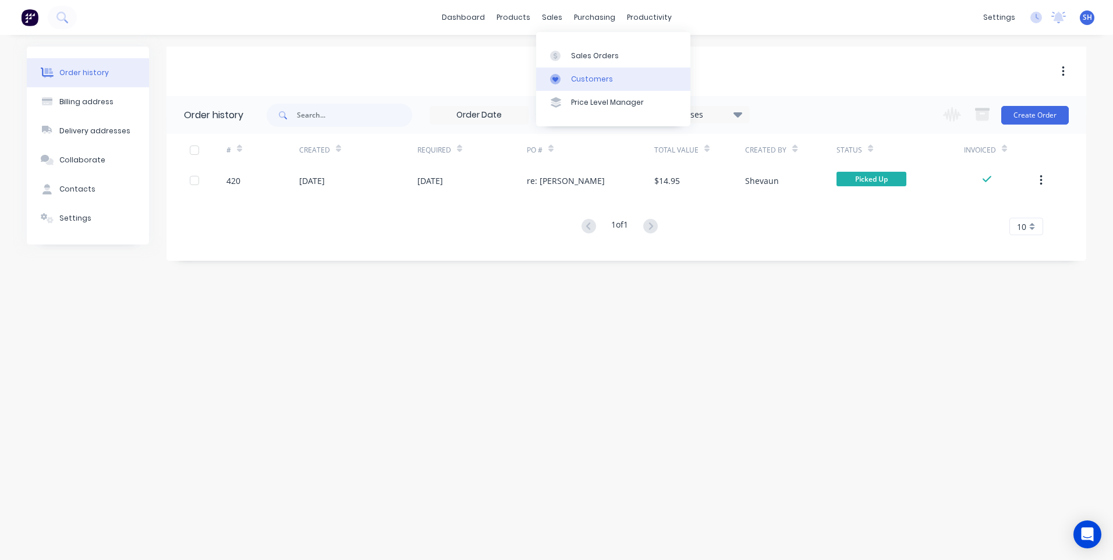
click at [589, 76] on div "Customers" at bounding box center [592, 79] width 42 height 10
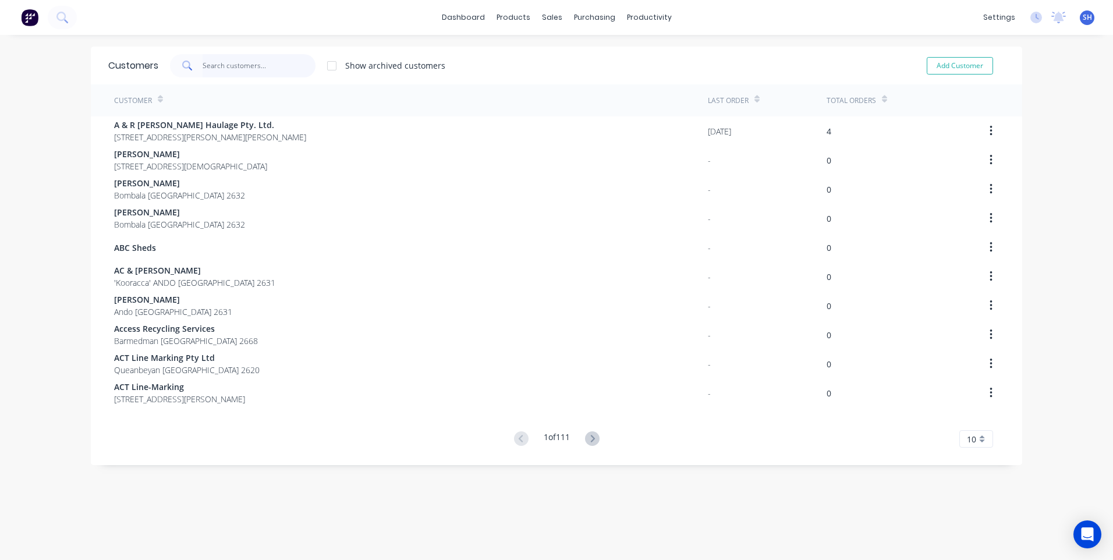
click at [222, 69] on input "text" at bounding box center [260, 65] width 114 height 23
type input "v"
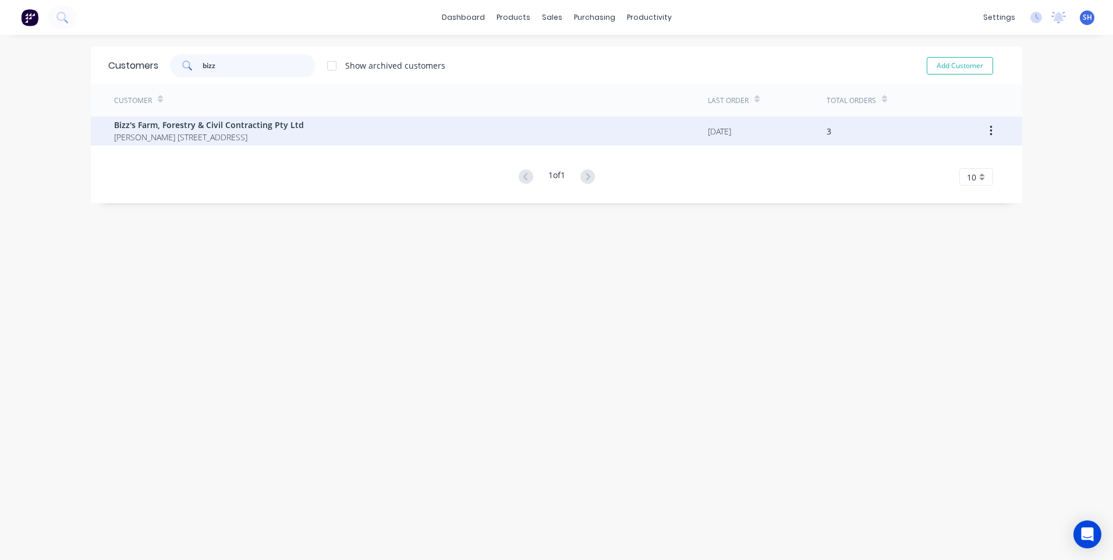
type input "bizz"
click at [200, 130] on span "Bizz's Farm, Forestry & Civil Contracting Pty Ltd" at bounding box center [209, 125] width 190 height 12
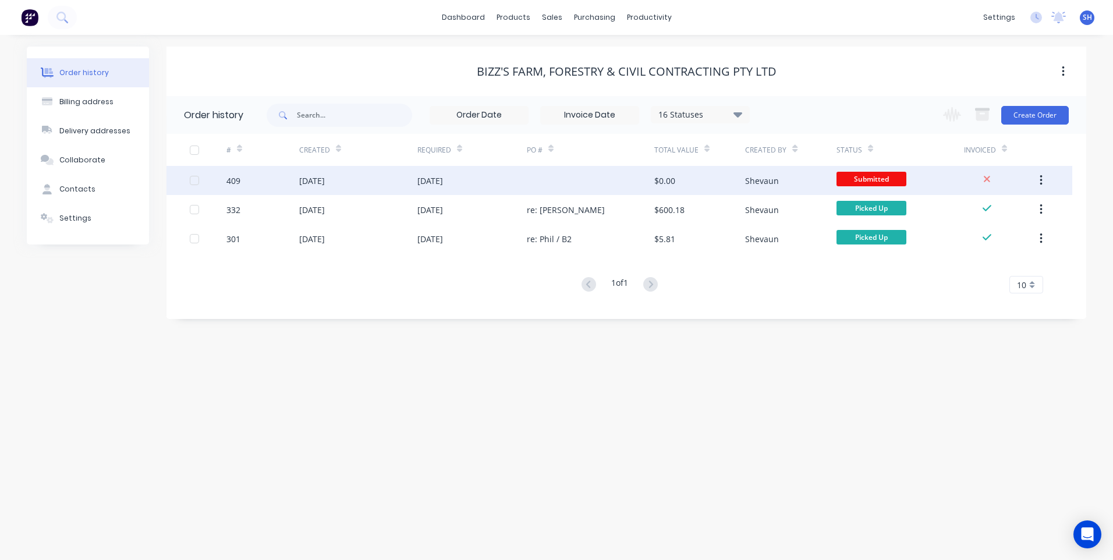
click at [549, 172] on div at bounding box center [591, 180] width 128 height 29
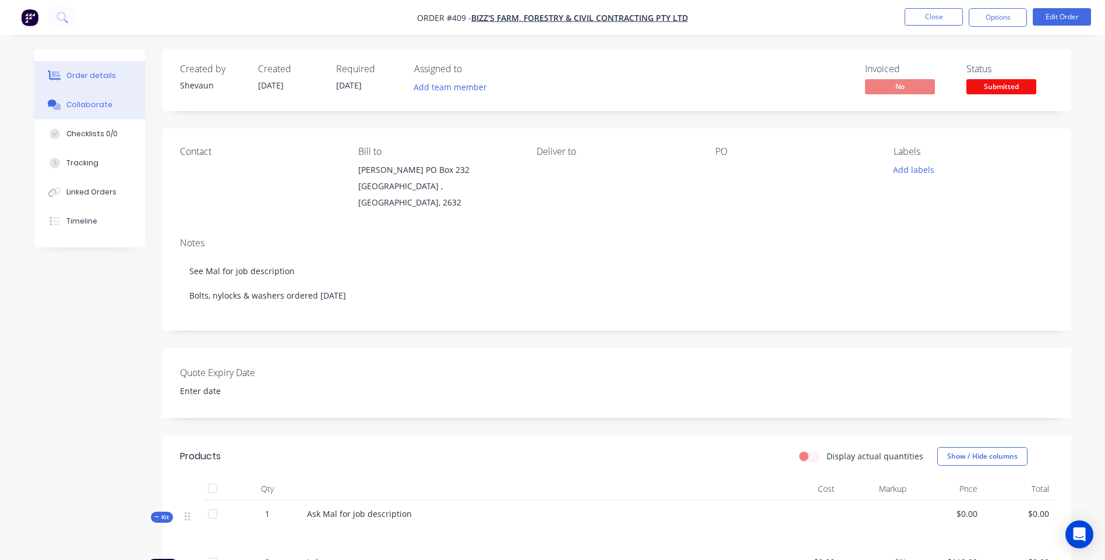
click at [86, 104] on div "Collaborate" at bounding box center [89, 105] width 46 height 10
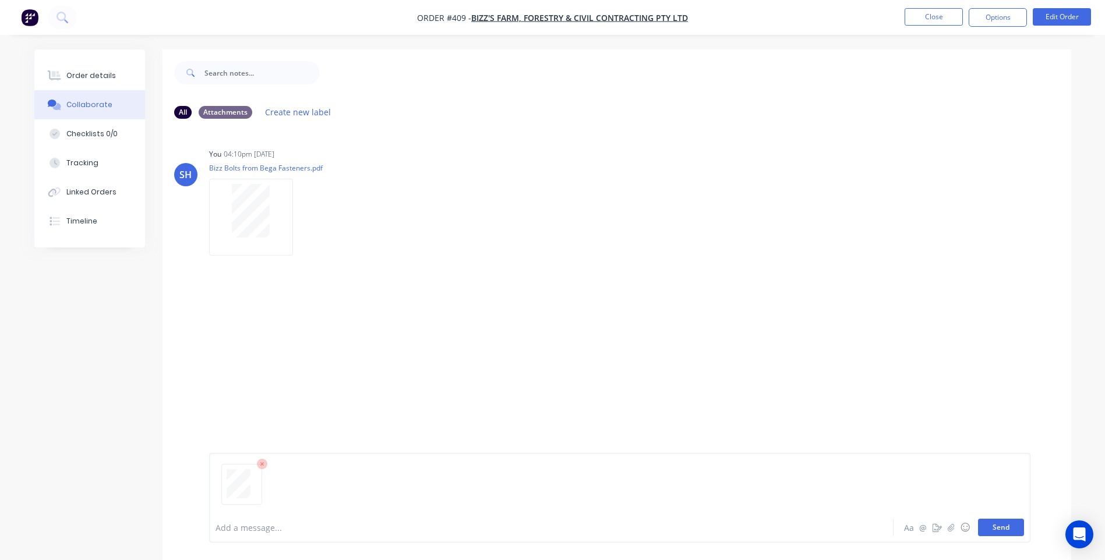
click at [998, 528] on button "Send" at bounding box center [1001, 527] width 46 height 17
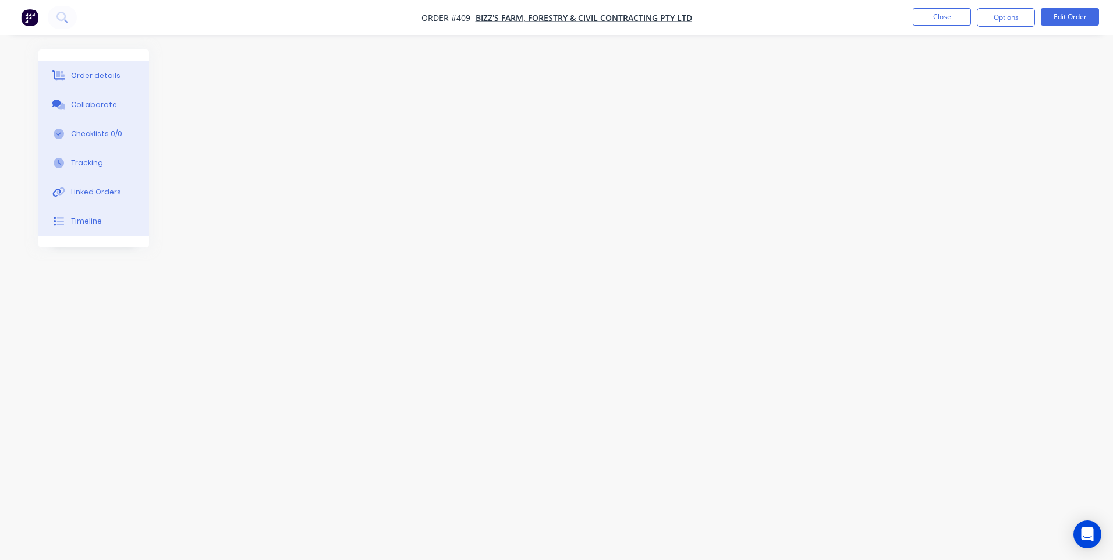
click at [30, 13] on img "button" at bounding box center [29, 17] width 17 height 17
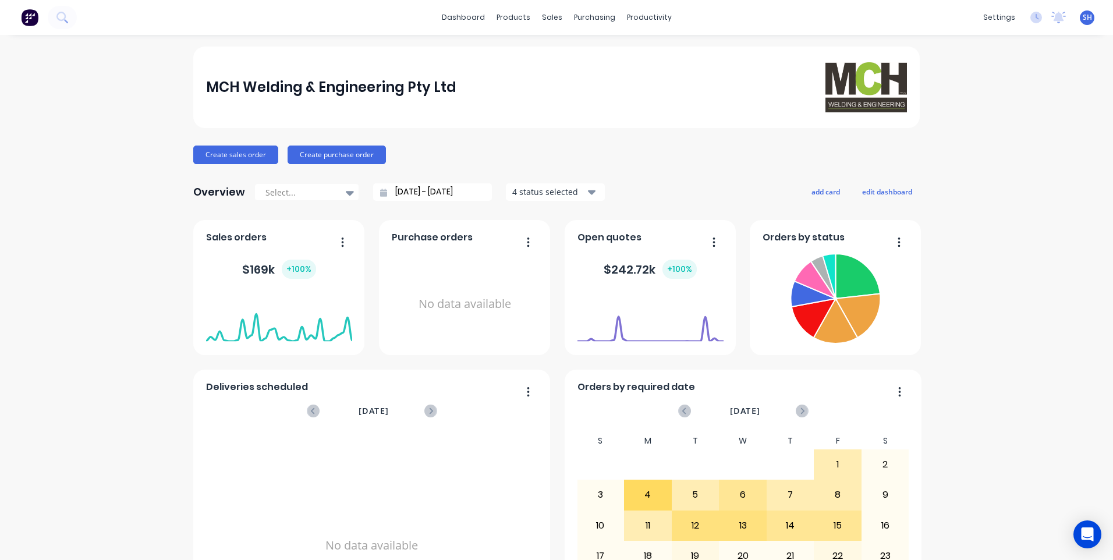
click at [1083, 19] on span "SH" at bounding box center [1087, 17] width 9 height 10
click at [972, 146] on div "Sign out" at bounding box center [987, 146] width 31 height 10
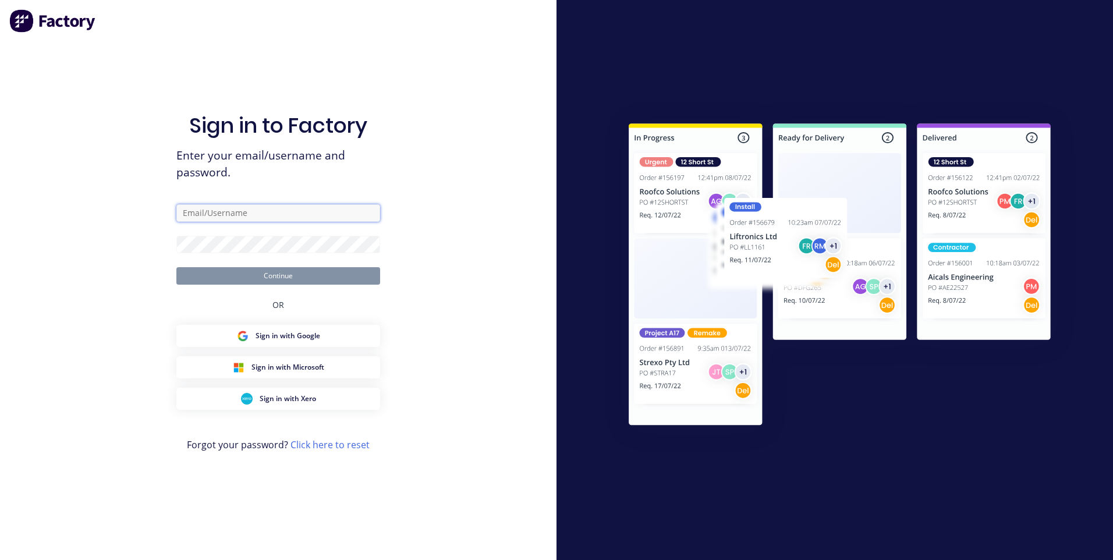
type input "mchweld@gmail.com"
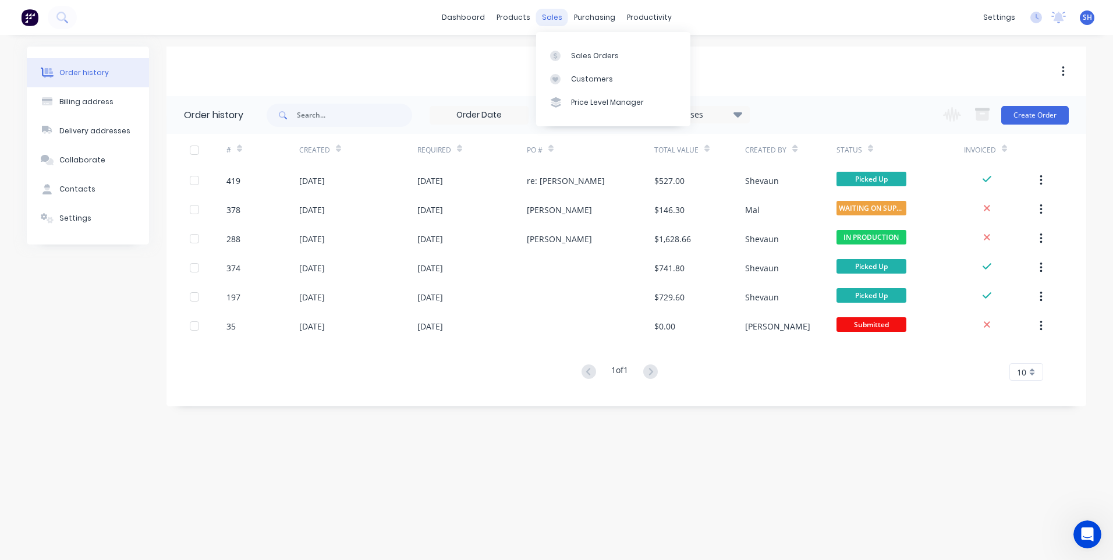
scroll to position [2, 0]
click at [586, 49] on link "Sales Orders" at bounding box center [613, 55] width 154 height 23
